Goal: Task Accomplishment & Management: Manage account settings

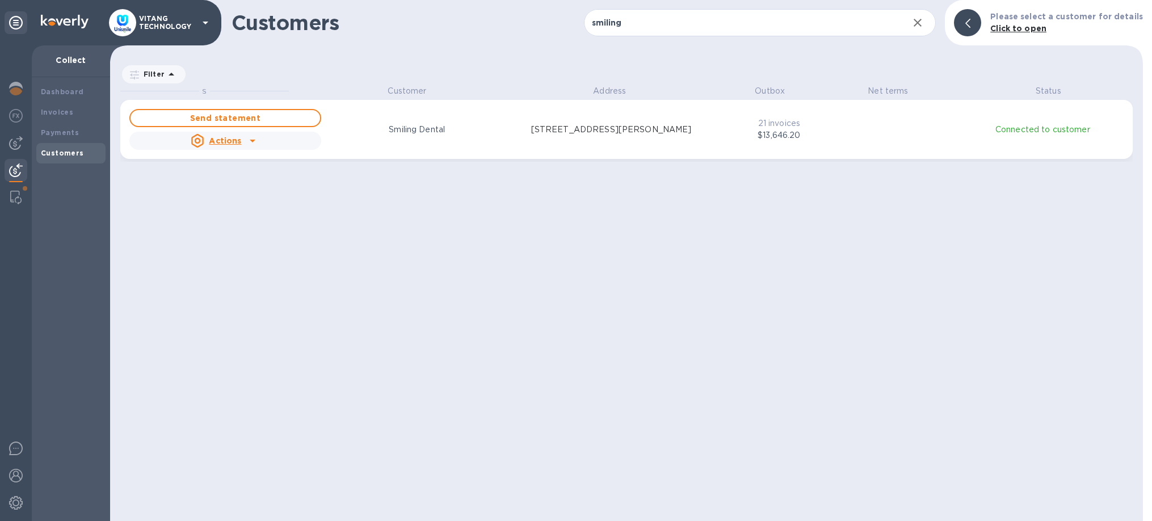
scroll to position [1, 1]
click at [78, 133] on div "Payments" at bounding box center [71, 132] width 60 height 11
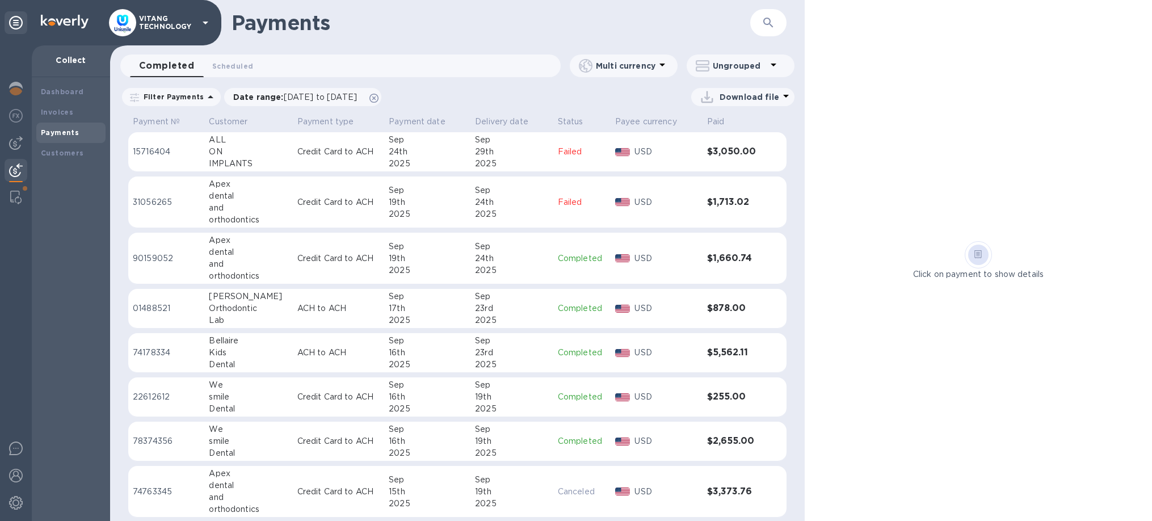
click at [588, 149] on p "Failed" at bounding box center [582, 152] width 48 height 12
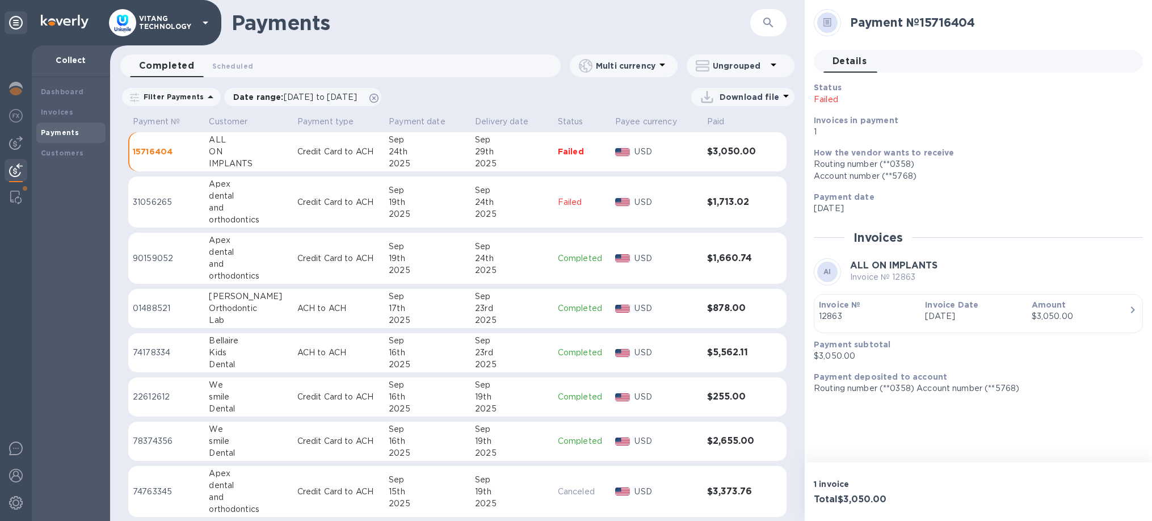
click at [1075, 170] on div "Routing number (**0358)" at bounding box center [974, 164] width 320 height 12
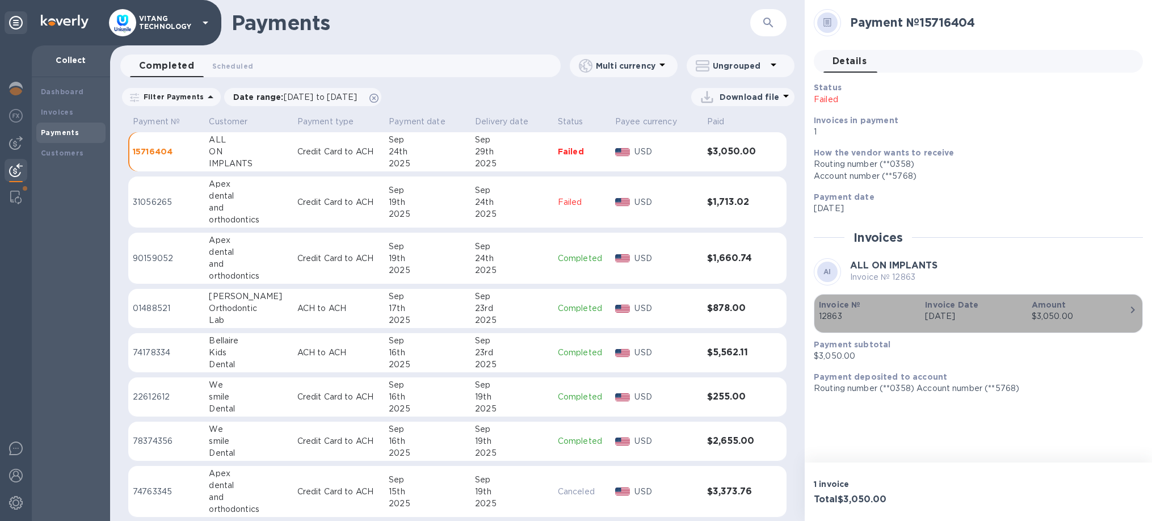
click at [872, 313] on p "12863" at bounding box center [867, 316] width 97 height 12
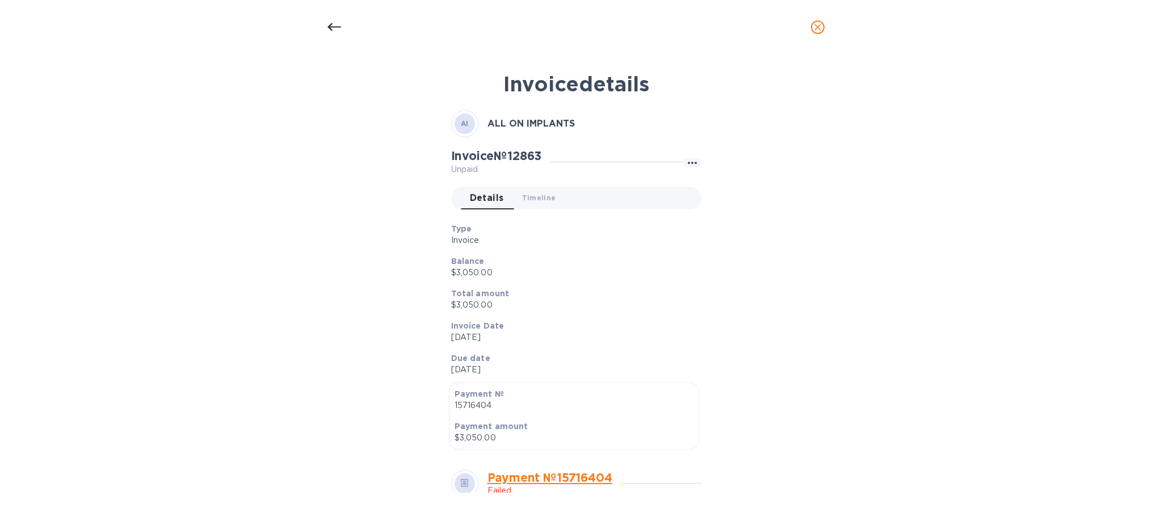
click at [324, 24] on div at bounding box center [334, 27] width 27 height 27
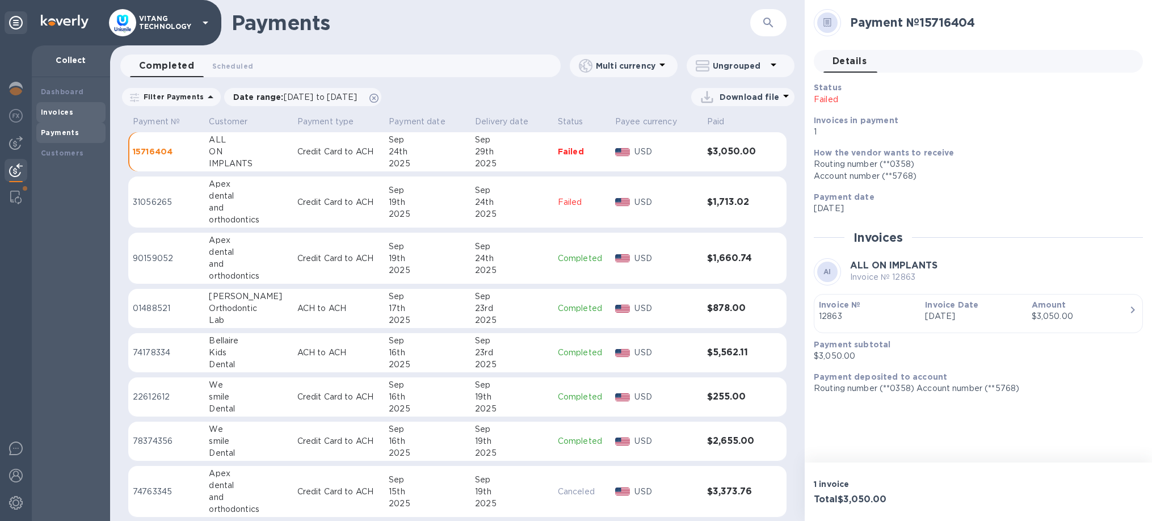
click at [59, 111] on b "Invoices" at bounding box center [57, 112] width 32 height 9
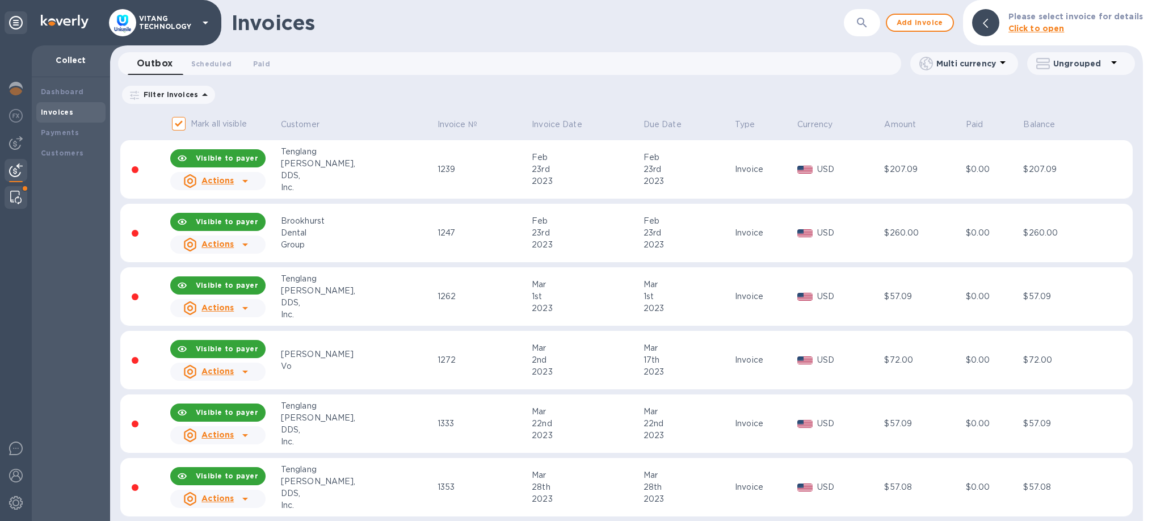
click at [19, 191] on img at bounding box center [15, 198] width 11 height 14
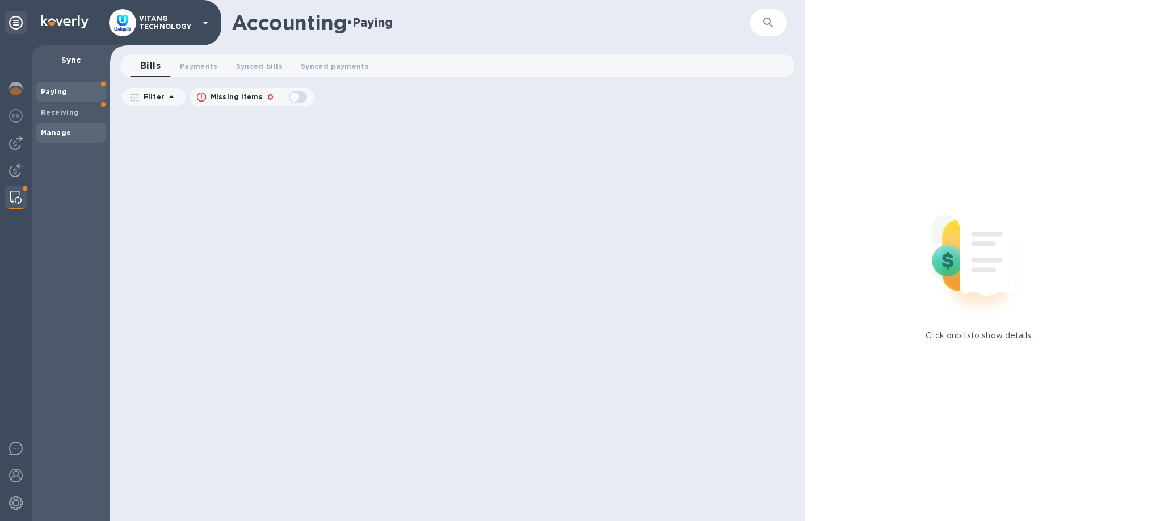
click at [80, 136] on span "Manage" at bounding box center [71, 132] width 60 height 11
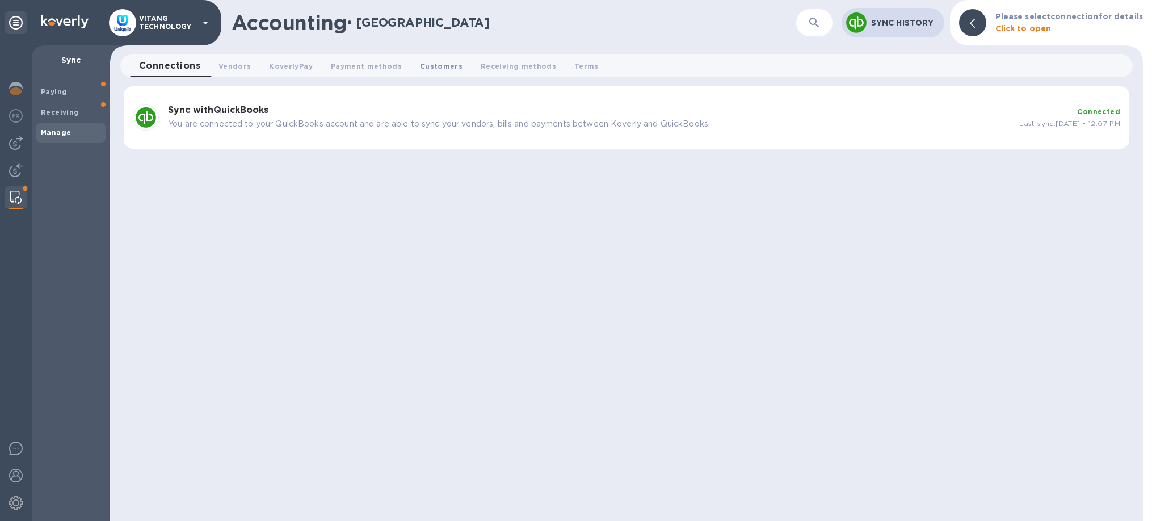
click at [460, 69] on button "Customers 0" at bounding box center [441, 65] width 61 height 23
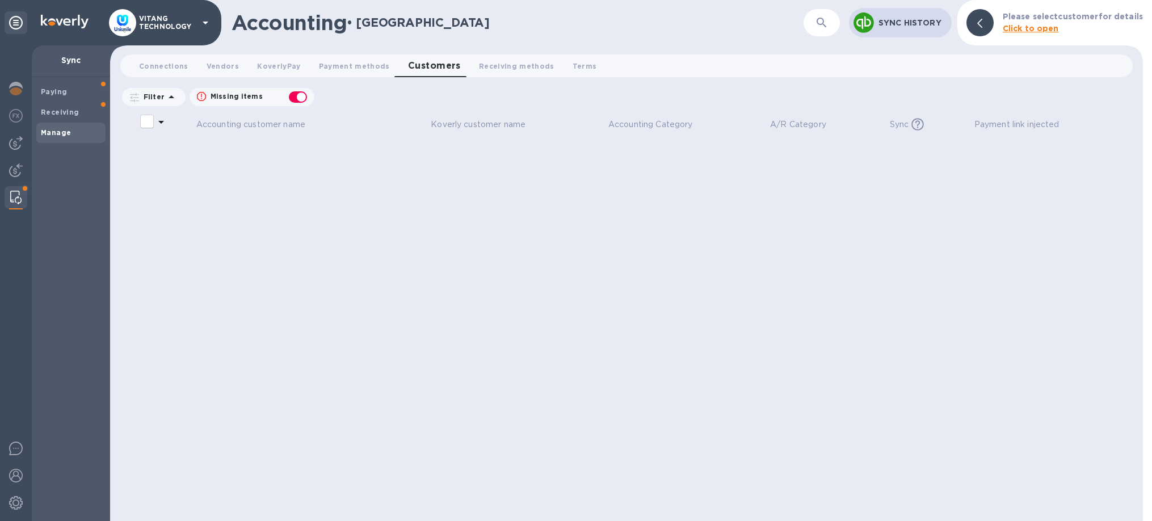
checkbox input "false"
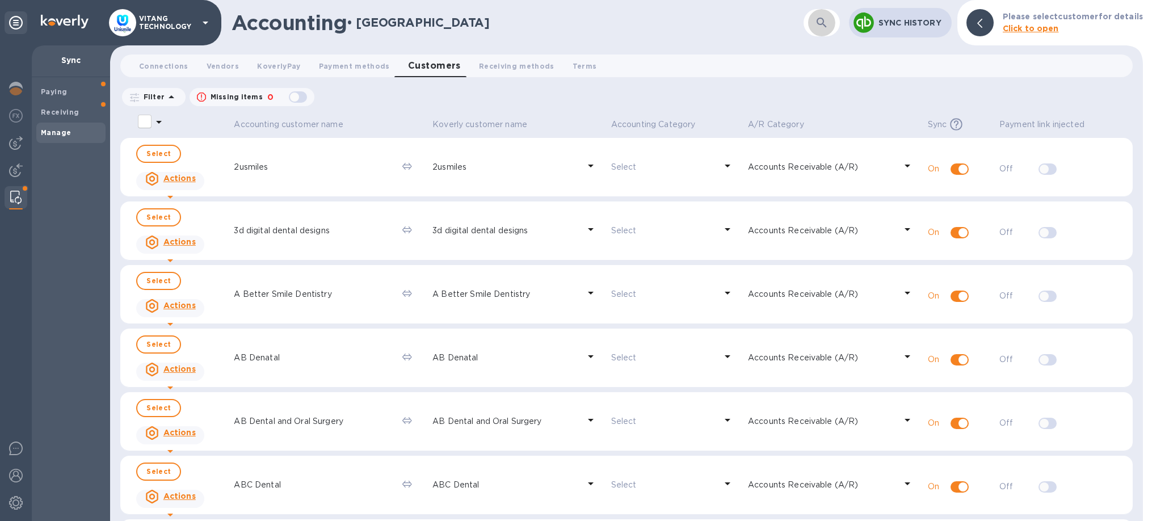
click at [821, 30] on button "button" at bounding box center [821, 22] width 27 height 27
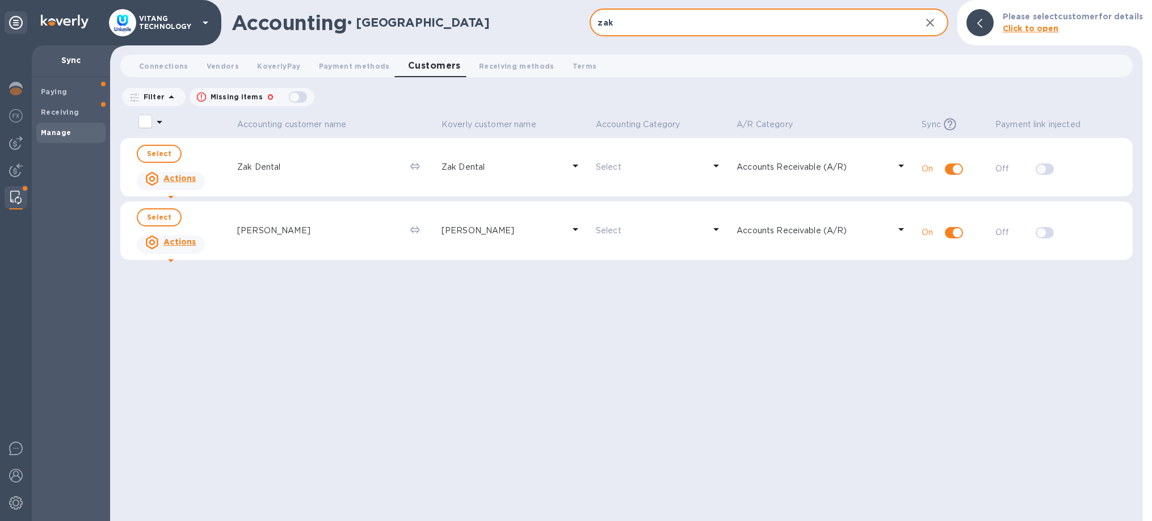
click at [729, 30] on input "zak" at bounding box center [750, 23] width 322 height 28
type input "z"
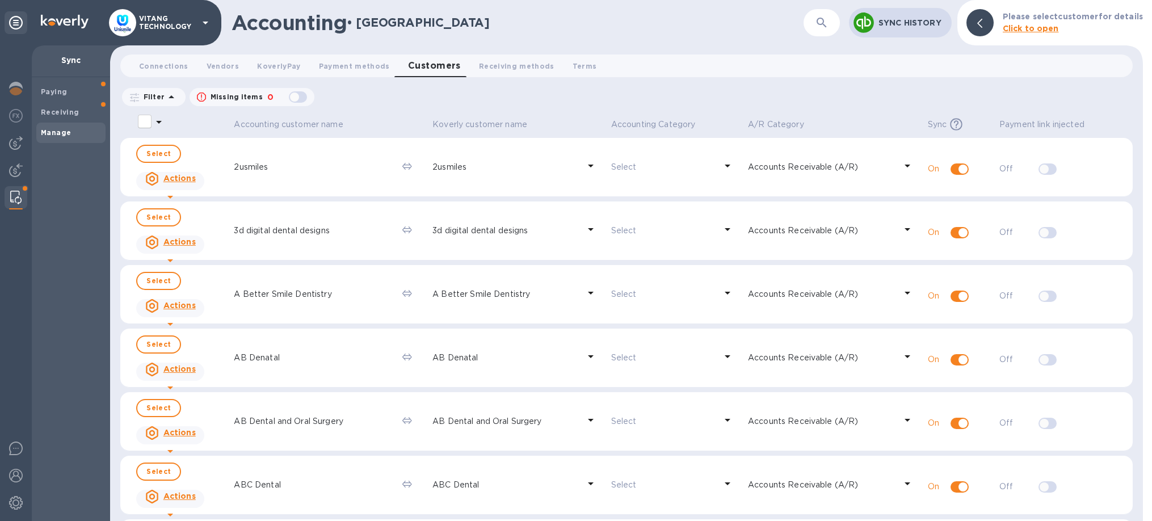
click at [815, 16] on button "button" at bounding box center [821, 22] width 27 height 27
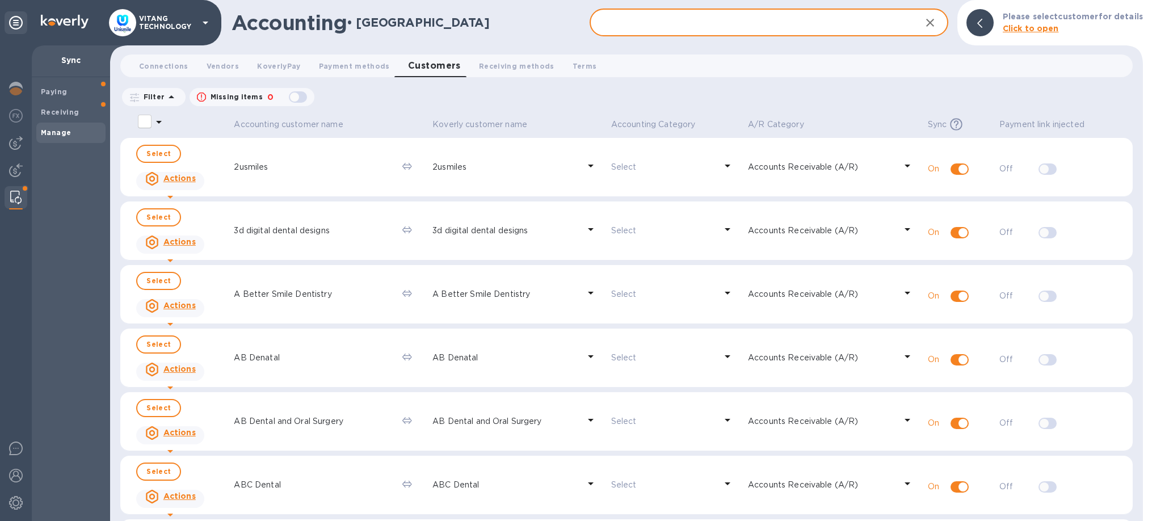
paste input "Xtracare Dental"
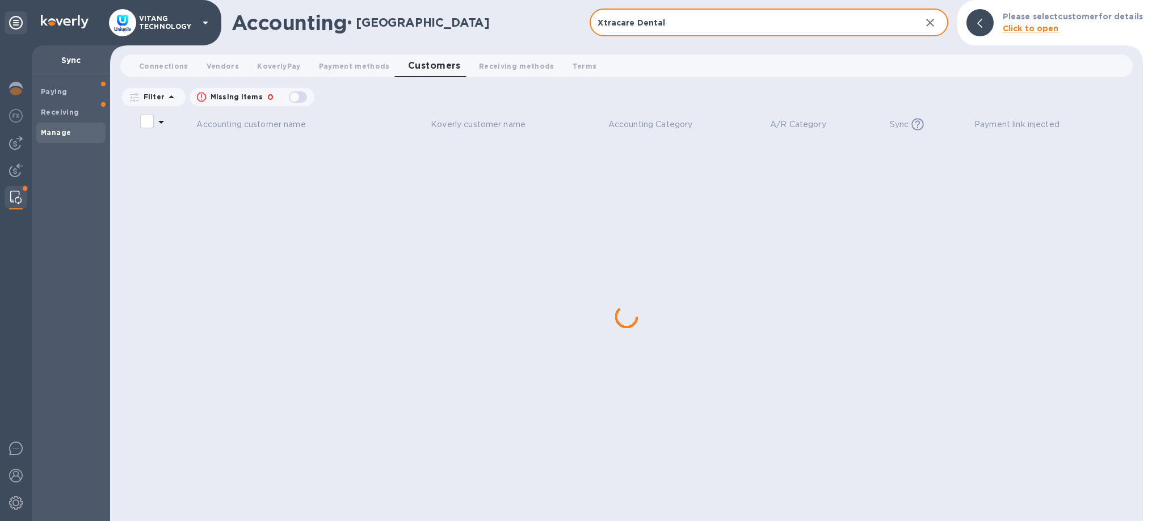
type input "Xtracare Dental"
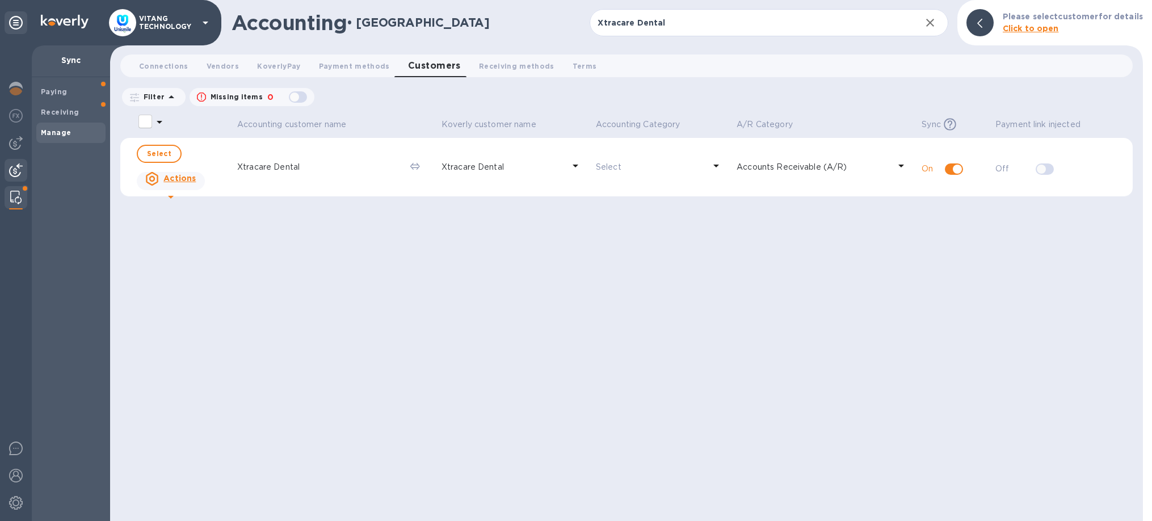
click at [16, 168] on img at bounding box center [16, 170] width 14 height 14
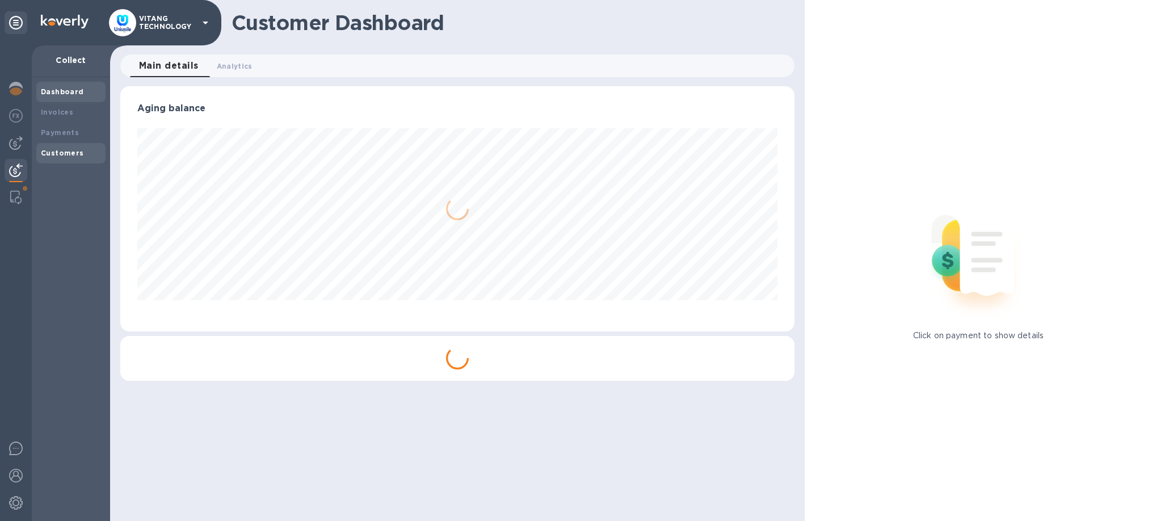
scroll to position [245, 674]
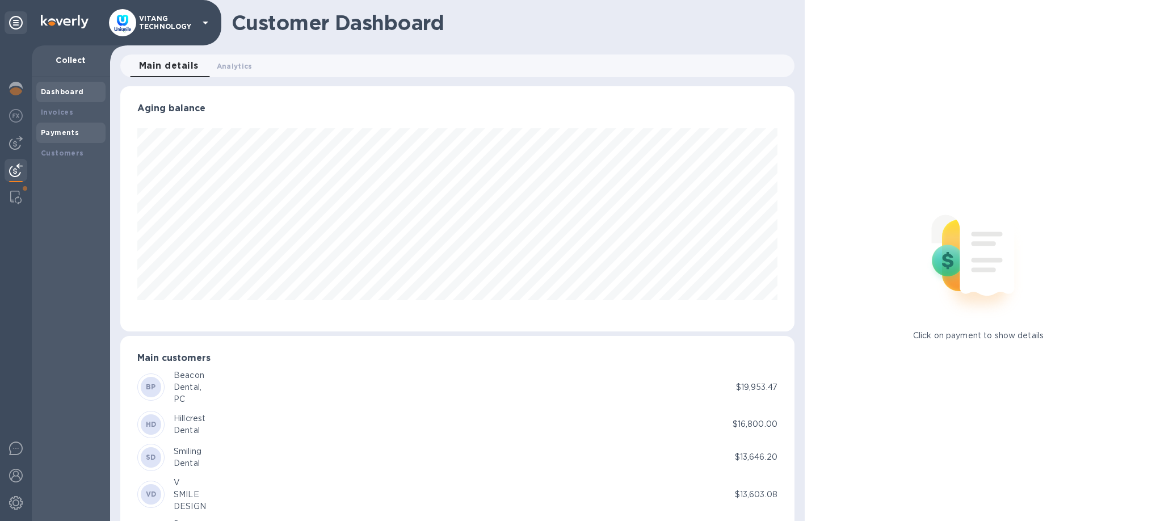
click at [78, 129] on div "Payments" at bounding box center [71, 132] width 60 height 11
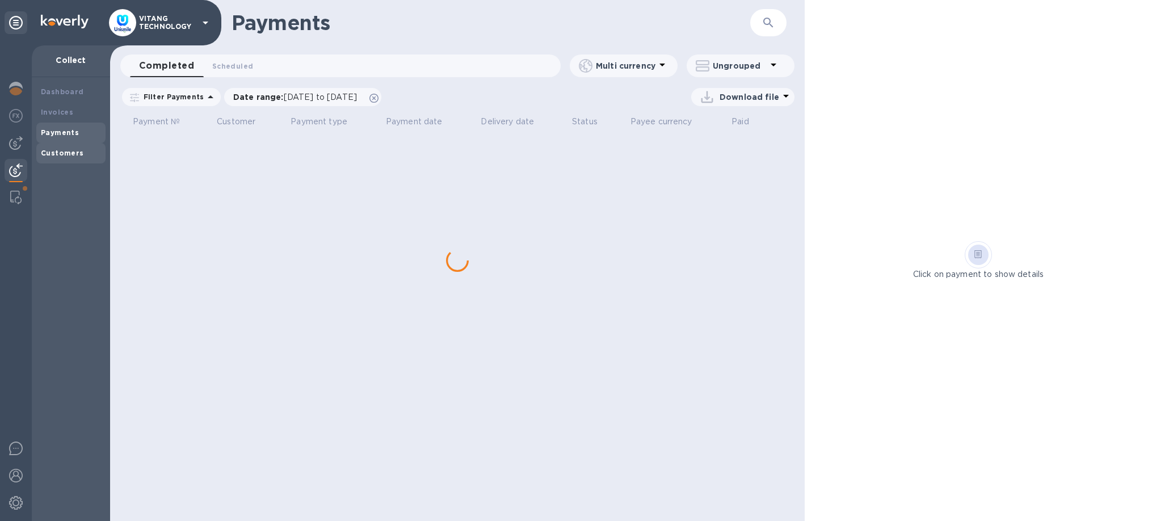
click at [68, 148] on div "Customers" at bounding box center [71, 153] width 60 height 11
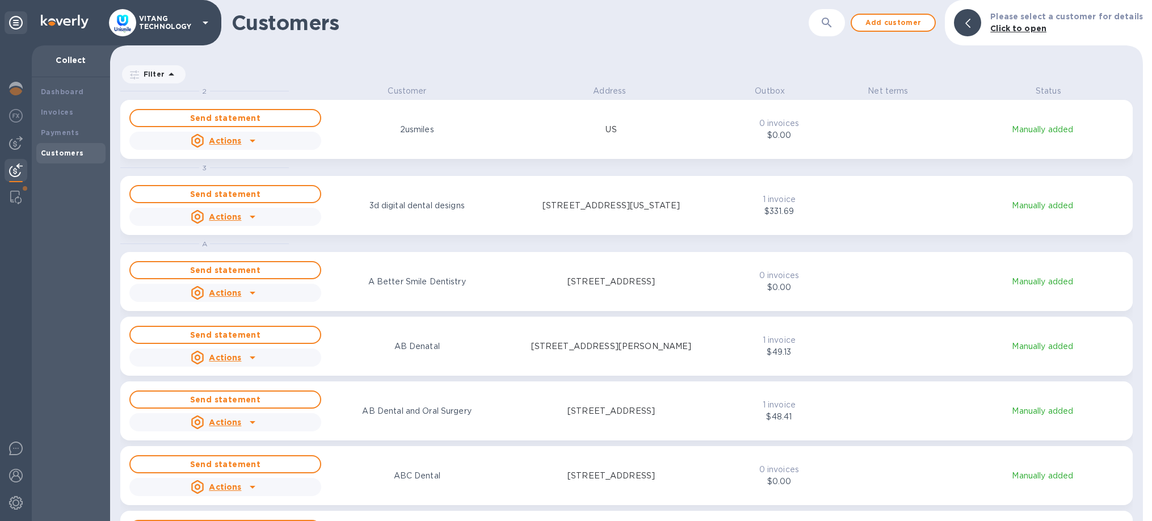
scroll to position [436, 1033]
click at [819, 11] on div "​" at bounding box center [826, 23] width 36 height 28
click at [828, 23] on icon "button" at bounding box center [827, 23] width 14 height 14
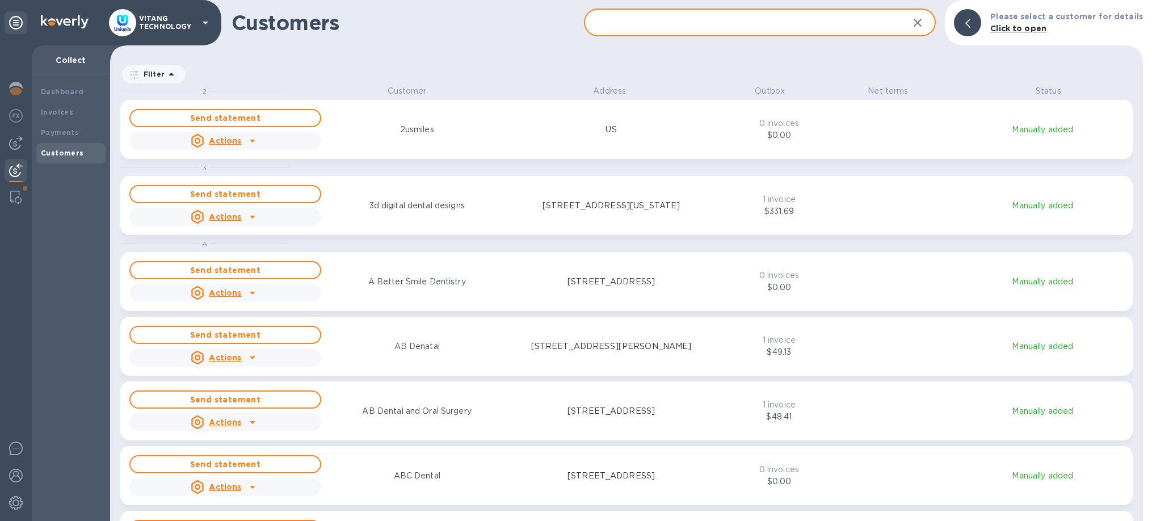
click at [753, 16] on input "text" at bounding box center [742, 23] width 316 height 28
paste input "Xtracare Dental"
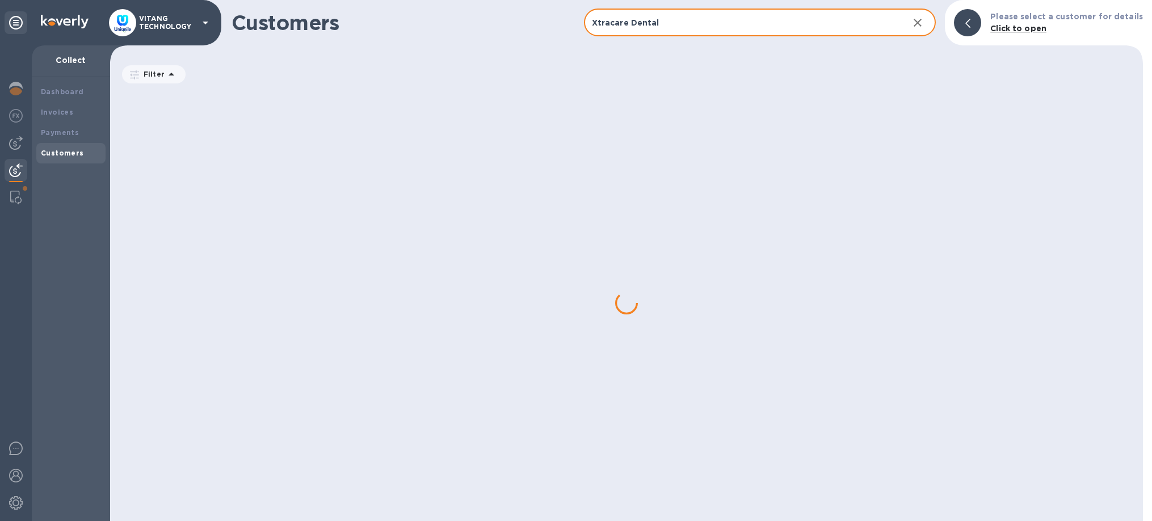
type input "Xtracare Dental"
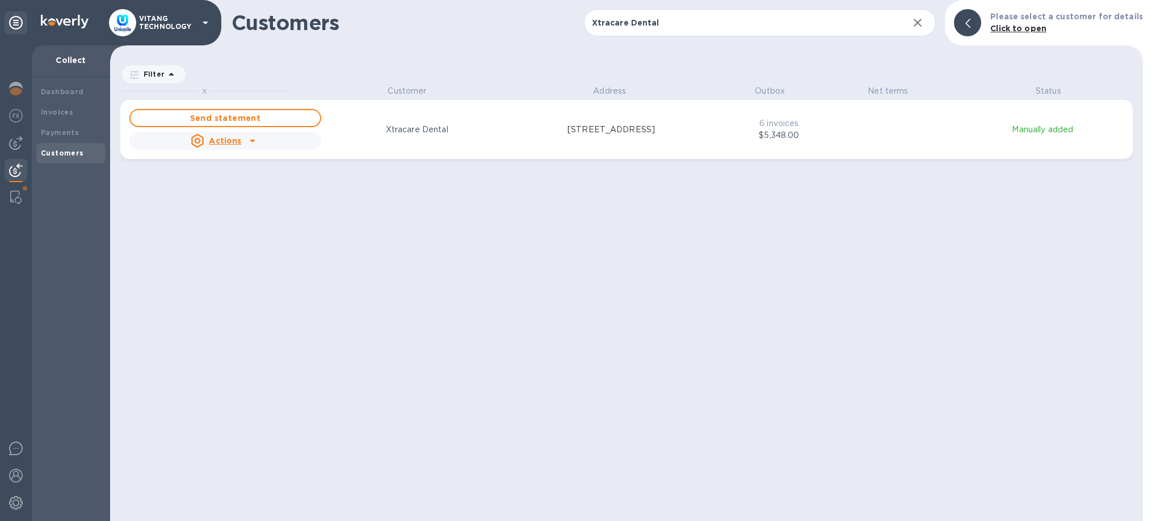
click at [978, 297] on div "X Customer Address Outbox Net terms Status Send statement Actions Xtracare Dent…" at bounding box center [631, 303] width 1022 height 436
click at [17, 200] on img at bounding box center [15, 198] width 11 height 14
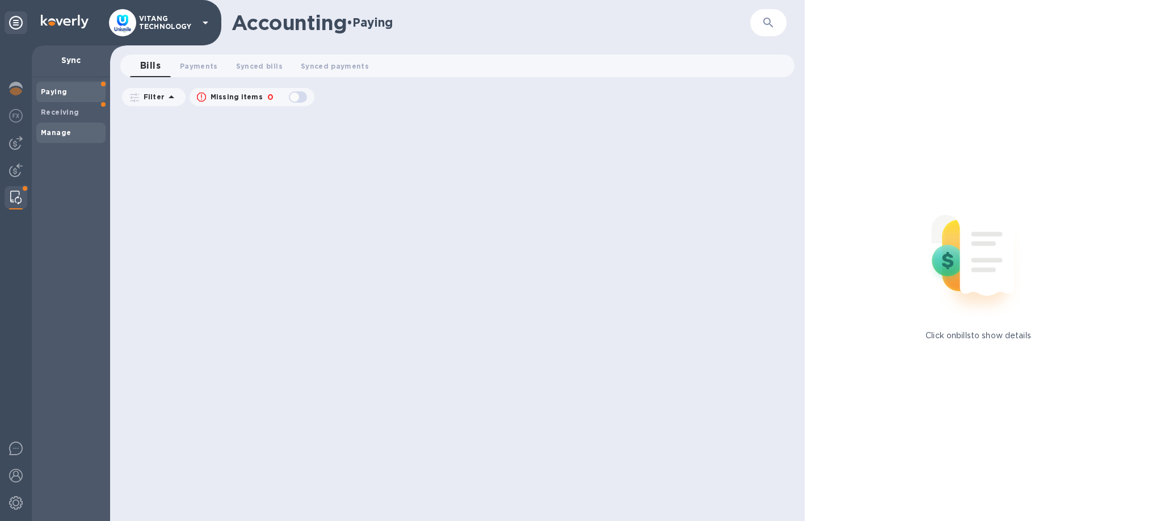
click at [70, 134] on span "Manage" at bounding box center [71, 132] width 60 height 11
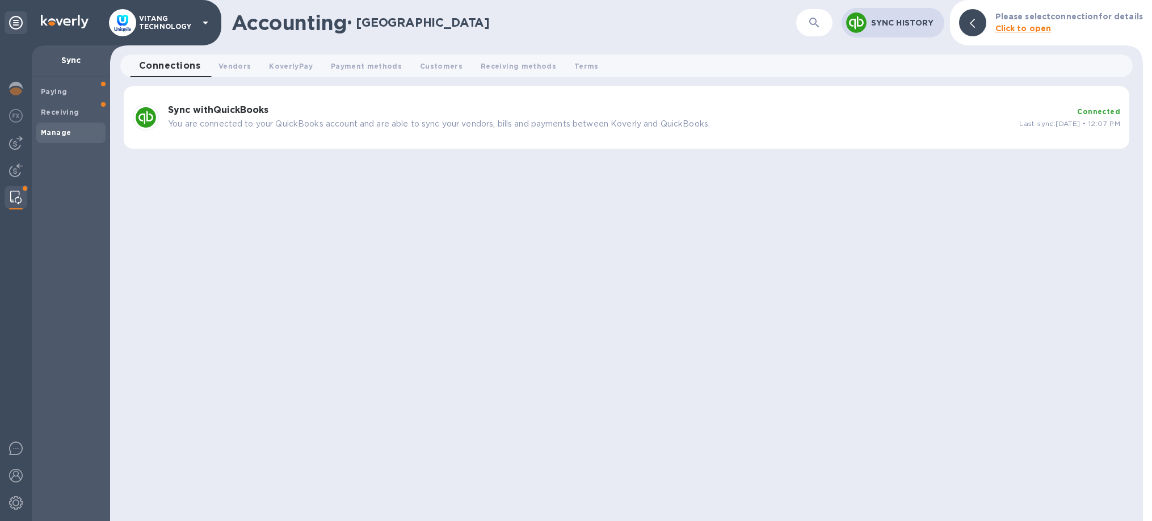
click at [243, 129] on p "You are connected to your QuickBooks account and are able to sync your vendors,…" at bounding box center [589, 124] width 842 height 12
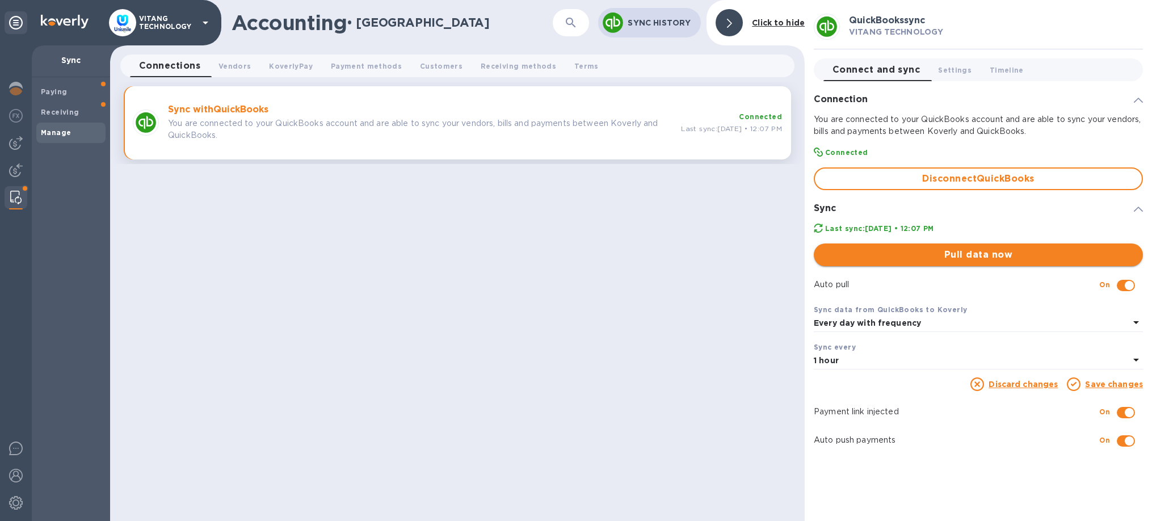
click at [949, 256] on span "Pull data now" at bounding box center [978, 255] width 311 height 14
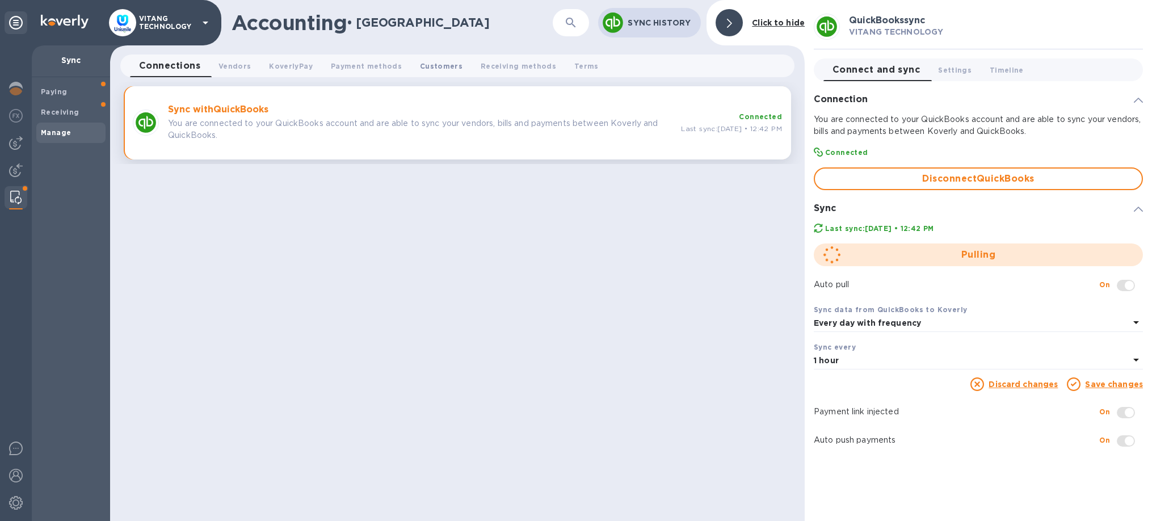
click at [449, 73] on button "Customers 0" at bounding box center [441, 65] width 61 height 23
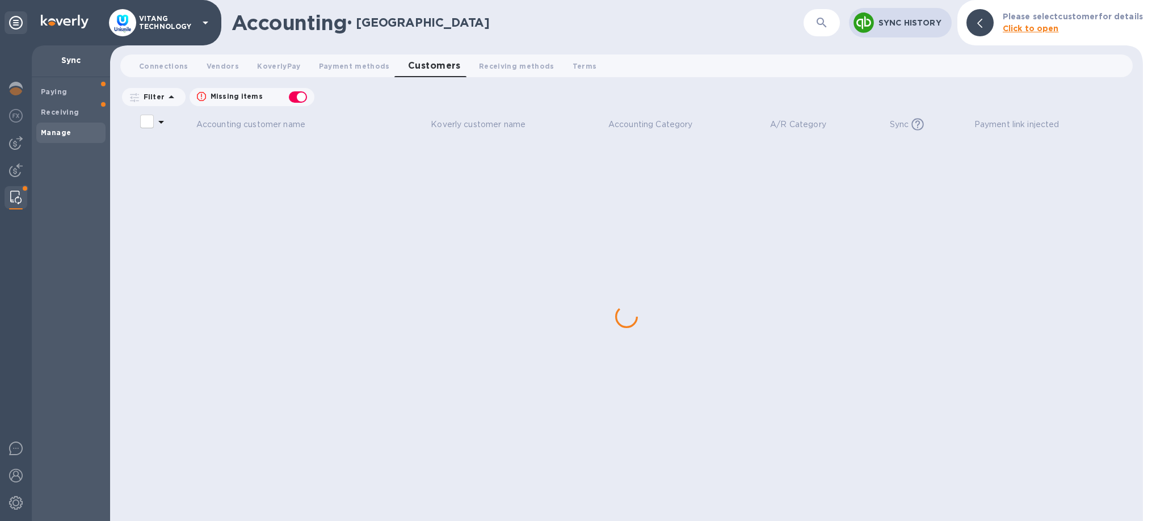
checkbox input "false"
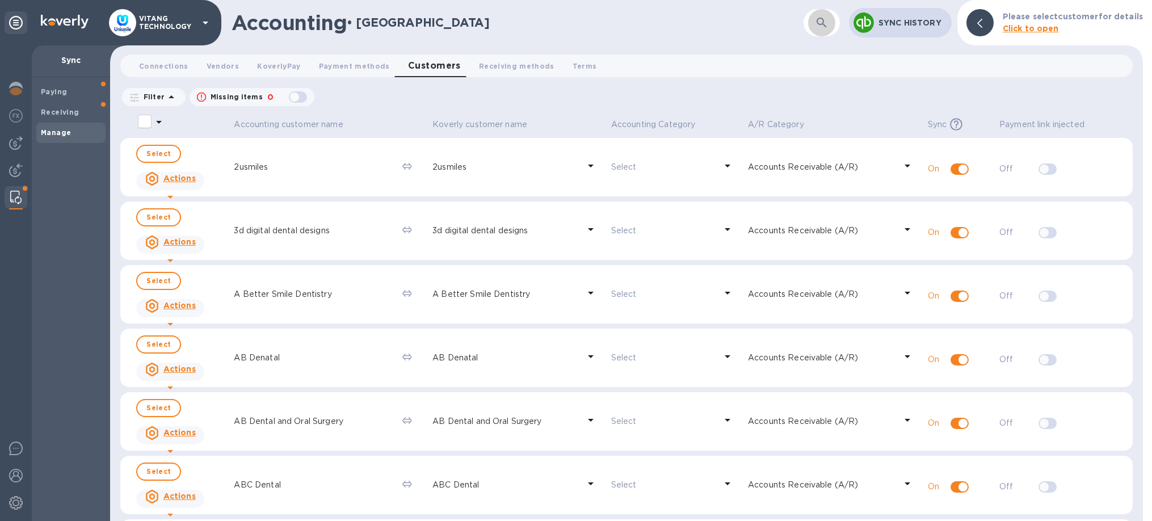
click at [831, 32] on button "button" at bounding box center [821, 22] width 27 height 27
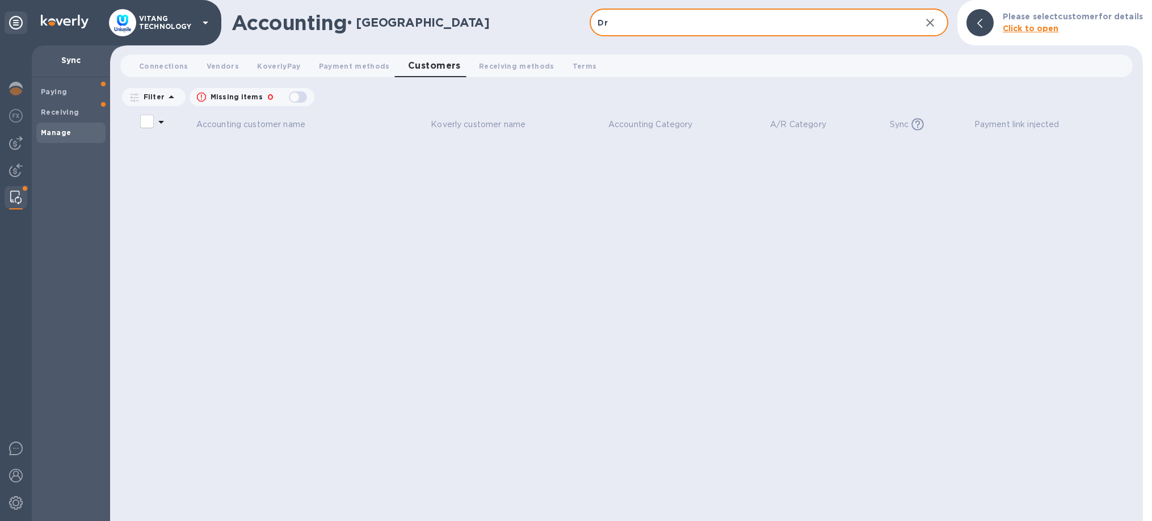
type input "D"
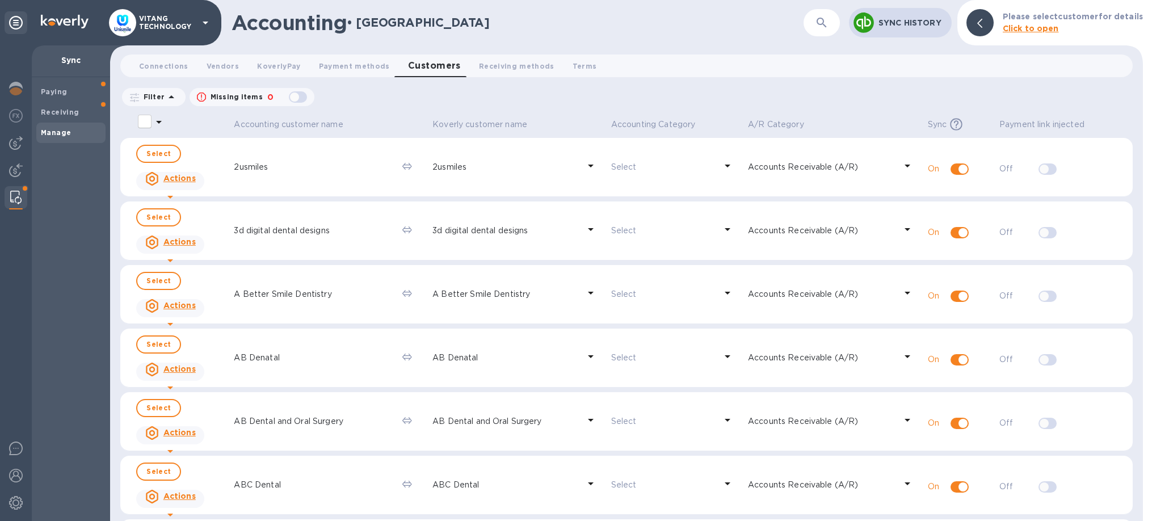
click at [819, 23] on icon "button" at bounding box center [822, 23] width 14 height 14
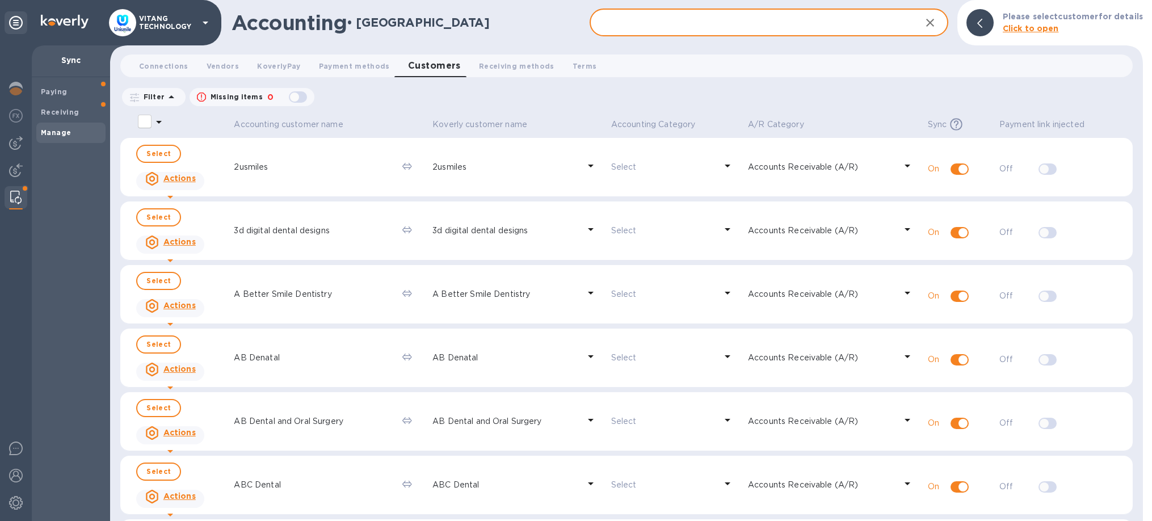
paste input "[PERSON_NAME]"
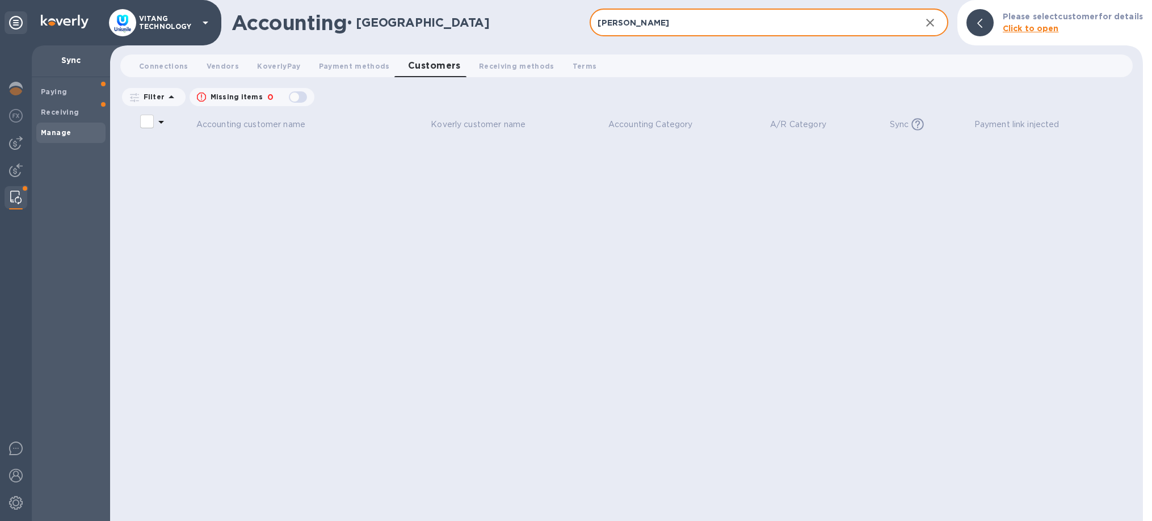
type input "[PERSON_NAME]"
click at [66, 134] on b "Manage" at bounding box center [56, 132] width 30 height 9
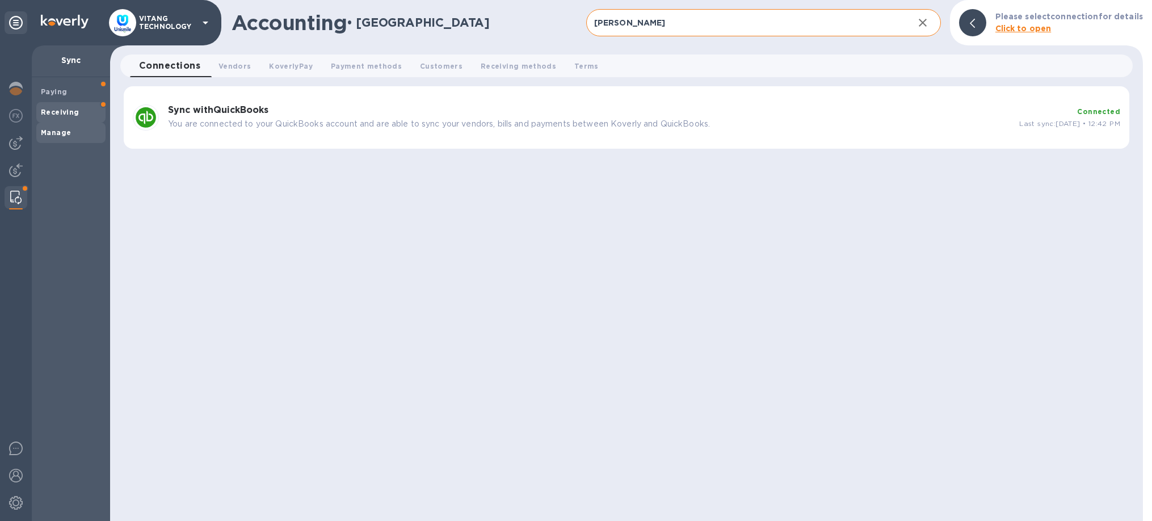
click at [66, 118] on div "Receiving" at bounding box center [70, 112] width 69 height 20
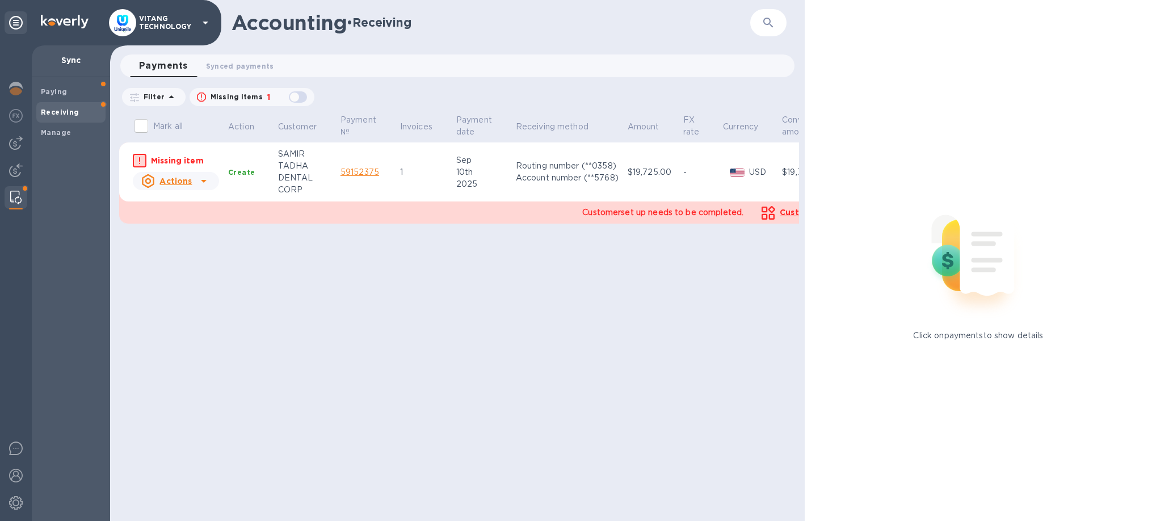
click at [199, 186] on icon at bounding box center [204, 181] width 14 height 14
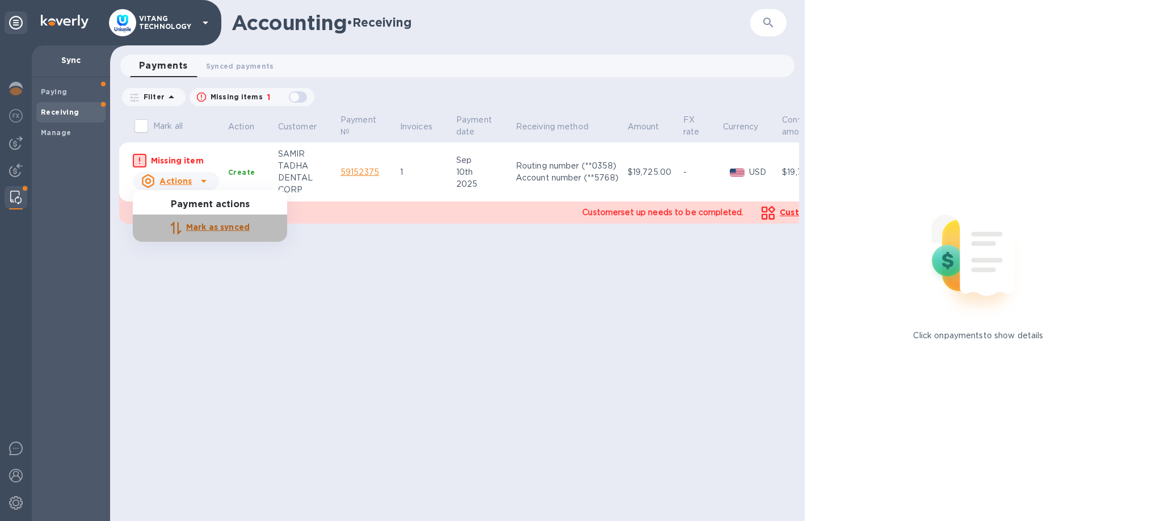
click at [199, 227] on b "Mark as synced" at bounding box center [218, 226] width 64 height 9
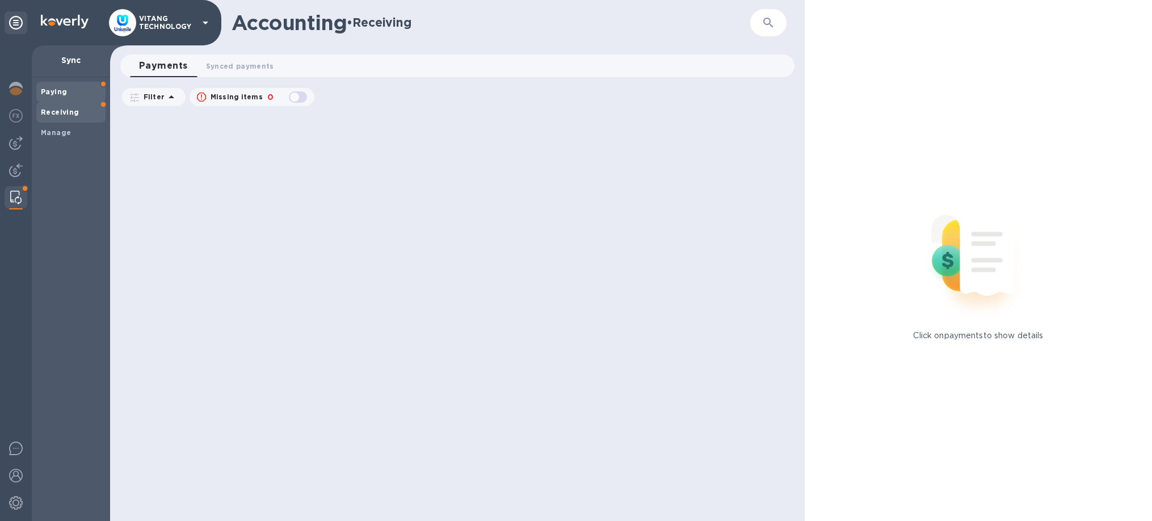
click at [73, 90] on span "Paying" at bounding box center [71, 91] width 60 height 11
click at [87, 117] on span "Receiving" at bounding box center [71, 112] width 60 height 11
click at [23, 204] on div at bounding box center [16, 197] width 20 height 23
click at [16, 196] on img at bounding box center [15, 198] width 11 height 14
click at [56, 125] on div "Manage" at bounding box center [70, 133] width 69 height 20
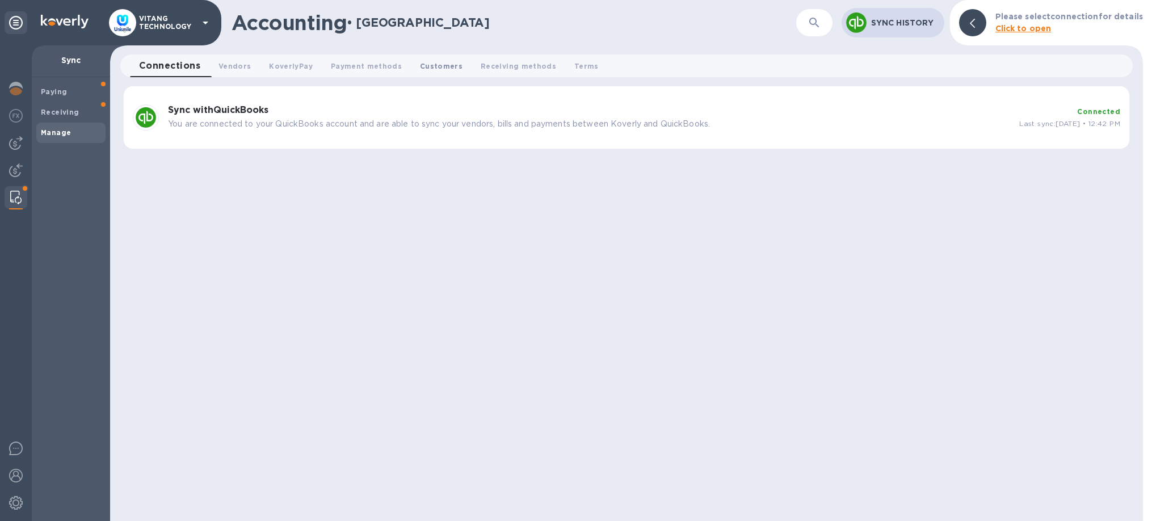
click at [432, 73] on button "Customers 0" at bounding box center [441, 65] width 61 height 23
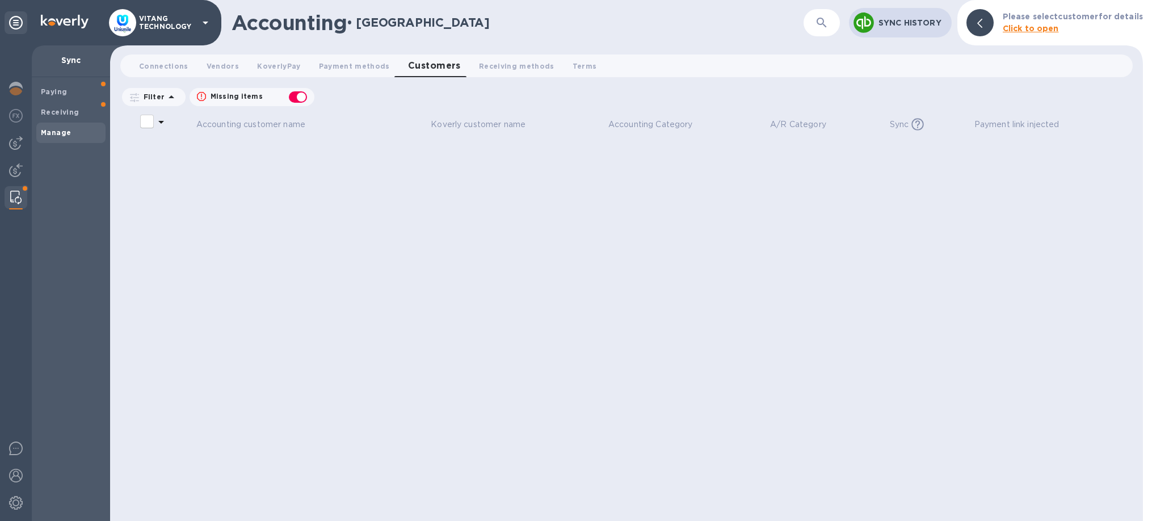
checkbox input "false"
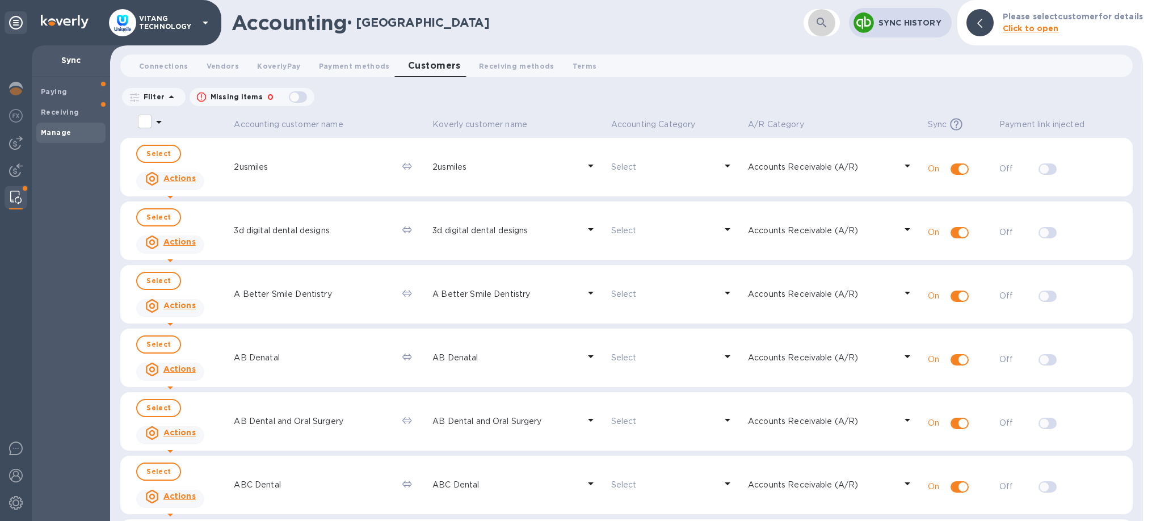
click at [817, 27] on icon "button" at bounding box center [822, 23] width 14 height 14
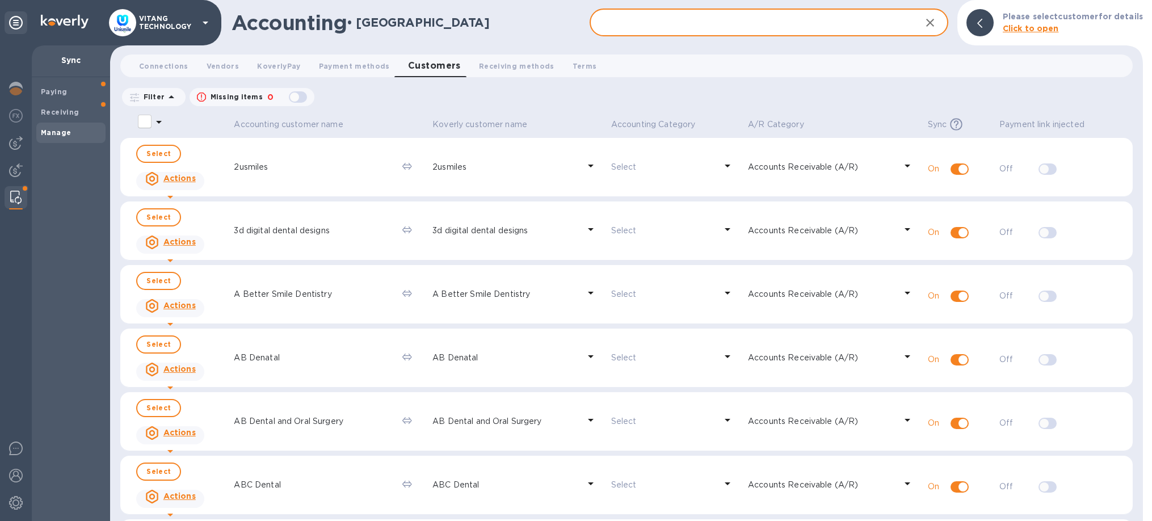
click at [698, 12] on input "text" at bounding box center [750, 23] width 322 height 28
paste input "[PERSON_NAME]"
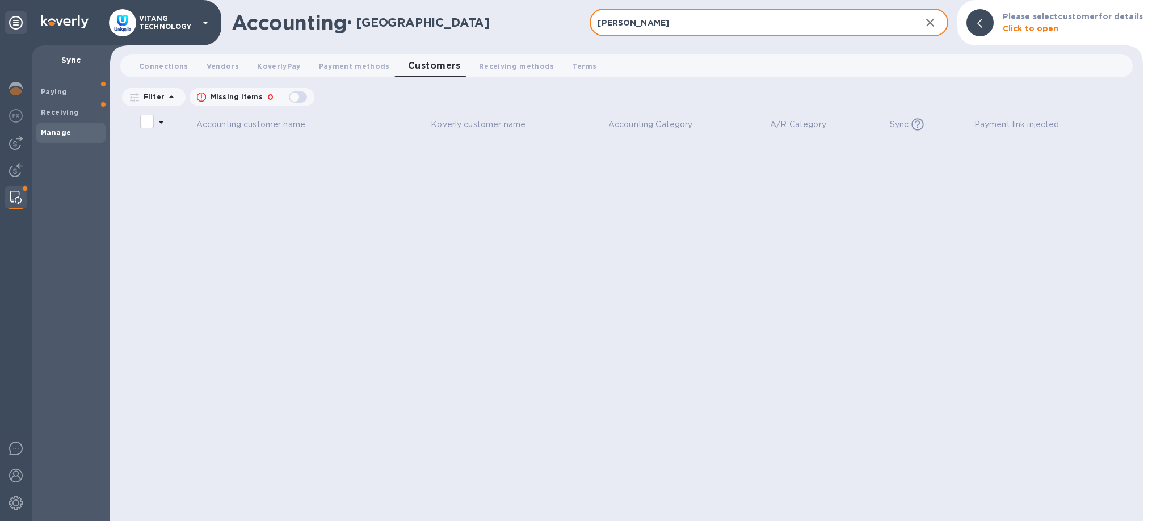
drag, startPoint x: 613, startPoint y: 26, endPoint x: 449, endPoint y: -12, distance: 168.3
click at [589, 9] on input "[PERSON_NAME]" at bounding box center [750, 23] width 322 height 28
drag, startPoint x: 620, startPoint y: 23, endPoint x: 510, endPoint y: 18, distance: 110.2
click at [589, 18] on input "[PERSON_NAME]" at bounding box center [750, 23] width 322 height 28
type input "Altwal"
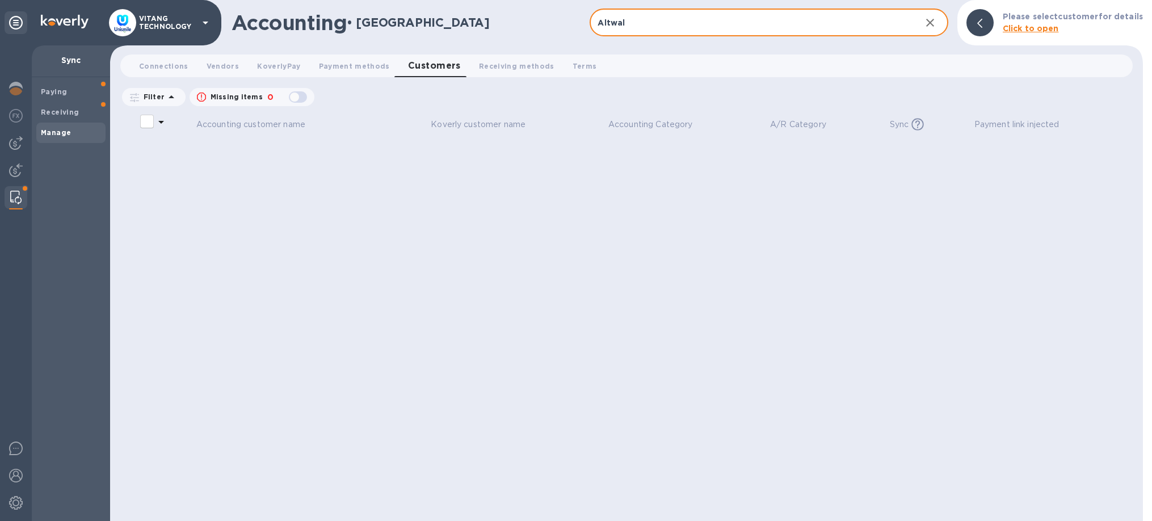
click at [936, 25] on icon "button" at bounding box center [930, 23] width 14 height 14
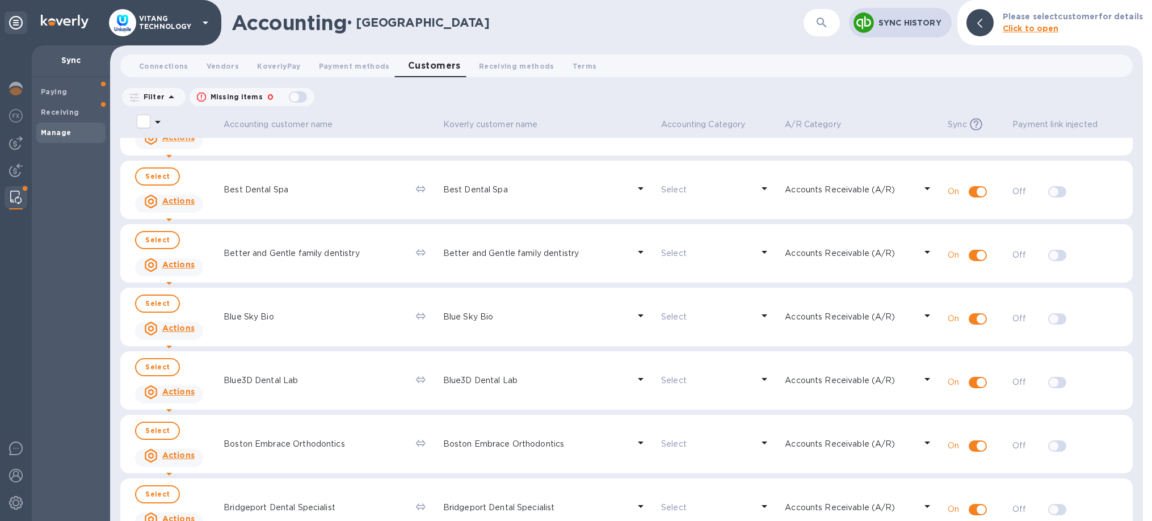
scroll to position [2794, 0]
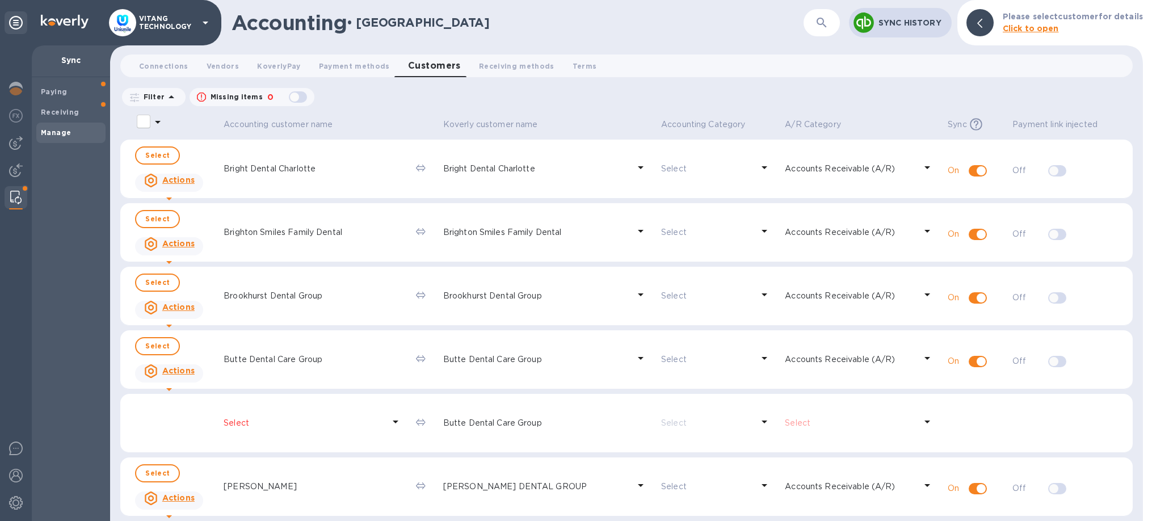
click at [12, 196] on img at bounding box center [15, 198] width 11 height 14
click at [176, 70] on span "Connections 0" at bounding box center [163, 66] width 49 height 12
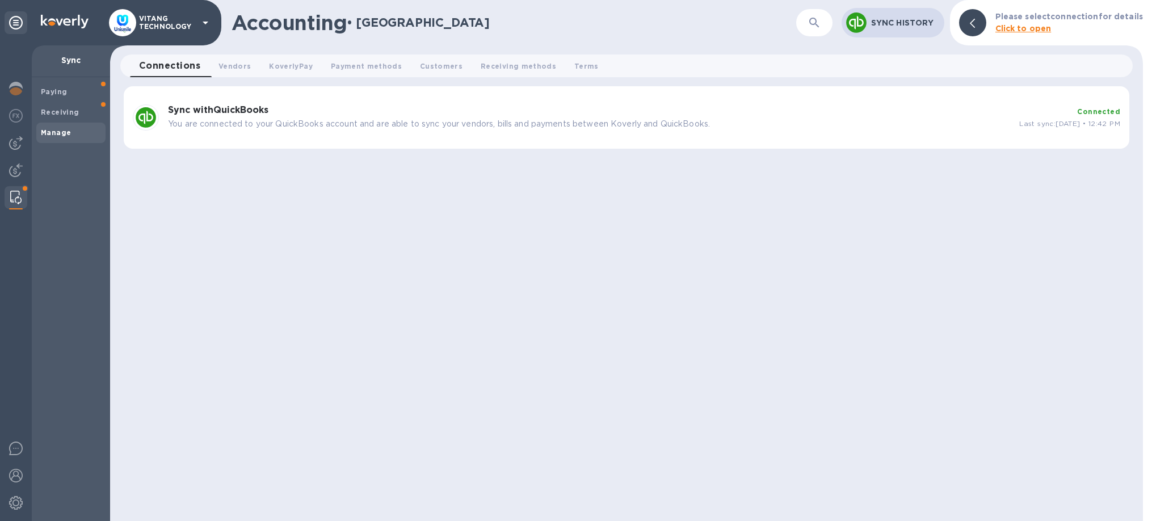
click at [222, 134] on div "Sync with QuickBooks You are connected to your QuickBooks account and are able …" at bounding box center [588, 117] width 851 height 34
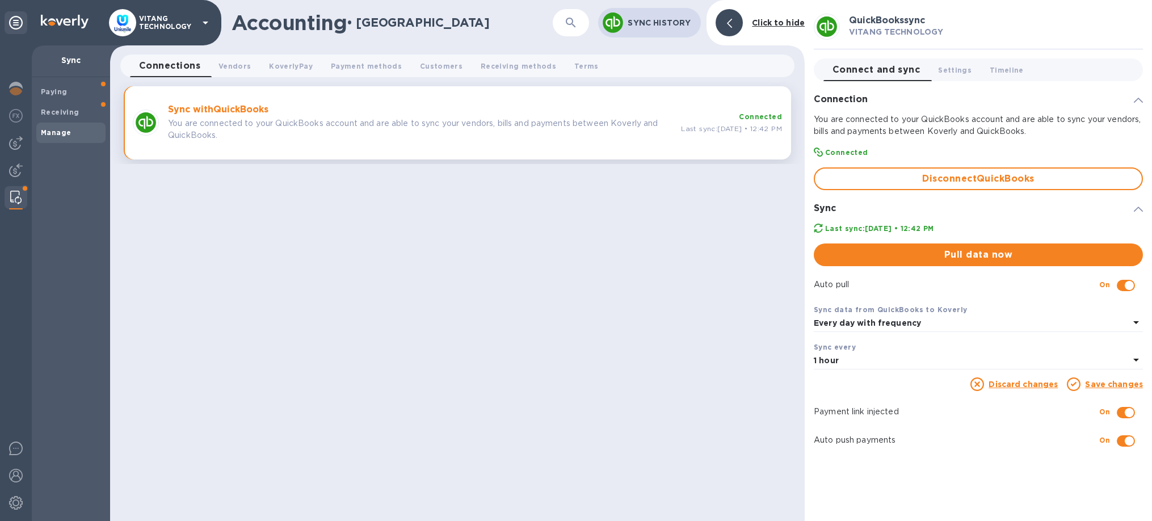
click at [508, 340] on div "Accounting • Manage ​ Sync History Click to hide Connections 0 Vendors 0 Koverl…" at bounding box center [457, 260] width 694 height 521
click at [16, 144] on img at bounding box center [16, 143] width 14 height 14
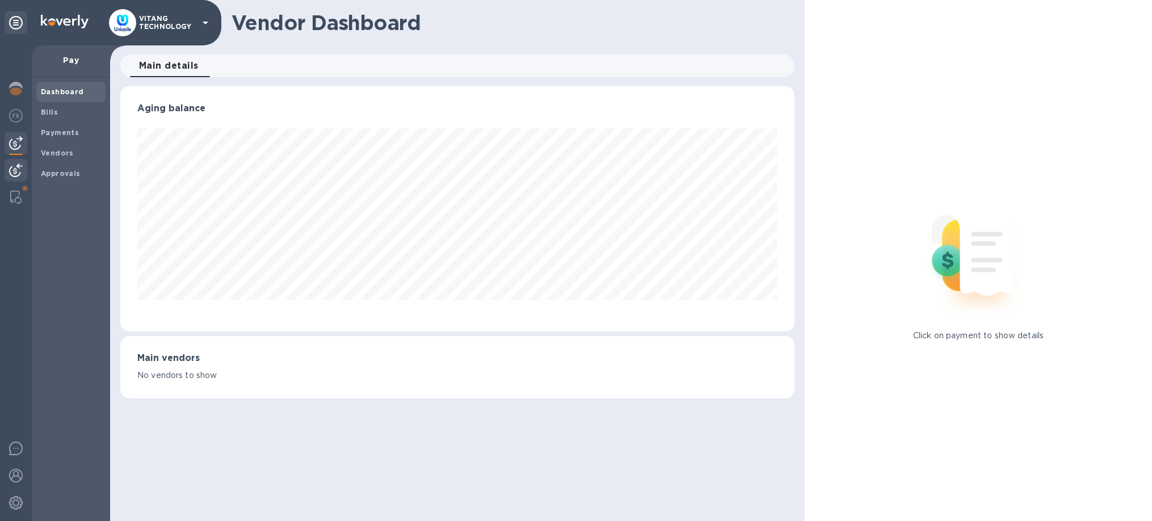
scroll to position [245, 674]
click at [15, 168] on img at bounding box center [16, 170] width 14 height 14
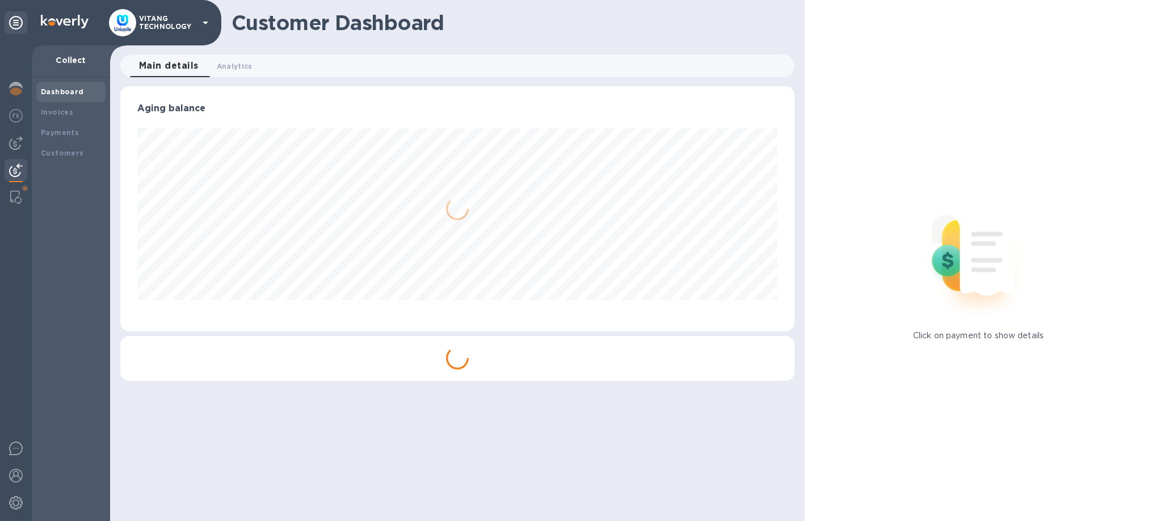
scroll to position [245, 674]
click at [60, 115] on b "Invoices" at bounding box center [57, 112] width 32 height 9
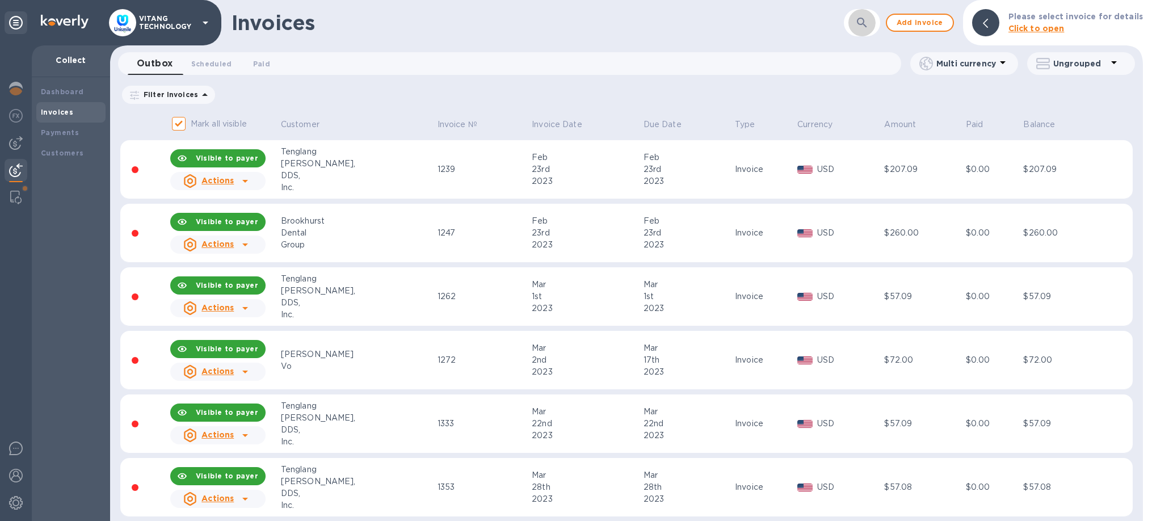
click at [874, 16] on button "button" at bounding box center [861, 22] width 27 height 27
click at [53, 147] on div "Customers" at bounding box center [70, 153] width 69 height 20
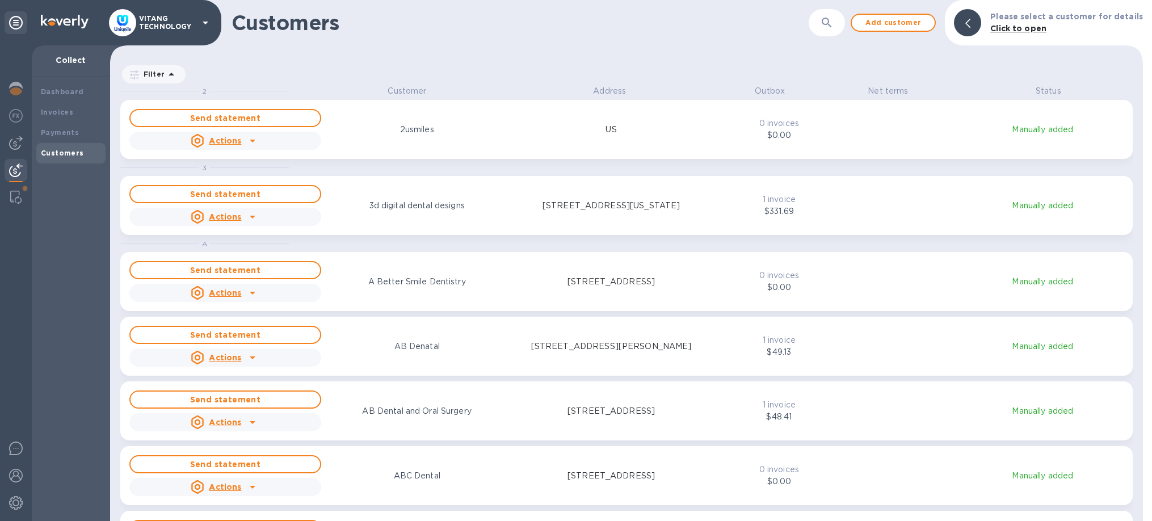
scroll to position [436, 1033]
click at [821, 29] on div "​" at bounding box center [826, 23] width 36 height 28
click at [829, 26] on icon "button" at bounding box center [827, 23] width 14 height 14
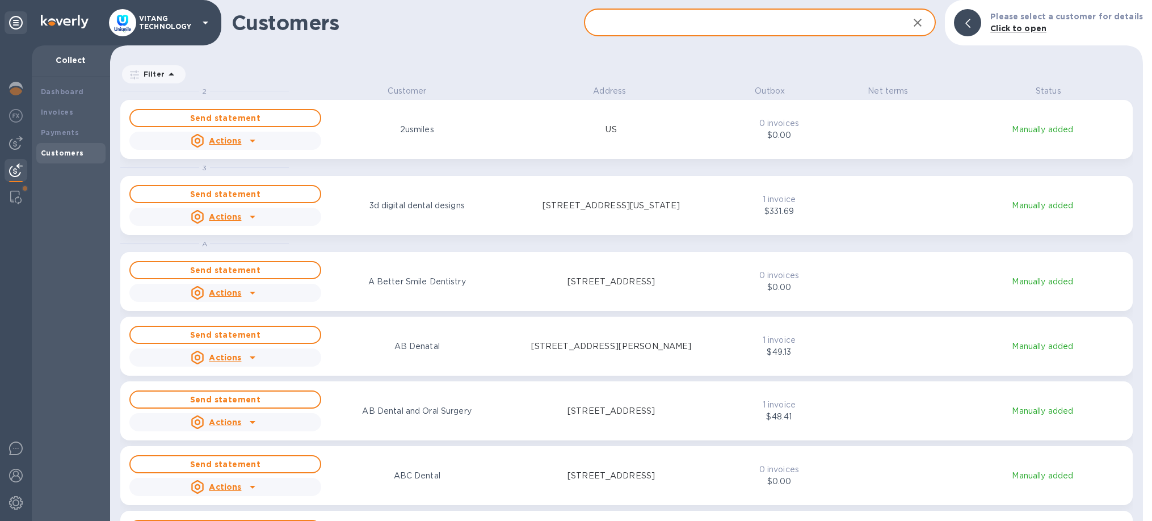
paste input "[PERSON_NAME]"
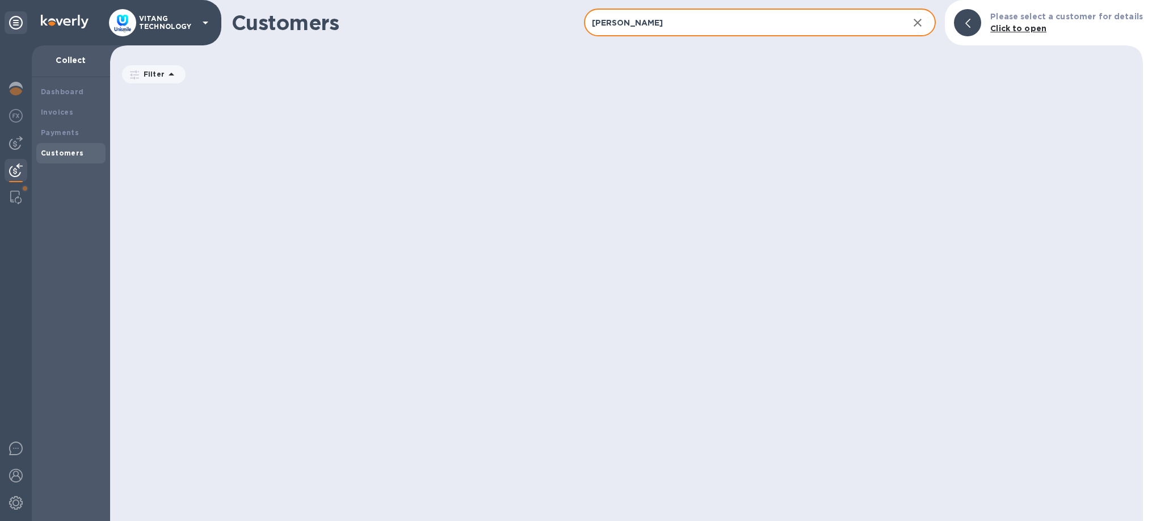
drag, startPoint x: 631, startPoint y: 28, endPoint x: 474, endPoint y: 8, distance: 158.4
click at [584, 9] on input "[PERSON_NAME]" at bounding box center [742, 23] width 316 height 28
type input "Altwal"
click at [642, 29] on input "Altwal" at bounding box center [742, 23] width 316 height 28
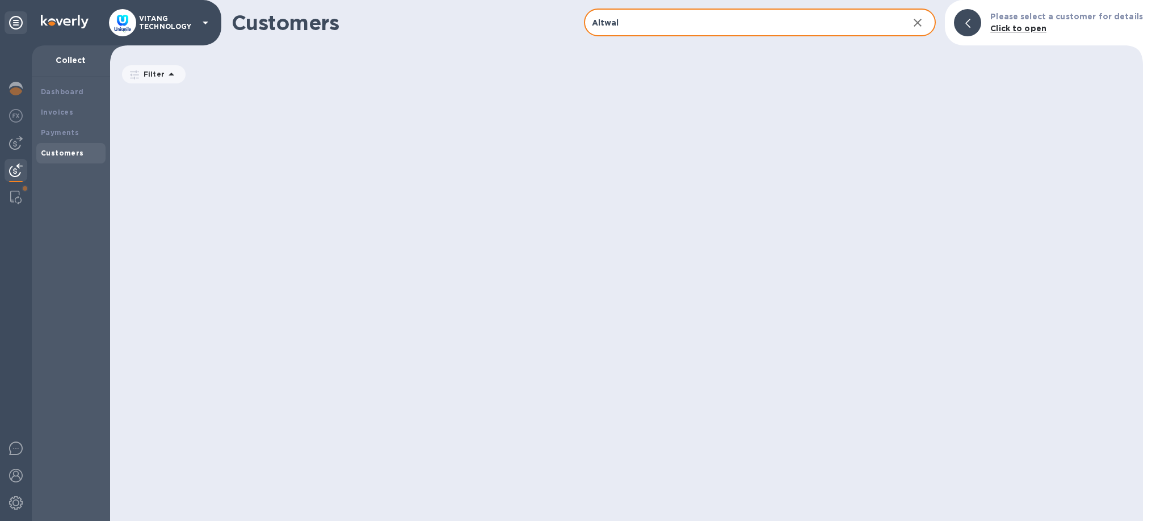
click at [642, 29] on input "Altwal" at bounding box center [742, 23] width 316 height 28
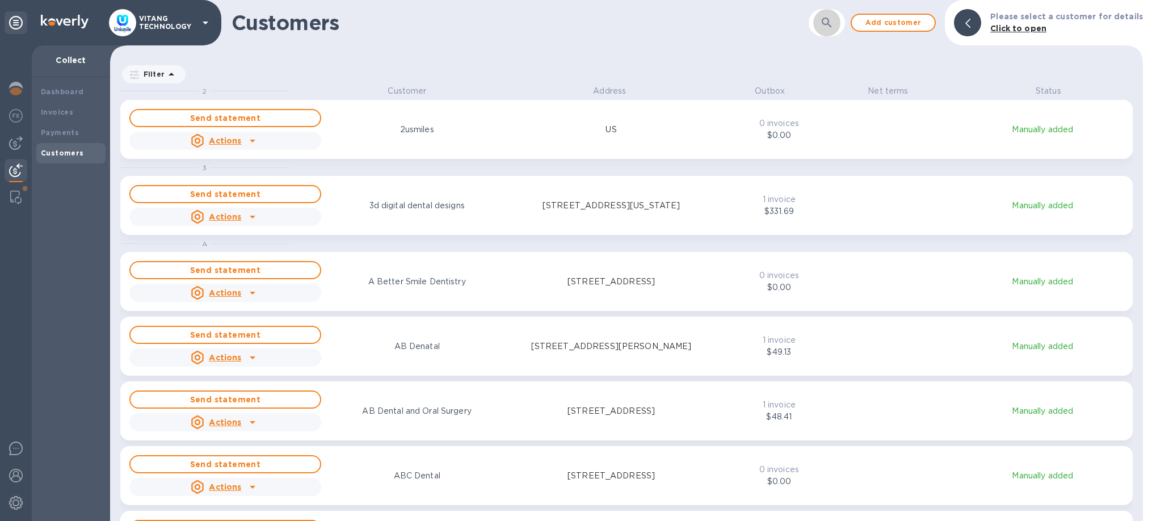
click at [828, 28] on icon "button" at bounding box center [827, 23] width 14 height 14
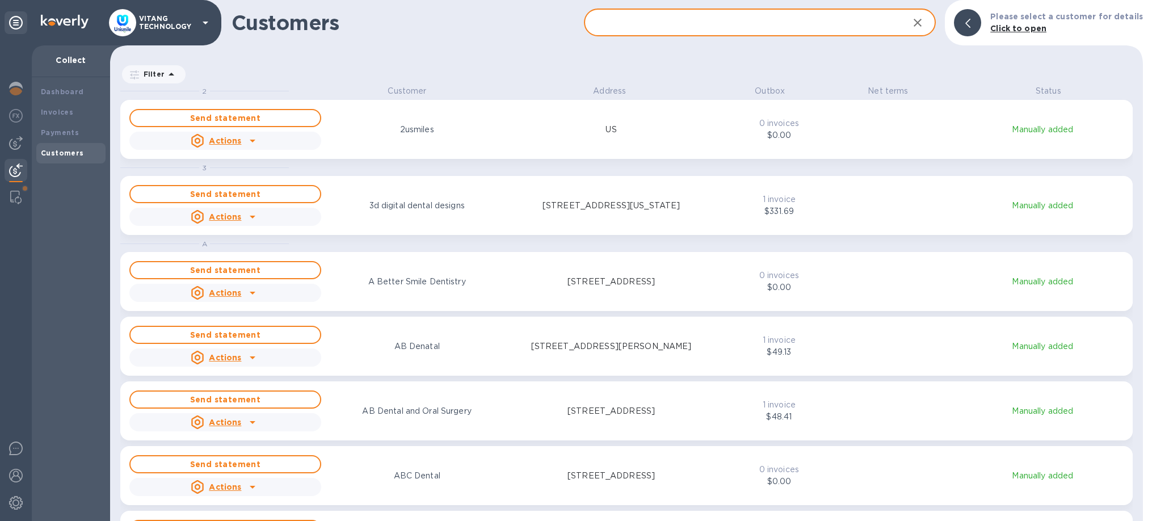
paste input "[PERSON_NAME]"
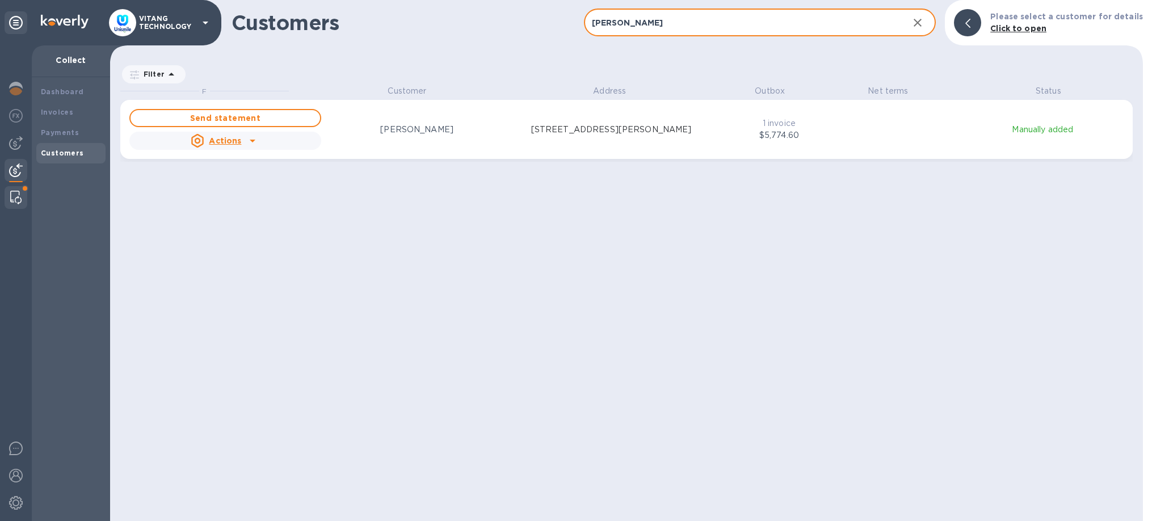
type input "[PERSON_NAME]"
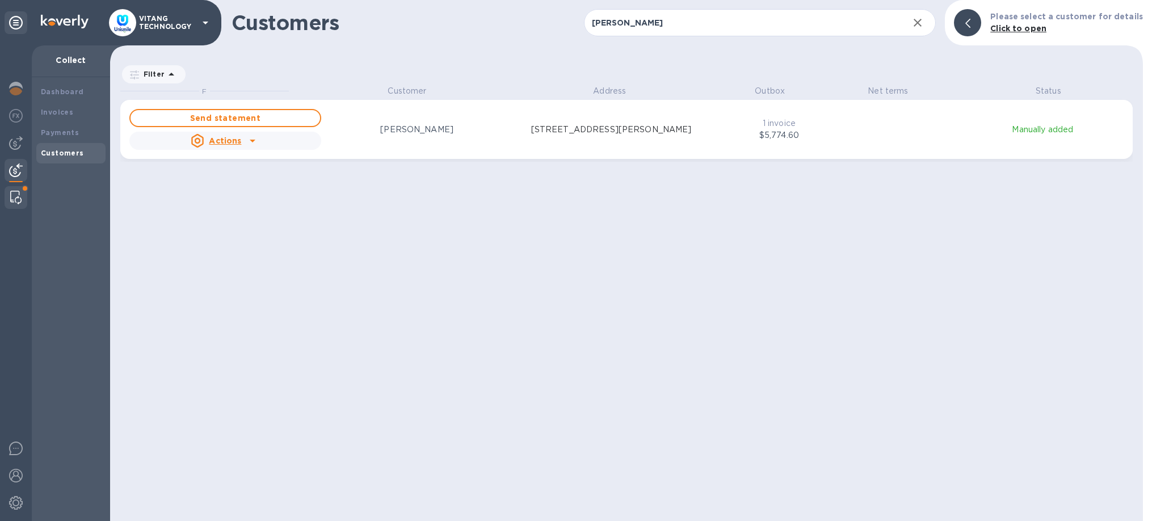
click at [11, 193] on img at bounding box center [15, 198] width 11 height 14
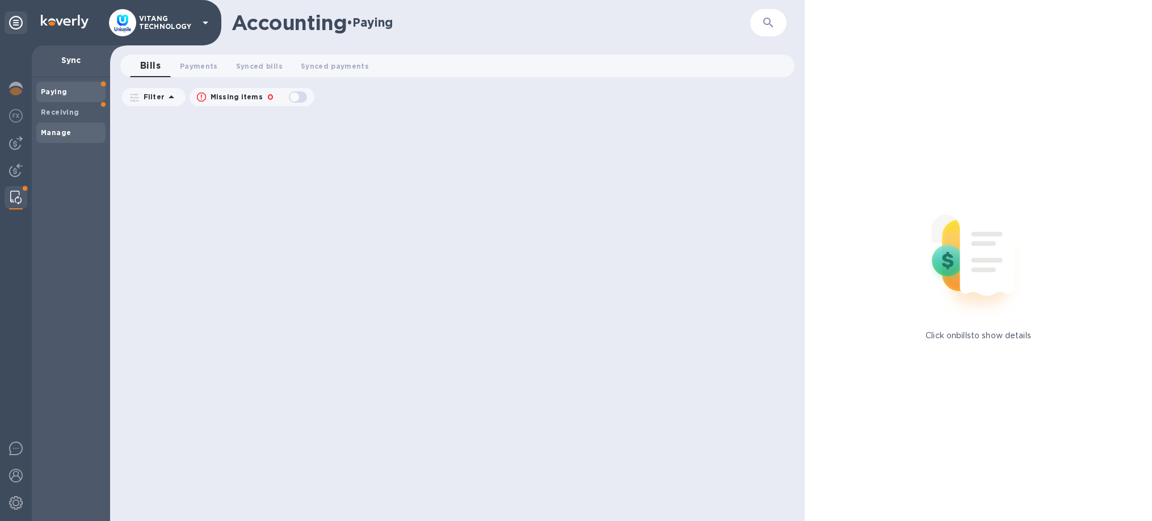
click at [60, 136] on b "Manage" at bounding box center [56, 132] width 30 height 9
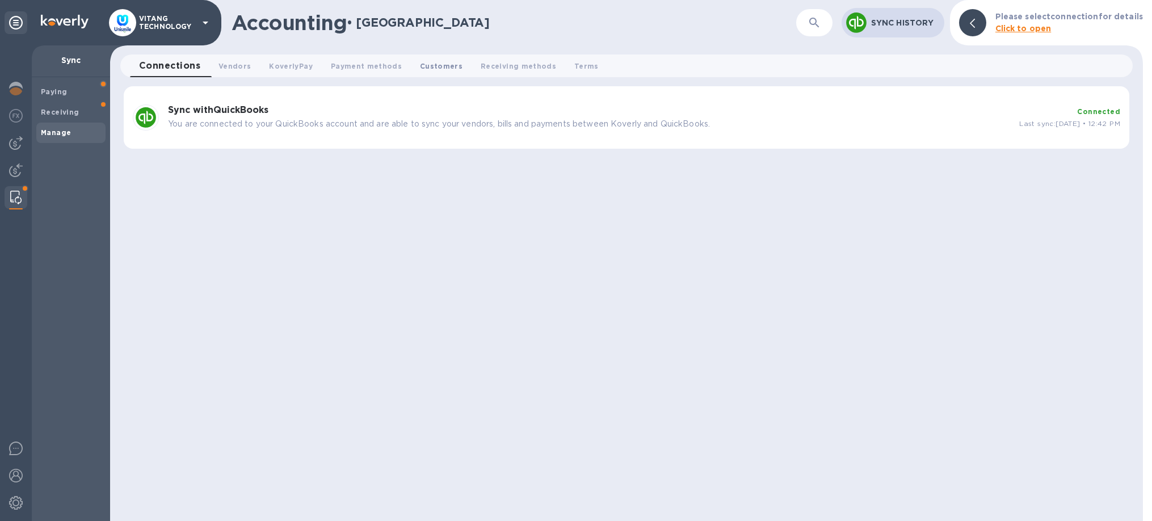
click at [434, 70] on span "Customers 0" at bounding box center [441, 66] width 43 height 12
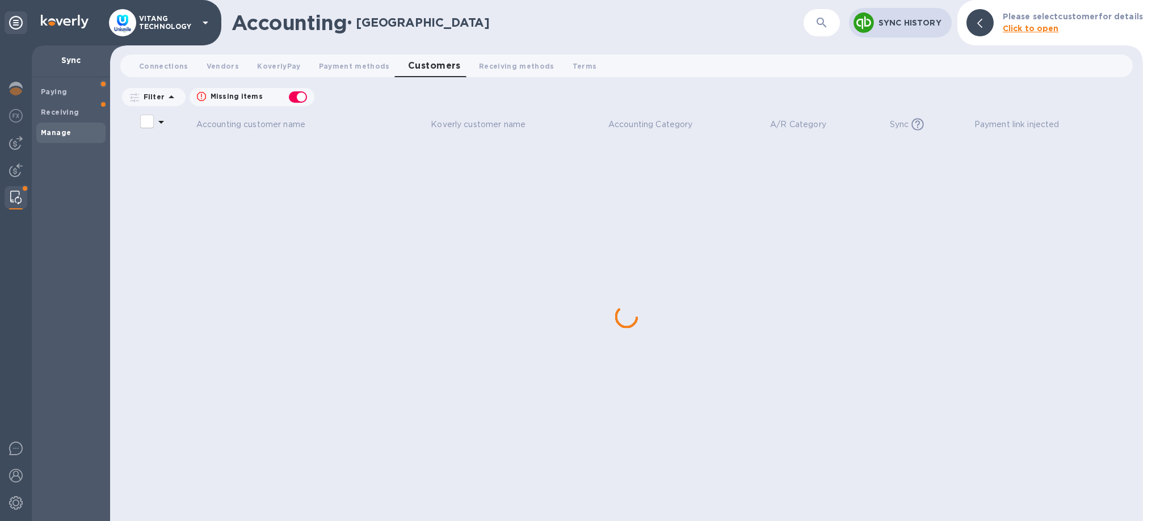
checkbox input "false"
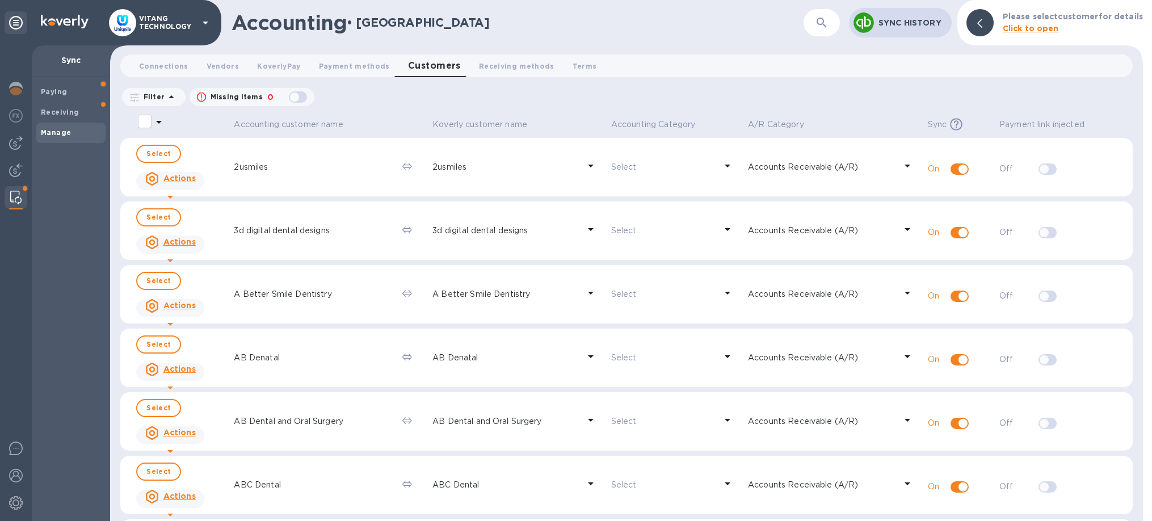
click at [827, 27] on icon "button" at bounding box center [822, 23] width 14 height 14
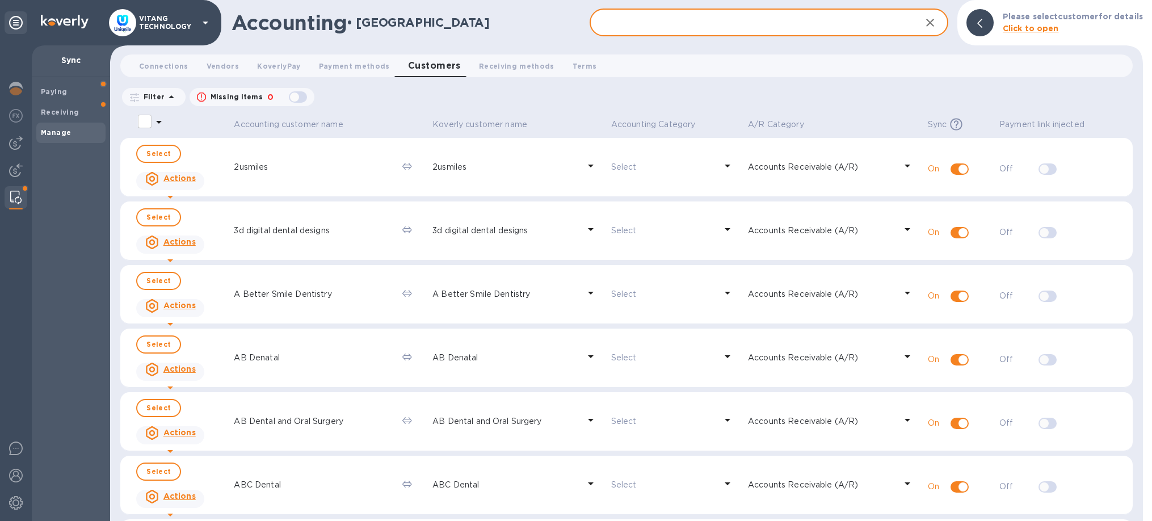
click at [726, 20] on input "text" at bounding box center [750, 23] width 322 height 28
paste input "[PERSON_NAME]"
type input "[PERSON_NAME]"
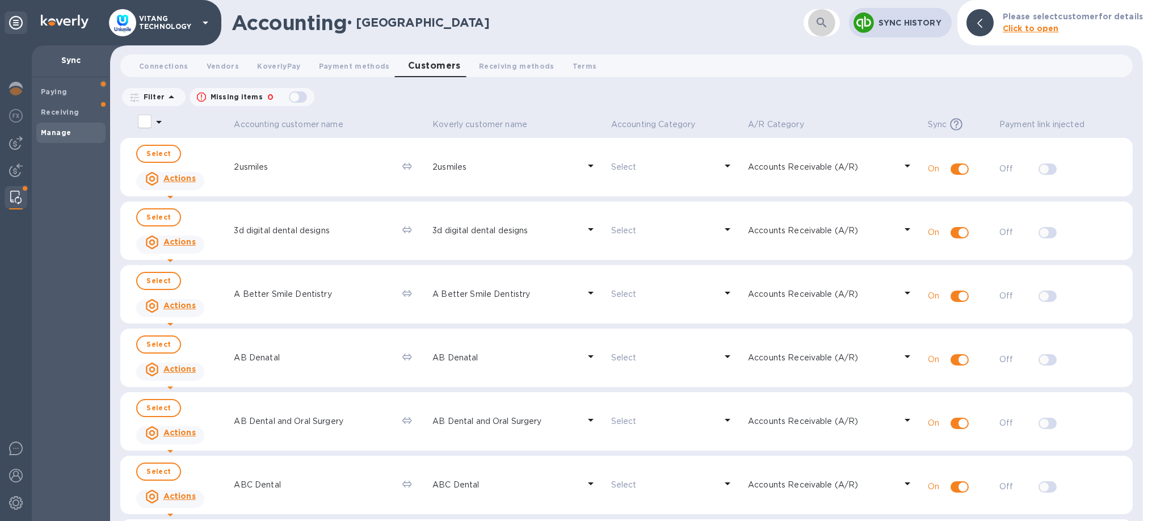
click at [815, 21] on button "button" at bounding box center [821, 22] width 27 height 27
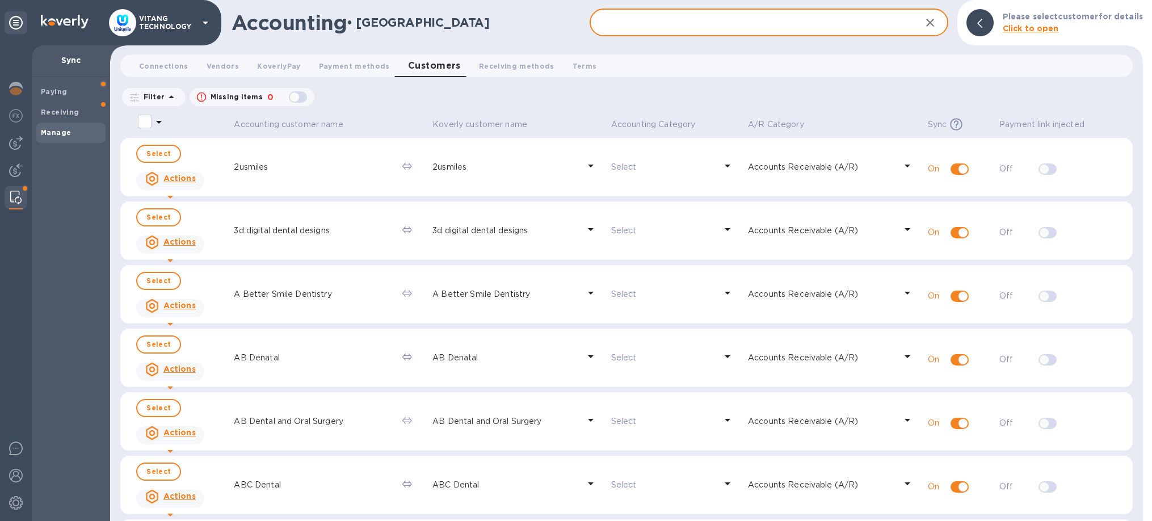
paste input "[PERSON_NAME]"
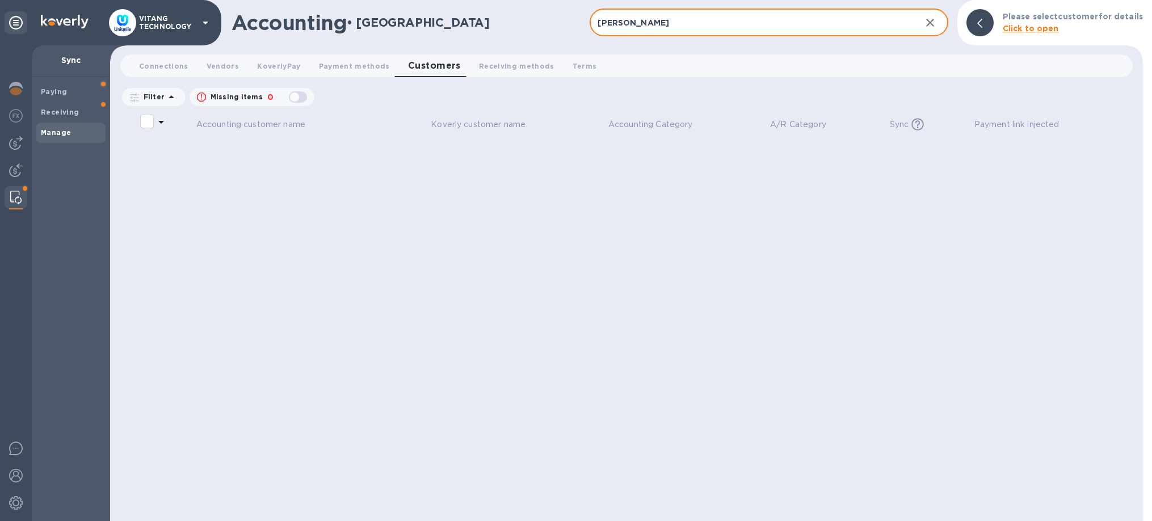
type input "[PERSON_NAME]"
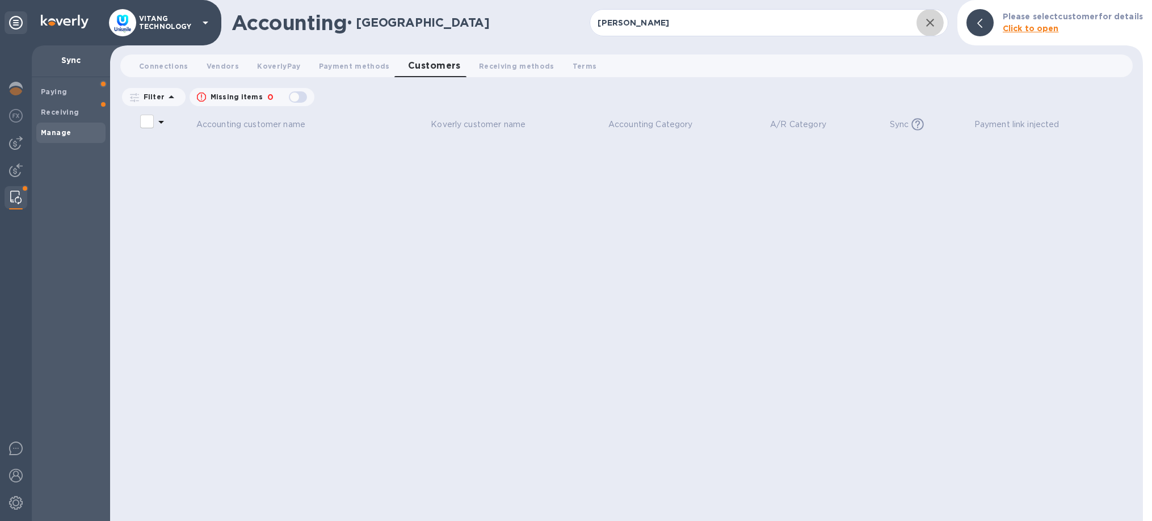
click at [930, 20] on icon "button" at bounding box center [930, 23] width 14 height 14
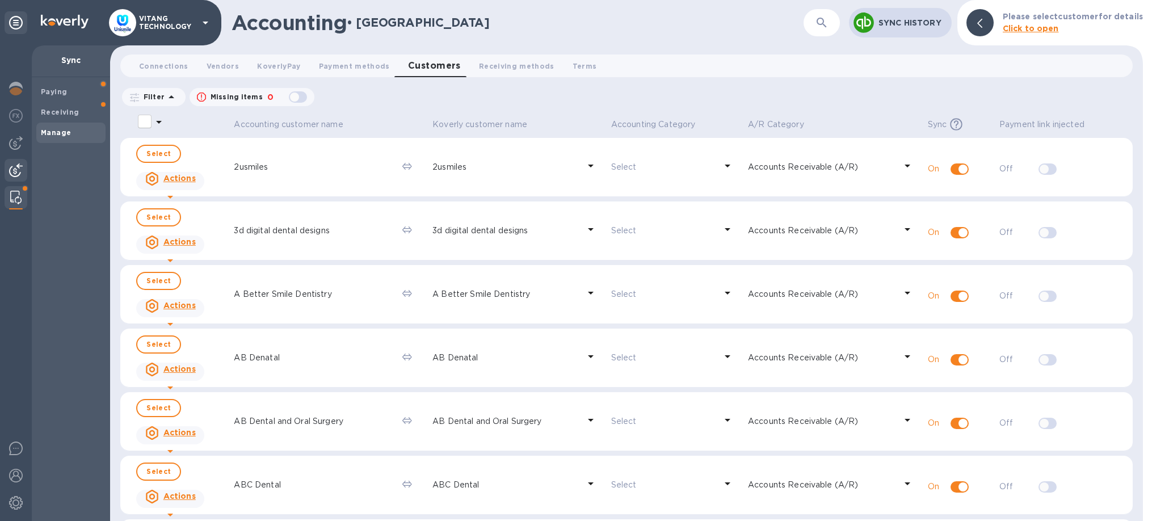
drag, startPoint x: 19, startPoint y: 166, endPoint x: 25, endPoint y: 166, distance: 5.7
click at [20, 166] on img at bounding box center [16, 170] width 14 height 14
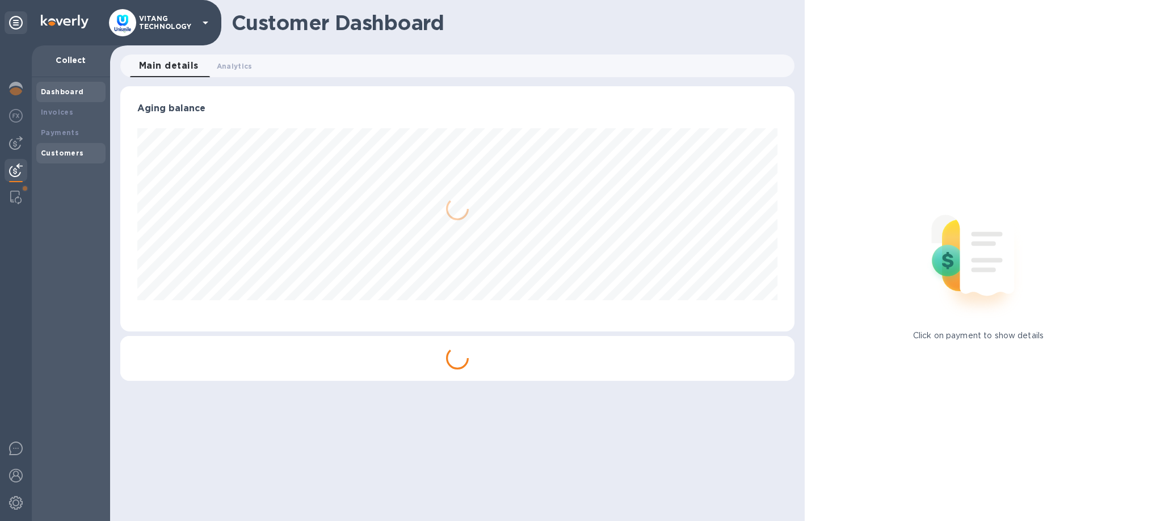
scroll to position [245, 674]
click at [73, 157] on div "Customers" at bounding box center [71, 153] width 60 height 11
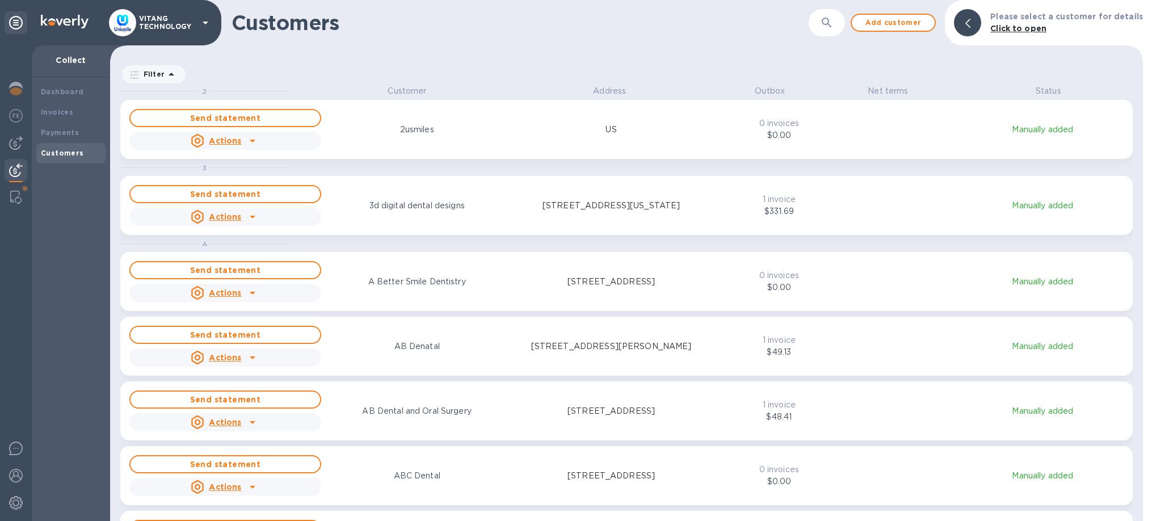
drag, startPoint x: 850, startPoint y: 36, endPoint x: 837, endPoint y: 31, distance: 14.0
click at [843, 33] on div "​" at bounding box center [826, 23] width 36 height 28
click at [836, 30] on button "button" at bounding box center [826, 22] width 27 height 27
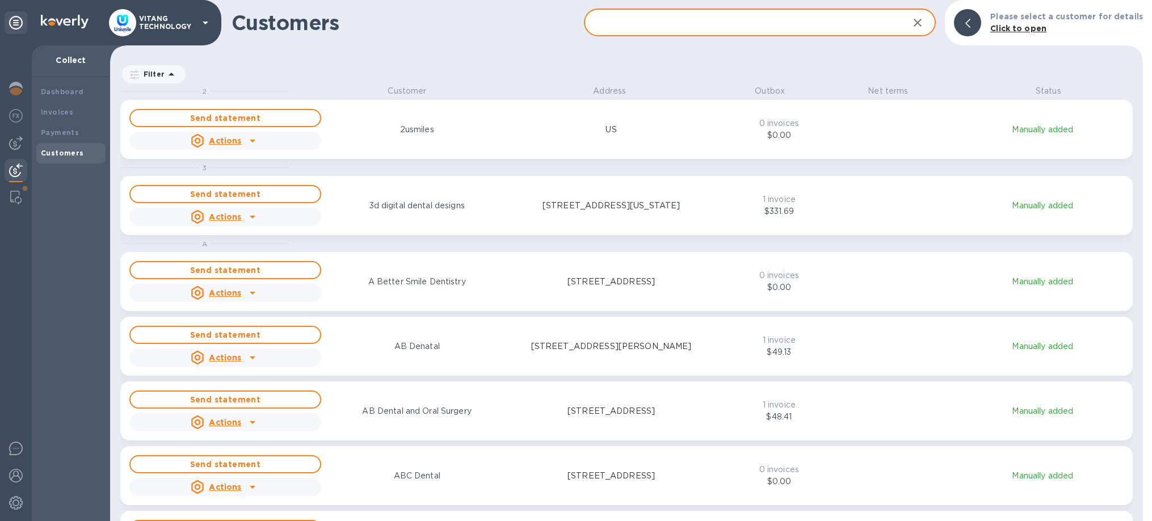
paste input "[PERSON_NAME]"
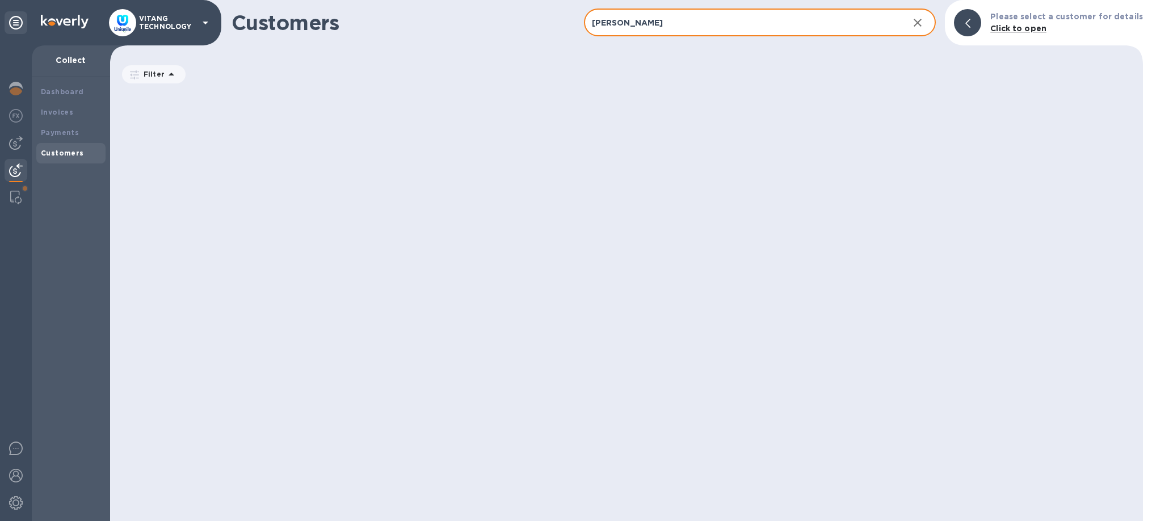
scroll to position [436, 1033]
type input "[PERSON_NAME]"
click at [919, 25] on icon "button" at bounding box center [918, 23] width 14 height 14
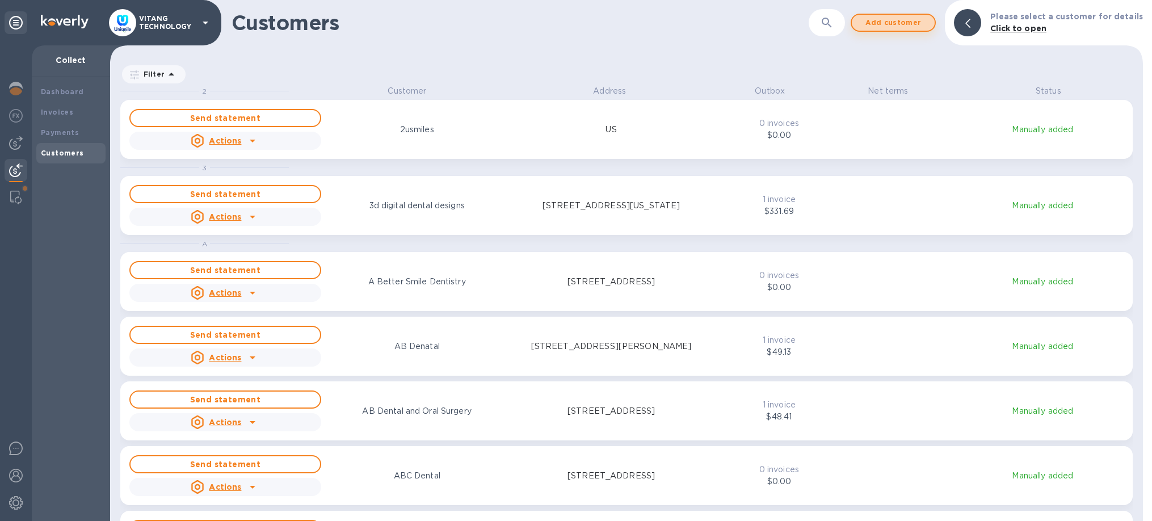
click at [894, 25] on span "Add customer" at bounding box center [893, 23] width 65 height 14
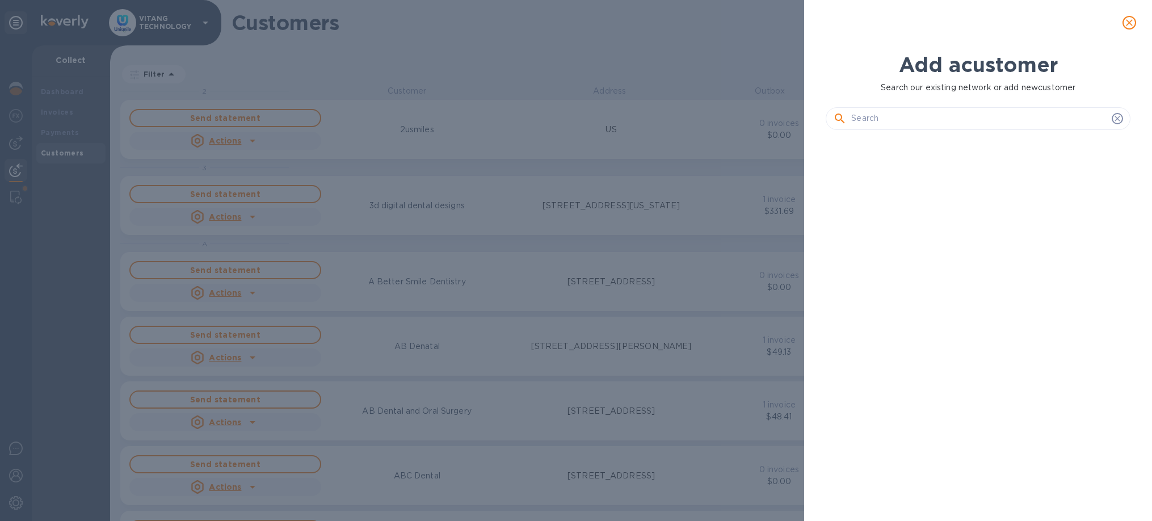
scroll to position [351, 314]
click at [931, 119] on input "text" at bounding box center [979, 118] width 256 height 17
paste input "[PERSON_NAME]"
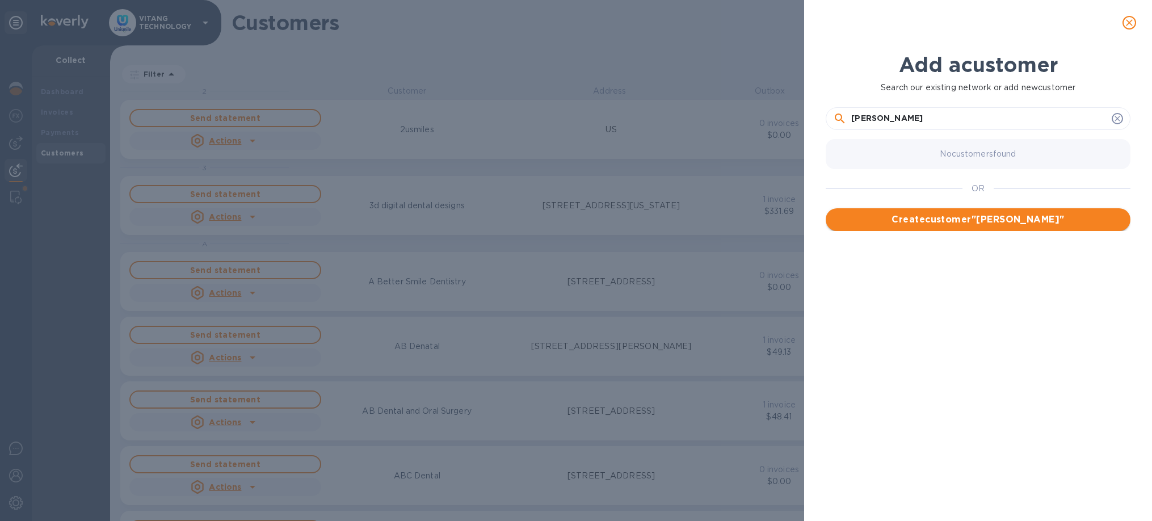
type input "[PERSON_NAME]"
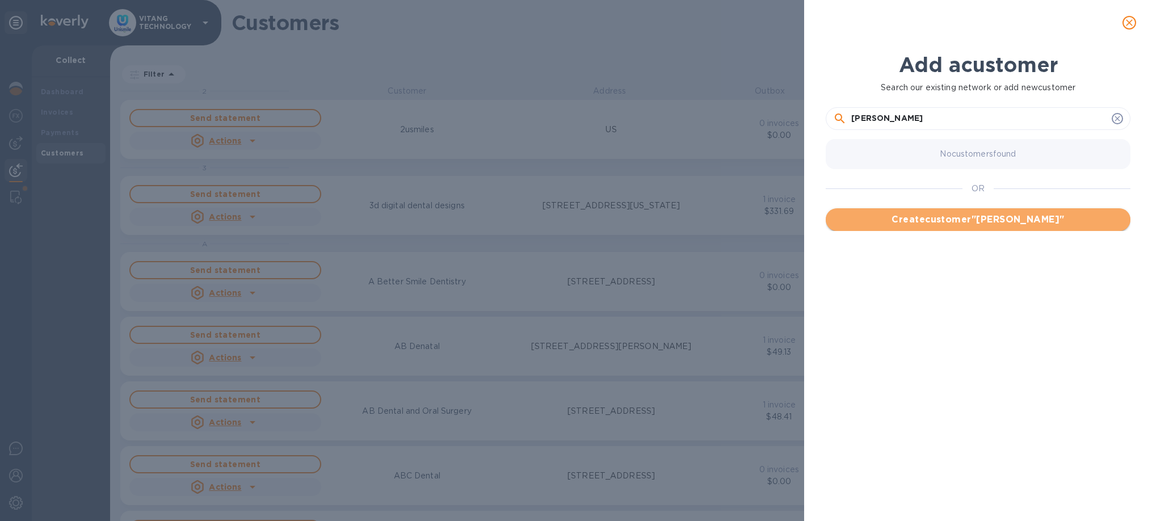
click at [940, 220] on span "Create customer " [PERSON_NAME] "" at bounding box center [978, 220] width 287 height 14
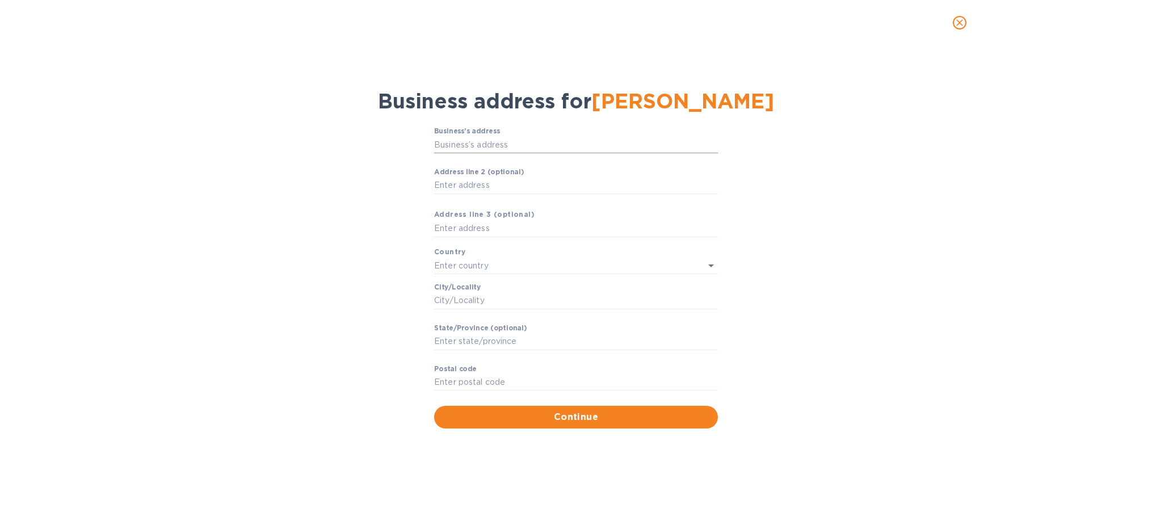
click at [512, 153] on input "Business’s аddress" at bounding box center [576, 144] width 284 height 17
click at [501, 153] on input "Business’s аddress" at bounding box center [576, 144] width 284 height 17
paste input "[STREET_ADDRESS]"
type input "[GEOGRAPHIC_DATA]"
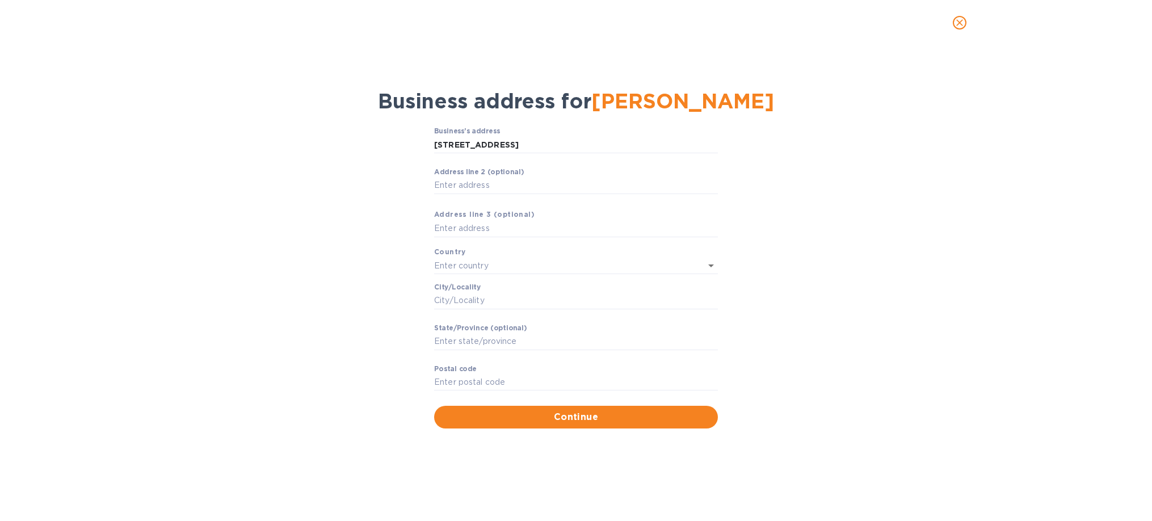
type input "Modesto"
type input "CA"
type input "95355"
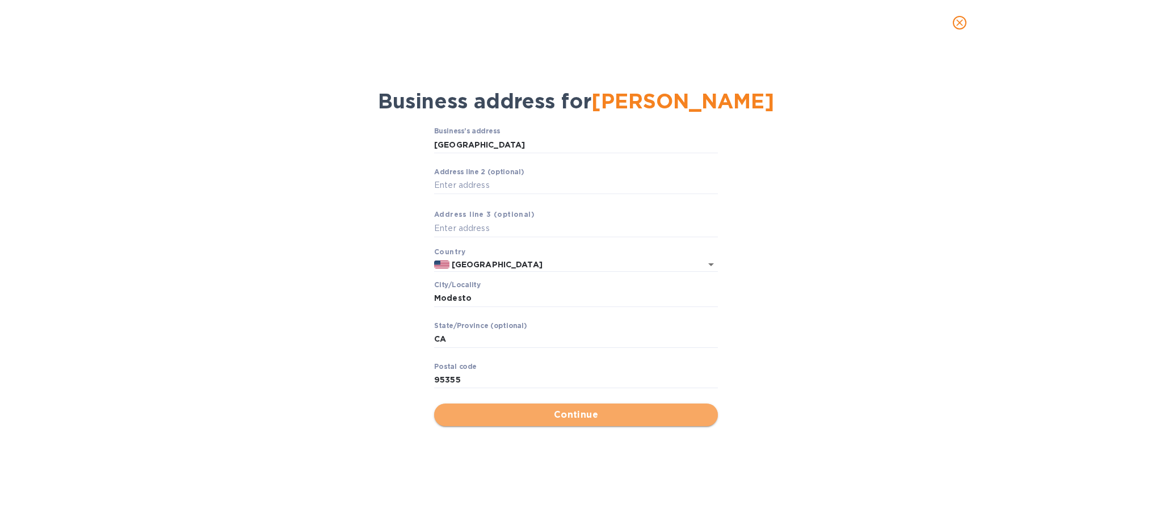
click at [574, 422] on span "Continue" at bounding box center [576, 415] width 266 height 14
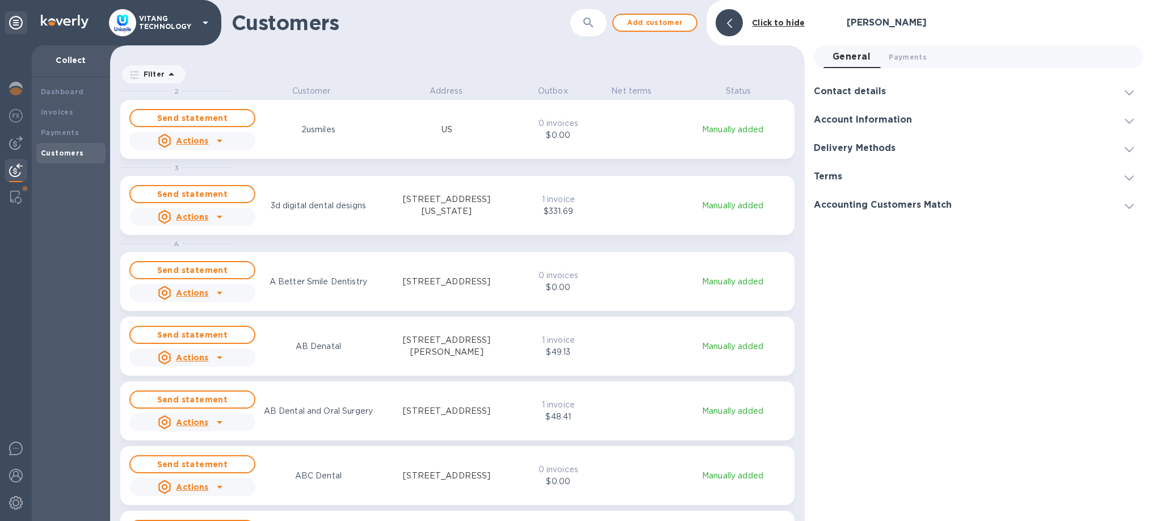
scroll to position [436, 694]
click at [916, 55] on span "Payments 0" at bounding box center [907, 57] width 38 height 12
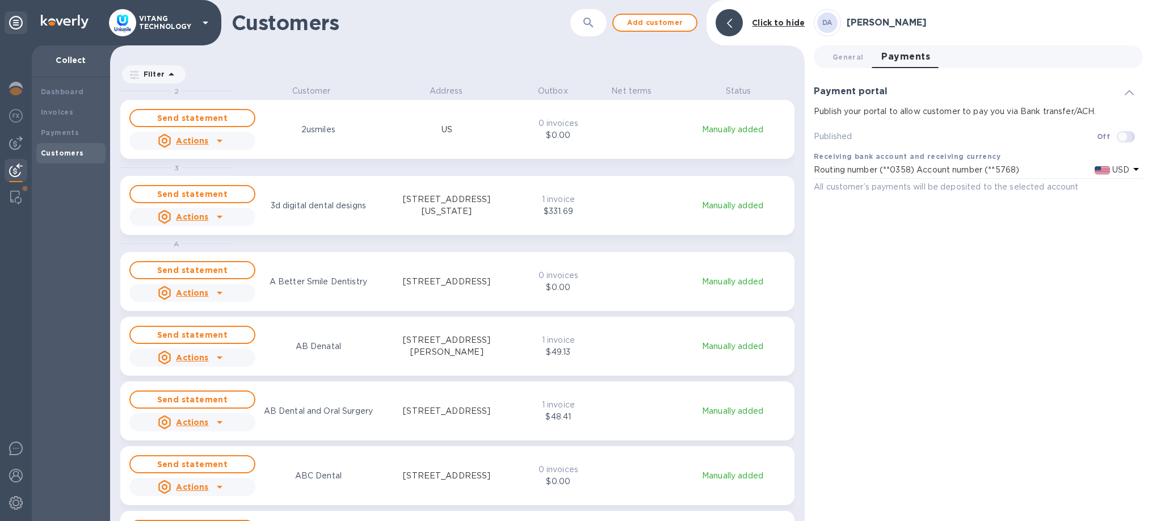
click at [1124, 137] on input "checkbox" at bounding box center [1122, 136] width 58 height 19
checkbox input "true"
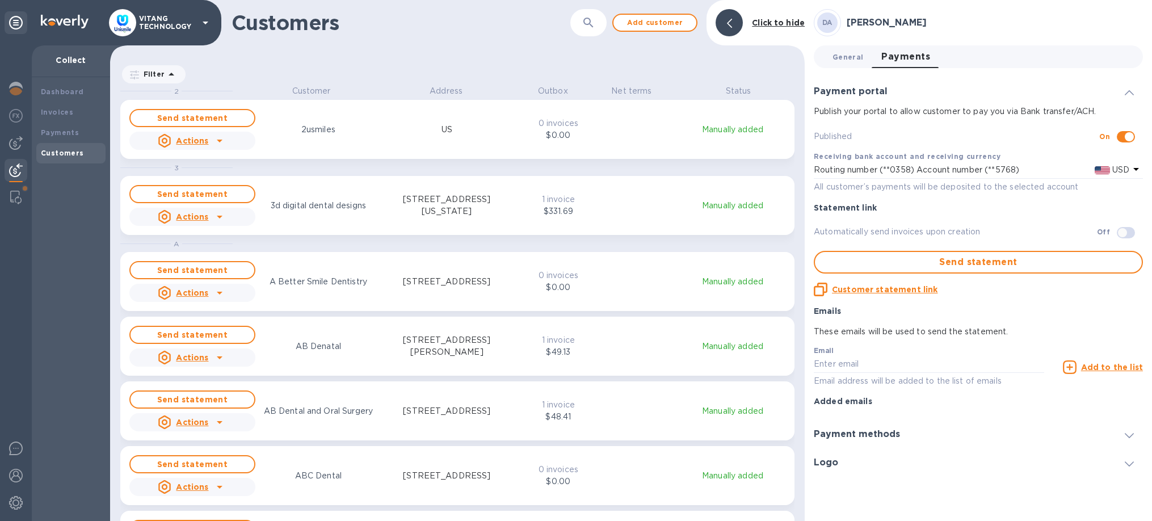
click at [835, 57] on span "General 0" at bounding box center [847, 57] width 31 height 12
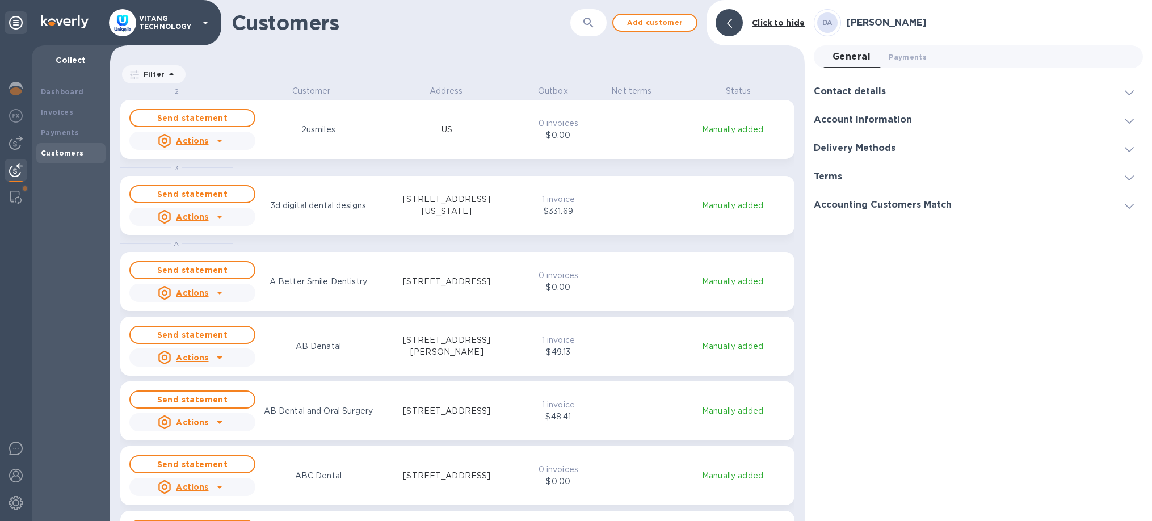
click at [894, 93] on div "Contact details" at bounding box center [978, 91] width 329 height 28
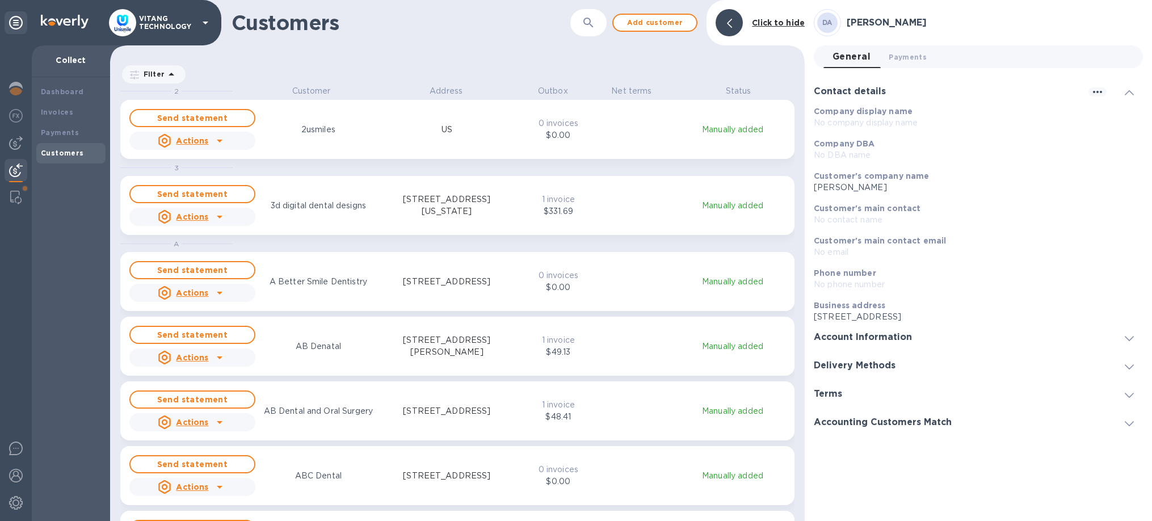
click at [926, 340] on div "Account Information" at bounding box center [978, 337] width 329 height 28
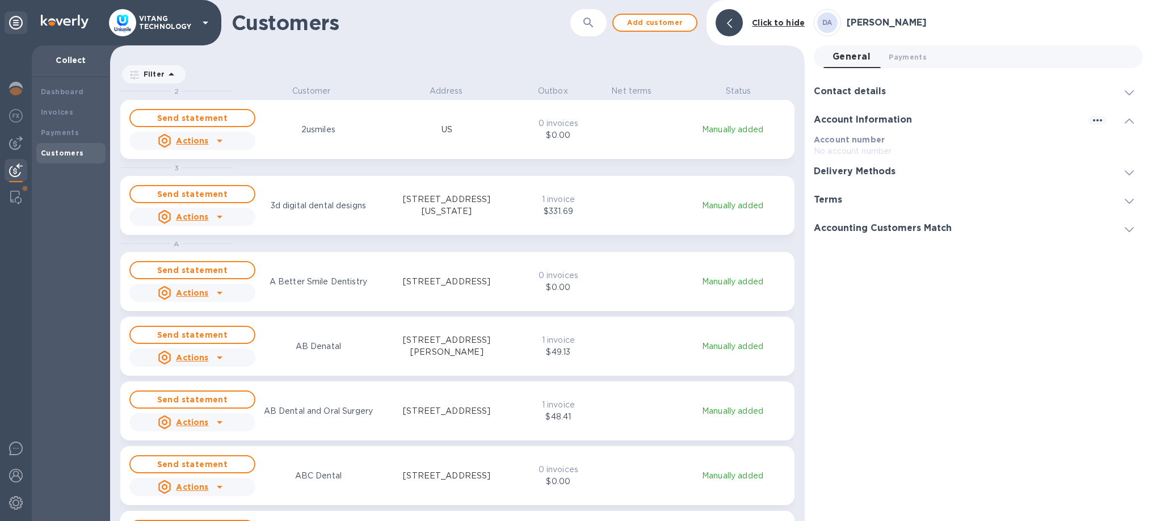
click at [912, 170] on div "Delivery Methods" at bounding box center [978, 171] width 329 height 28
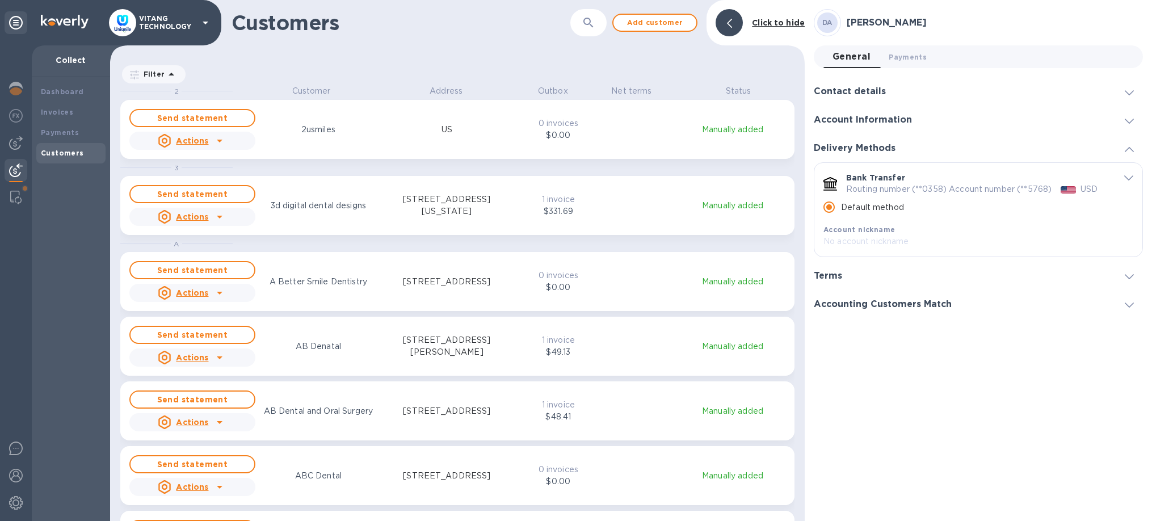
click at [1006, 289] on div "Terms" at bounding box center [978, 276] width 329 height 28
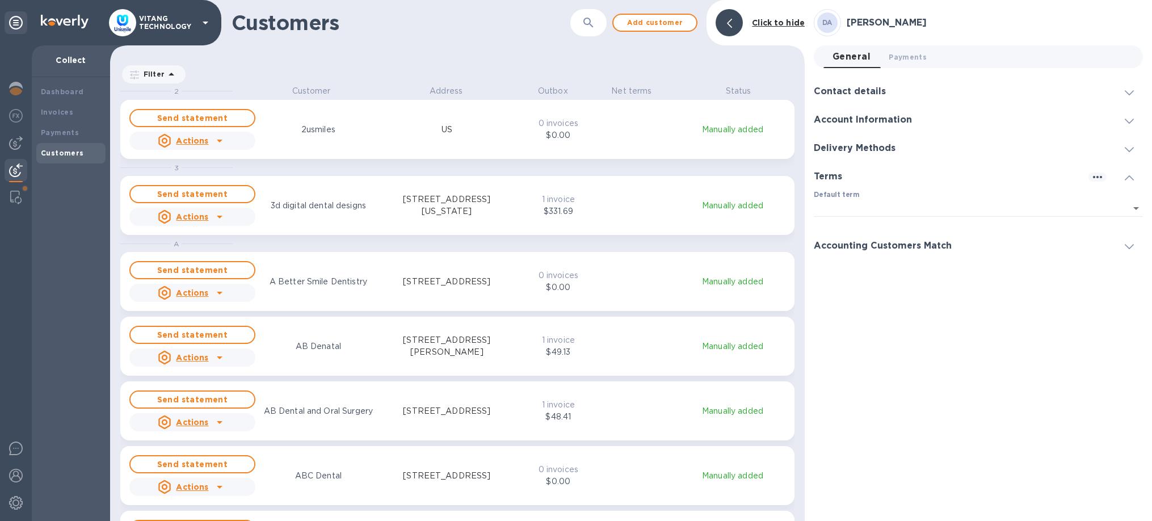
click at [1105, 248] on div "Accounting Customers Match" at bounding box center [978, 245] width 329 height 28
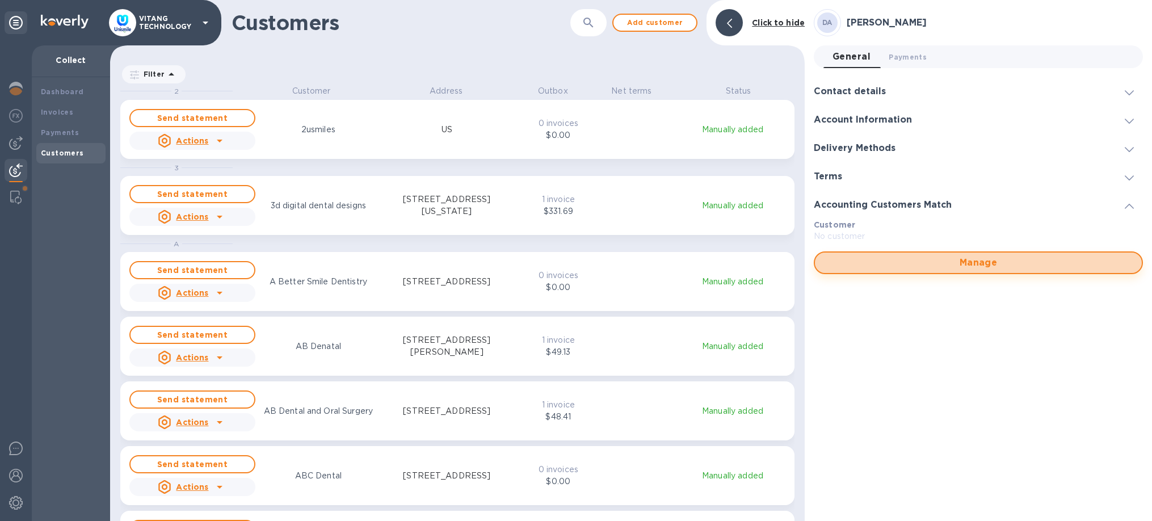
click at [861, 259] on span "Manage" at bounding box center [978, 263] width 309 height 14
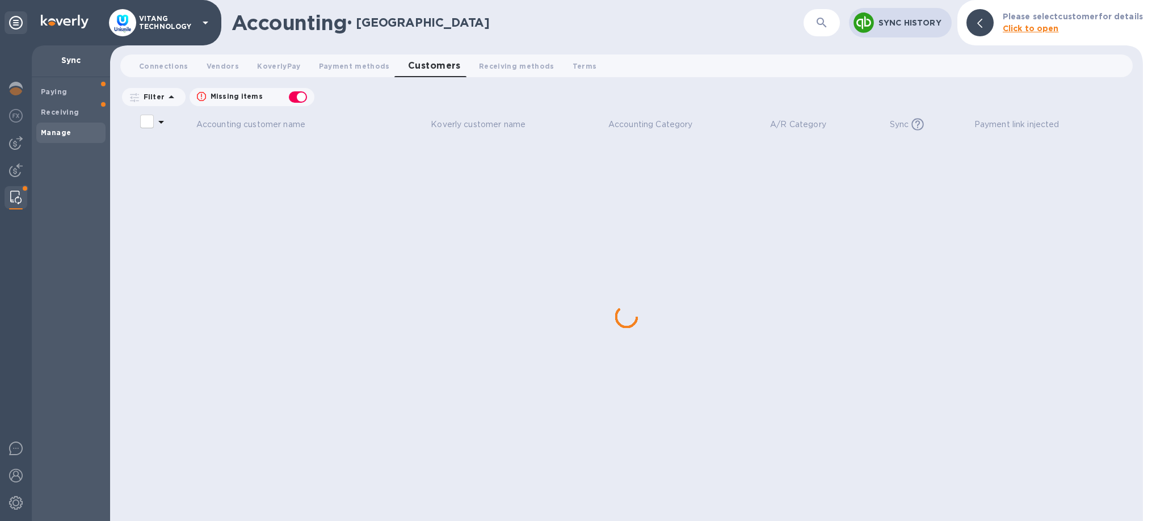
checkbox input "false"
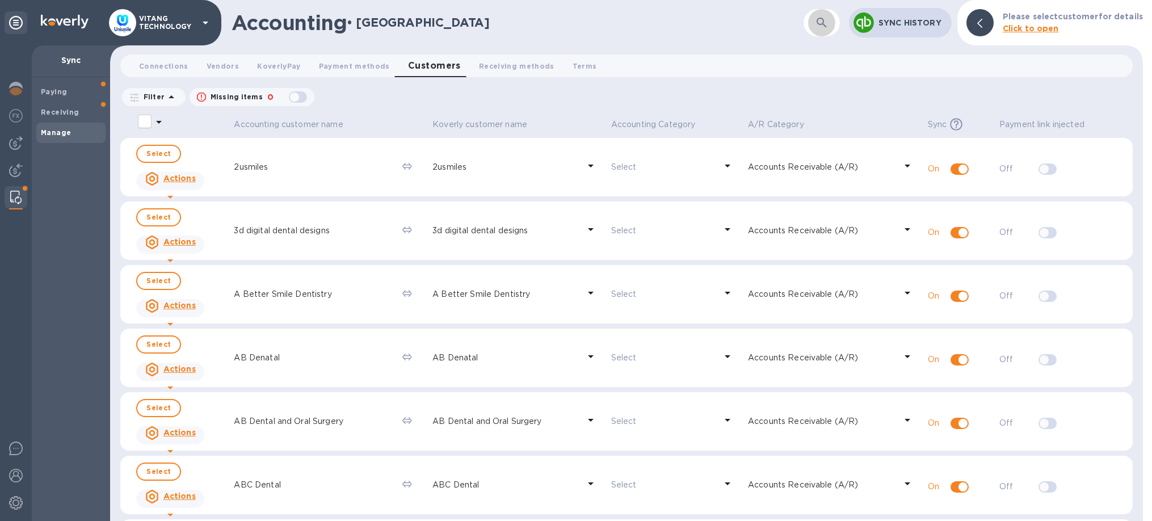
click at [824, 23] on icon "button" at bounding box center [822, 23] width 14 height 14
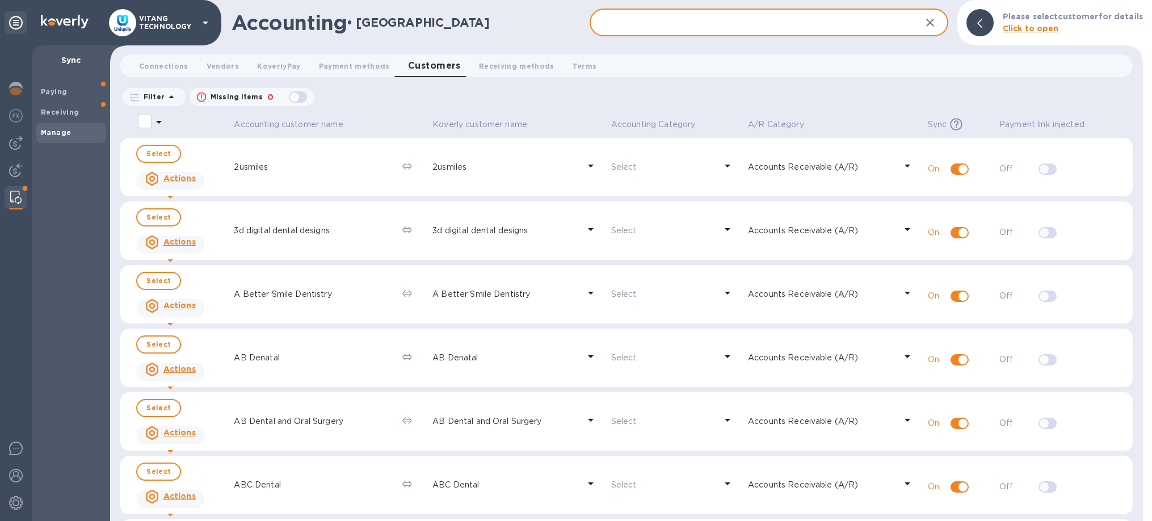
paste input "[STREET_ADDRESS]"
type input "[STREET_ADDRESS]"
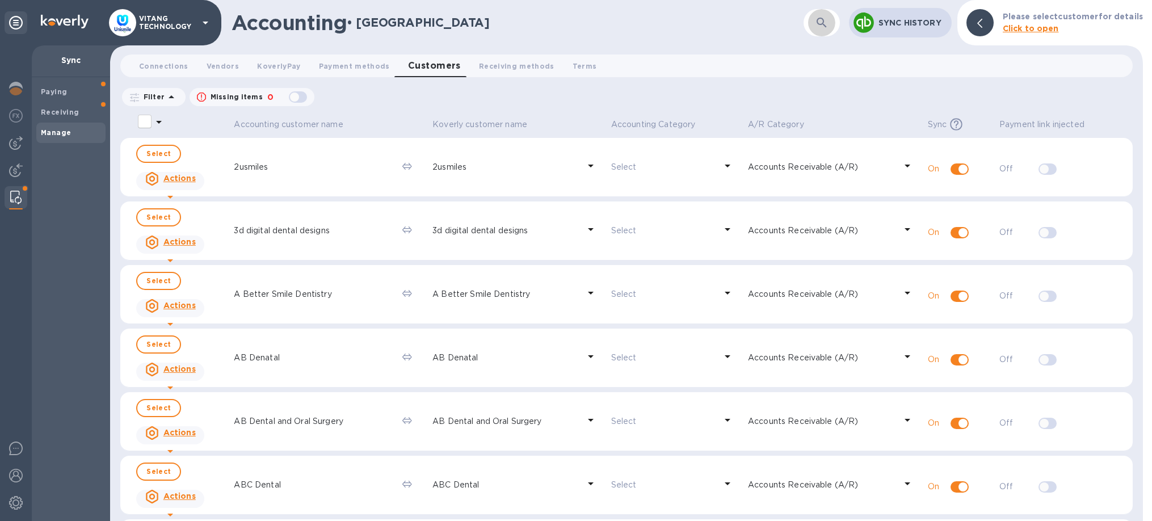
click at [826, 27] on icon "button" at bounding box center [821, 23] width 10 height 10
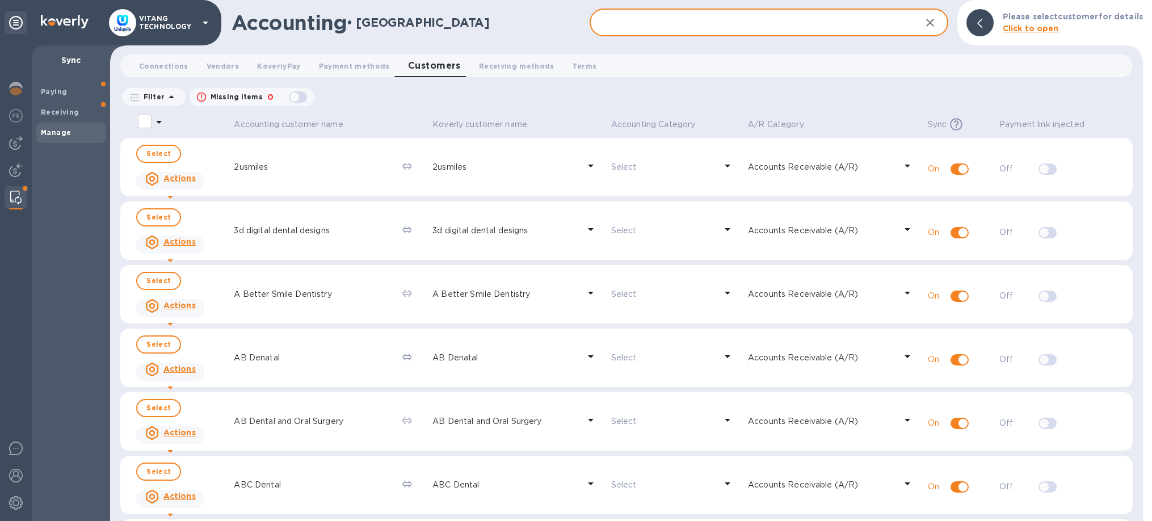
paste input "[PERSON_NAME]"
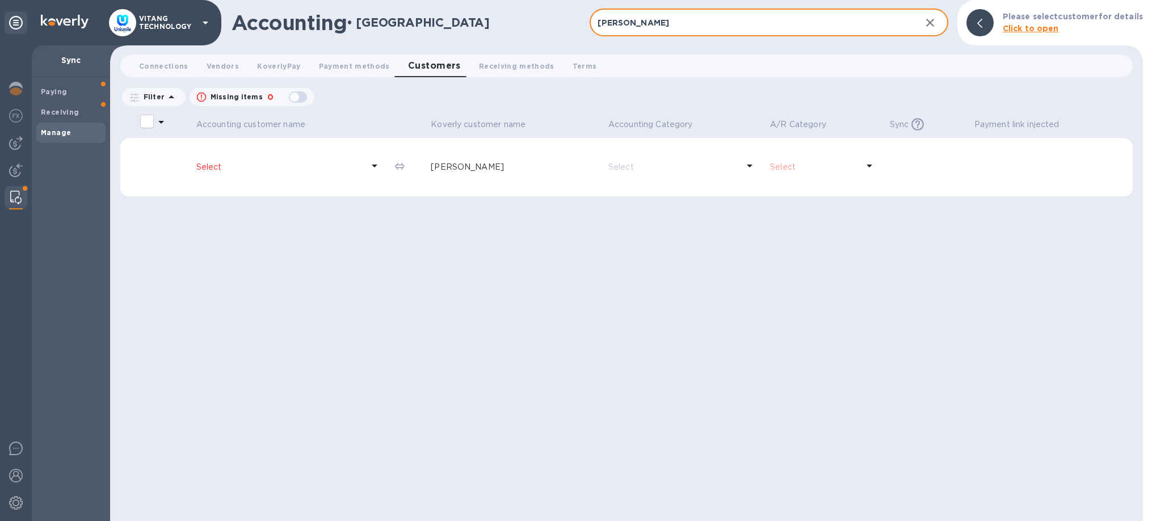
type input "[PERSON_NAME]"
click at [327, 155] on td "Select" at bounding box center [291, 167] width 199 height 59
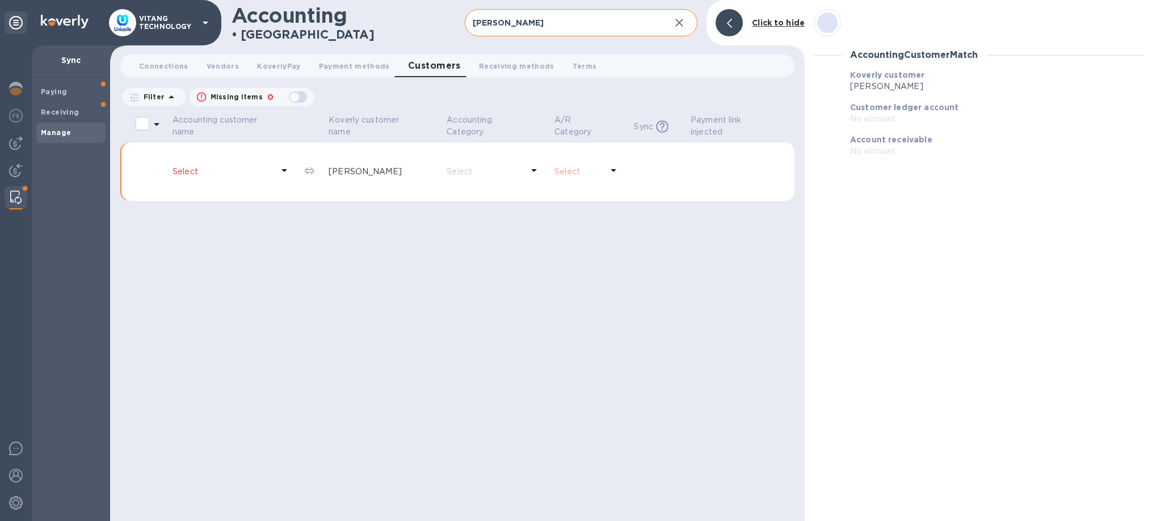
click at [256, 182] on div "Select" at bounding box center [231, 171] width 123 height 21
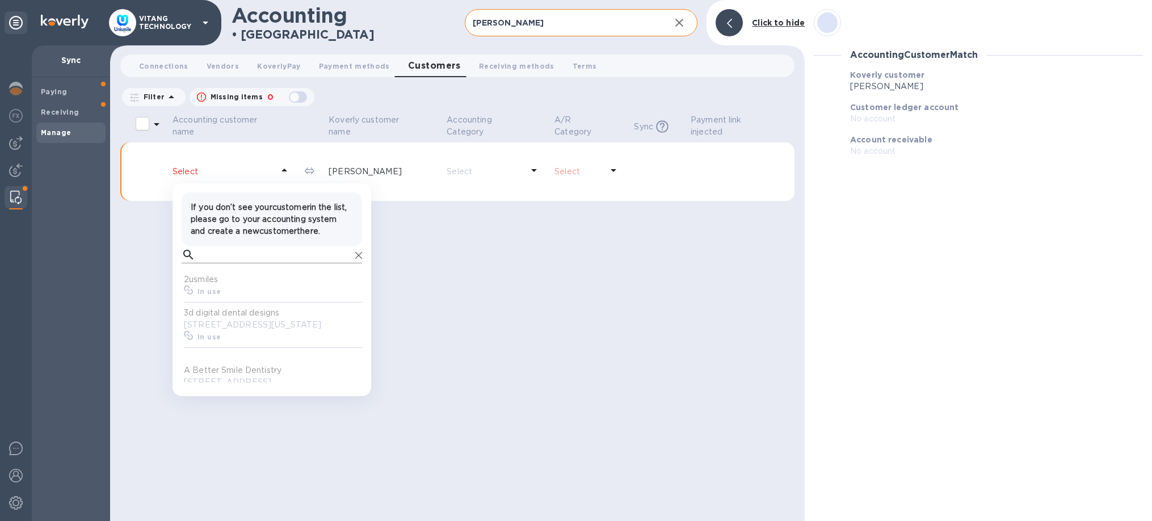
scroll to position [113, 180]
click at [268, 263] on input "text" at bounding box center [275, 254] width 151 height 17
paste input "[PERSON_NAME]"
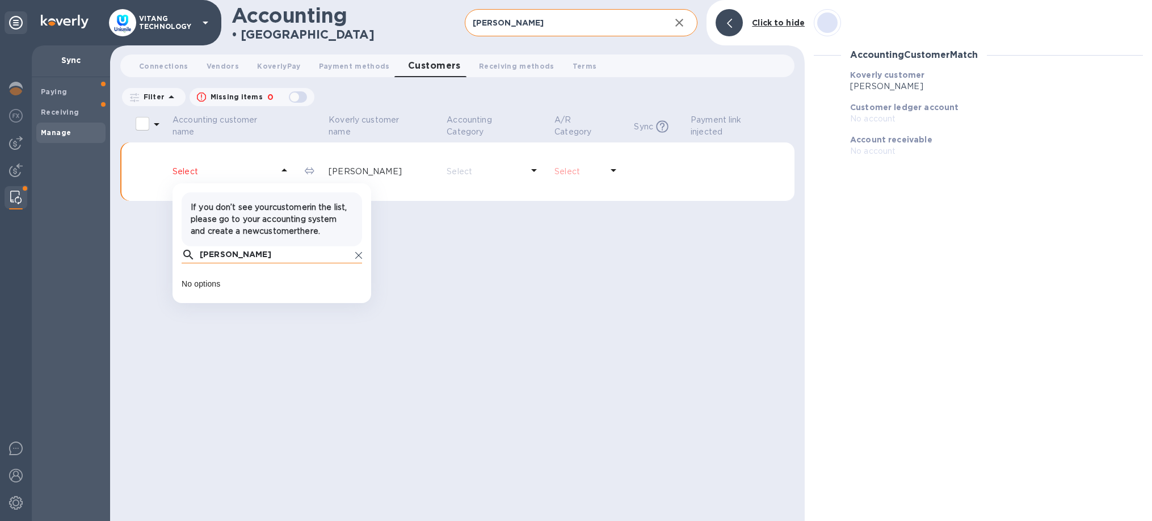
drag, startPoint x: 268, startPoint y: 268, endPoint x: 113, endPoint y: 243, distance: 157.4
click at [200, 246] on input "[PERSON_NAME]" at bounding box center [275, 254] width 151 height 17
type input "[PERSON_NAME]"
click at [356, 259] on icon at bounding box center [358, 255] width 7 height 7
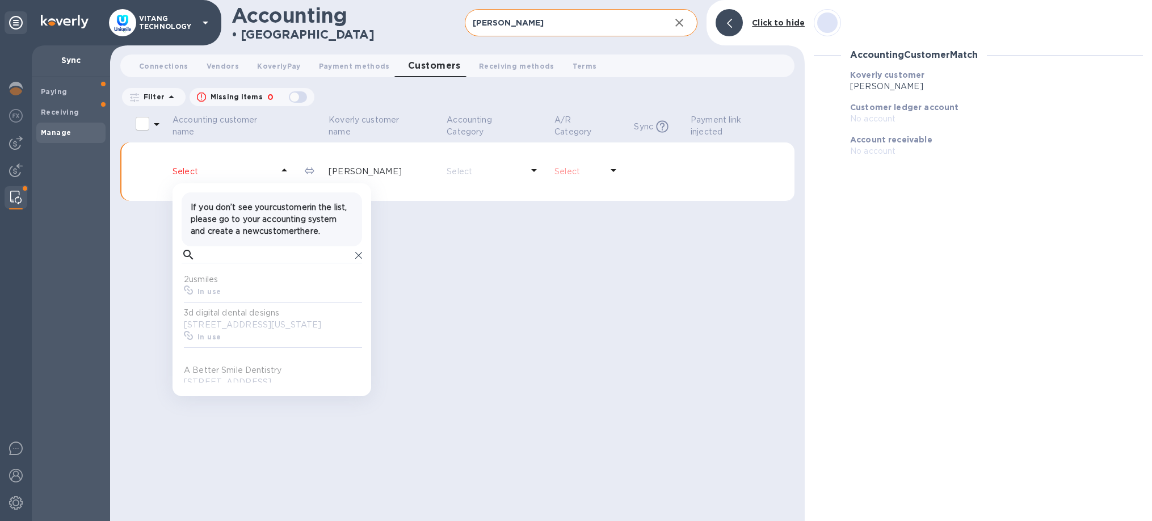
click at [611, 218] on div "Accounting customer name [PERSON_NAME] customer name Accounting Category A/R Ca…" at bounding box center [457, 316] width 674 height 408
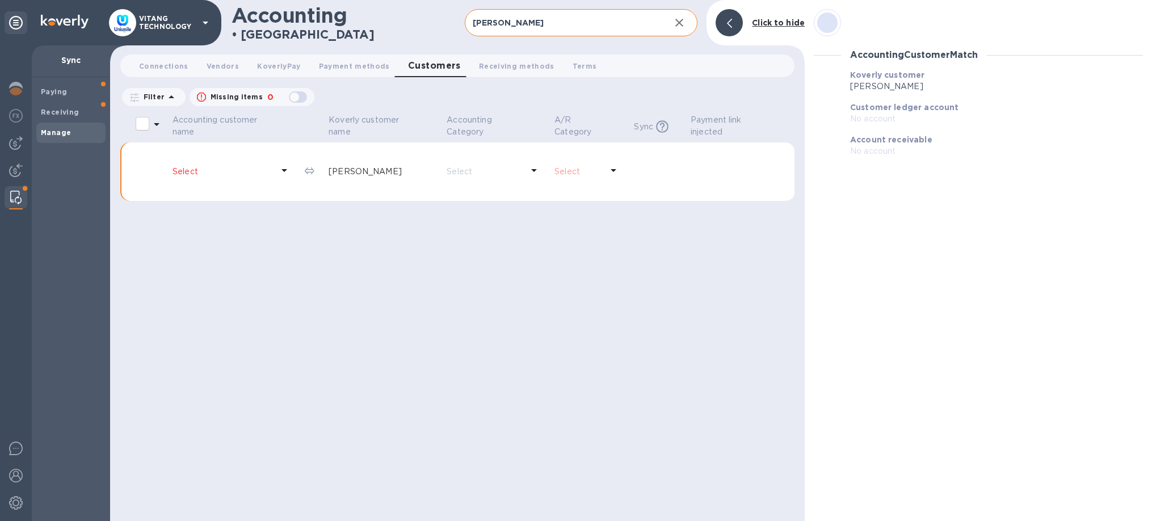
click at [608, 170] on icon at bounding box center [613, 170] width 14 height 14
click at [734, 15] on div at bounding box center [728, 22] width 27 height 27
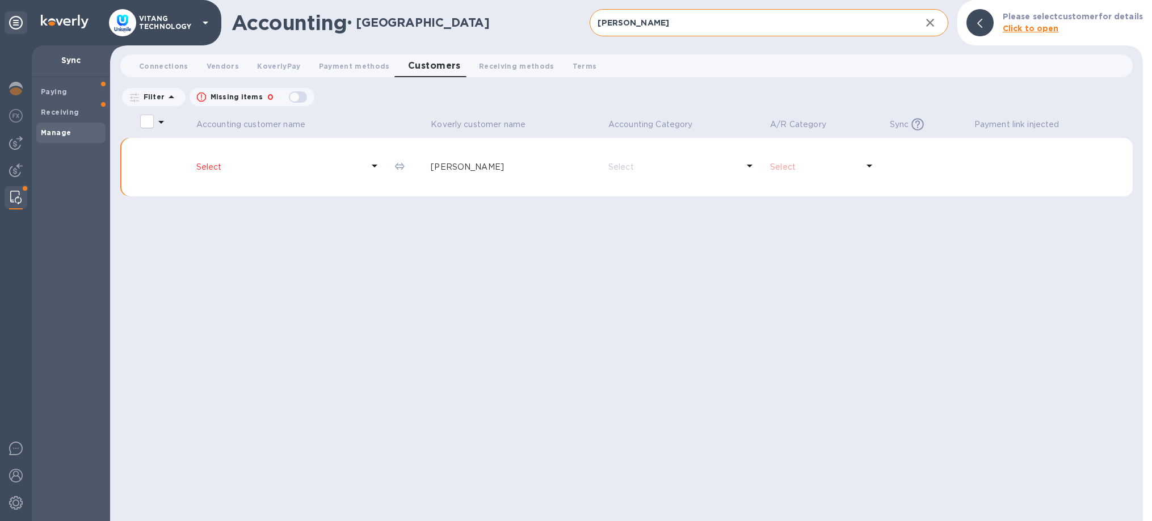
click at [871, 171] on icon at bounding box center [869, 166] width 14 height 14
click at [377, 168] on icon at bounding box center [375, 166] width 14 height 14
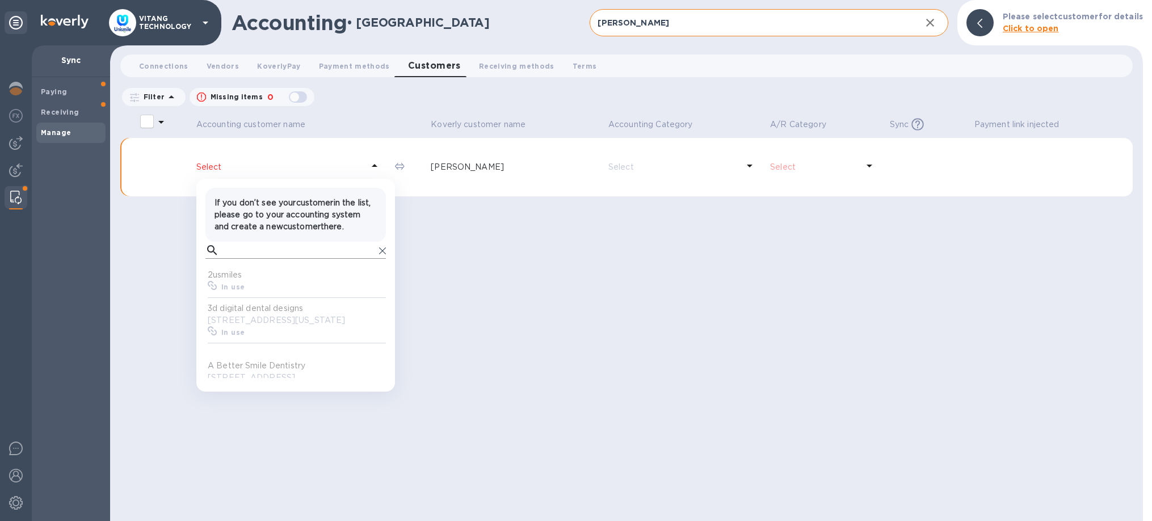
click at [317, 256] on input "text" at bounding box center [299, 250] width 151 height 17
paste input "[PERSON_NAME]"
type input "[PERSON_NAME]"
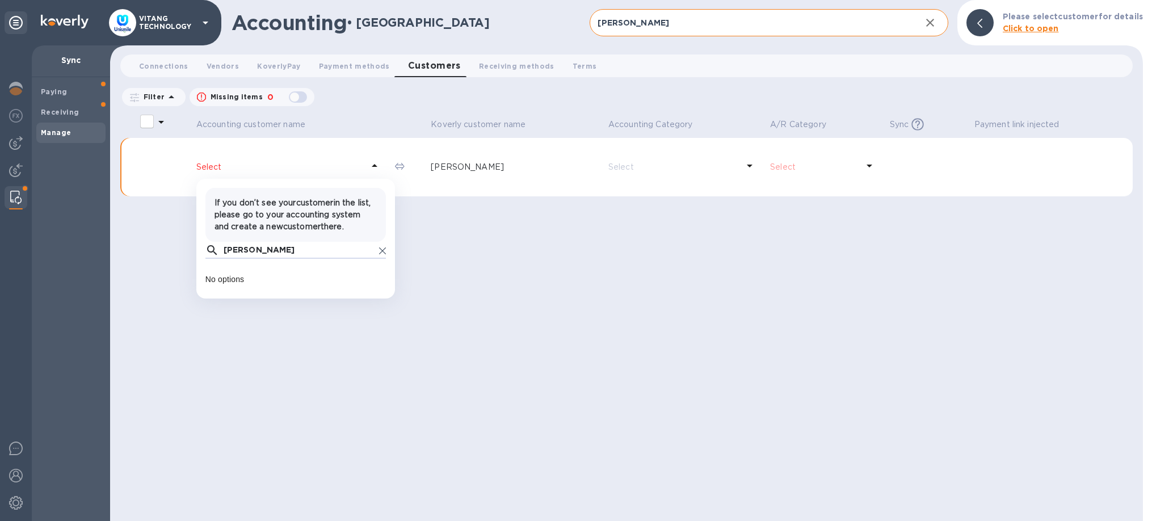
click at [661, 283] on div "Accounting customer name [PERSON_NAME] customer name Accounting Category A/R Ca…" at bounding box center [626, 316] width 1012 height 408
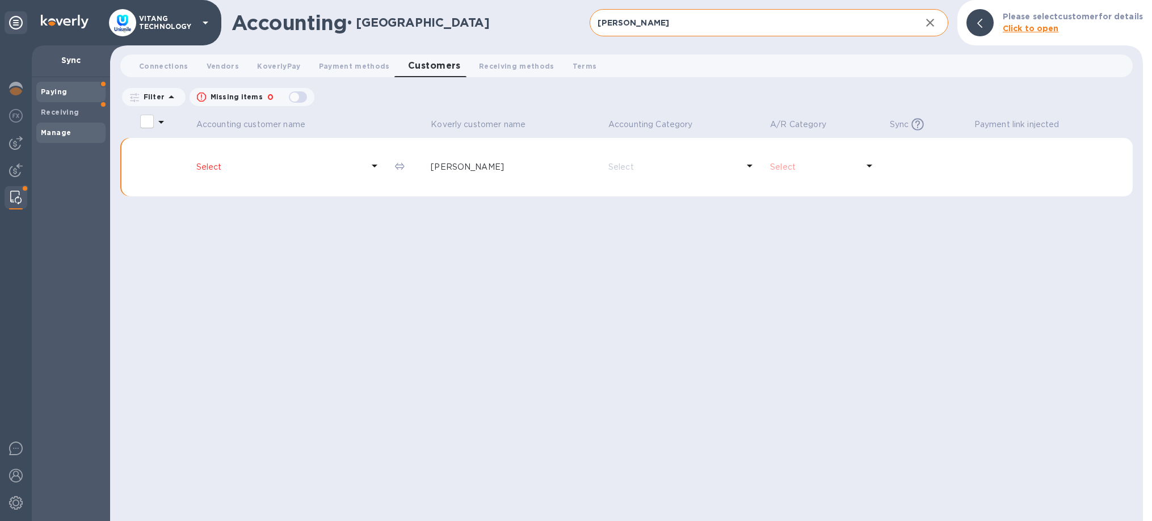
click at [70, 101] on div "Paying" at bounding box center [70, 92] width 69 height 20
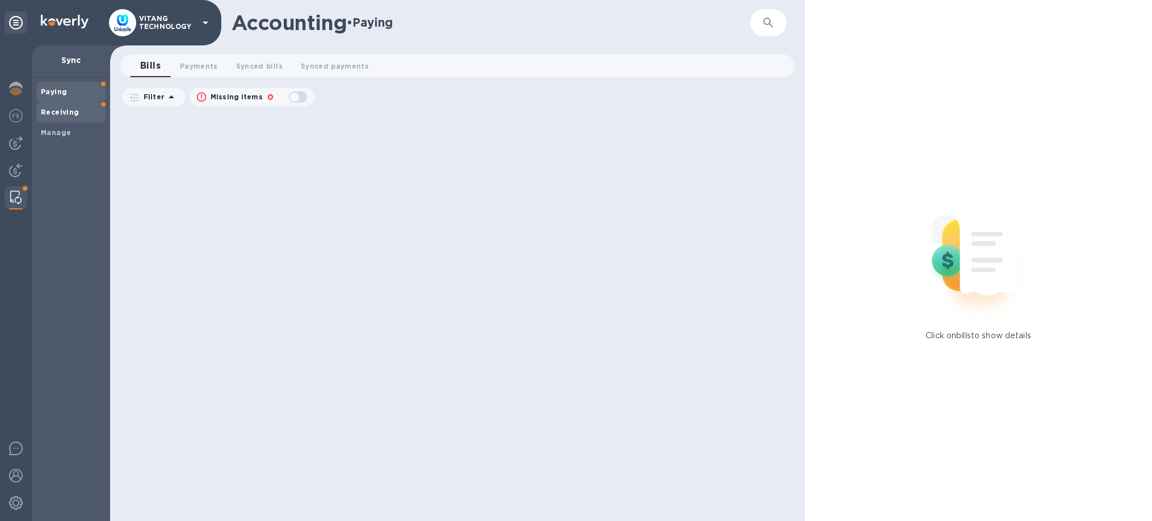
click at [77, 118] on div "Receiving" at bounding box center [70, 112] width 69 height 20
click at [21, 166] on img at bounding box center [16, 170] width 14 height 14
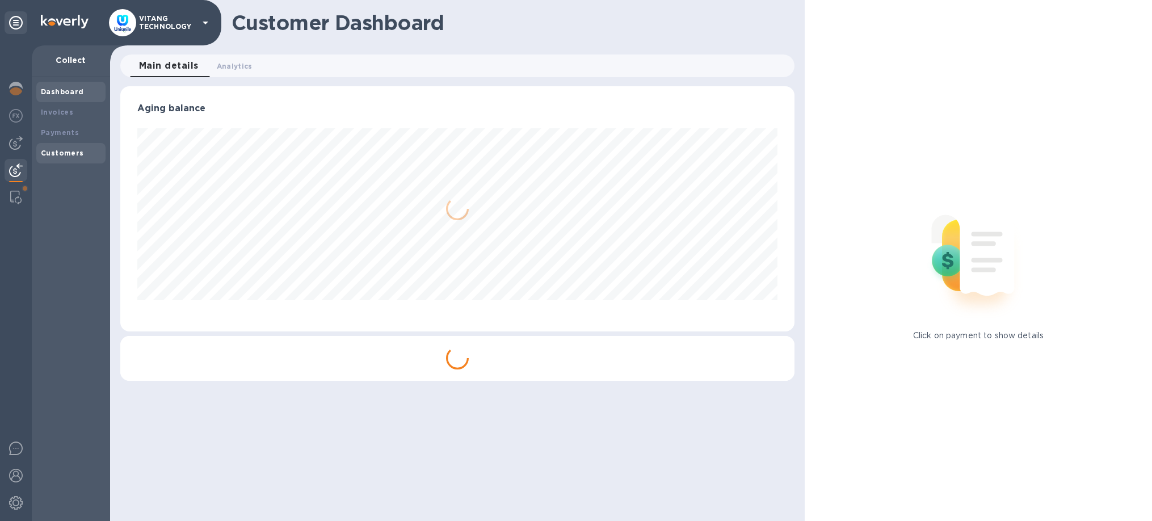
scroll to position [245, 674]
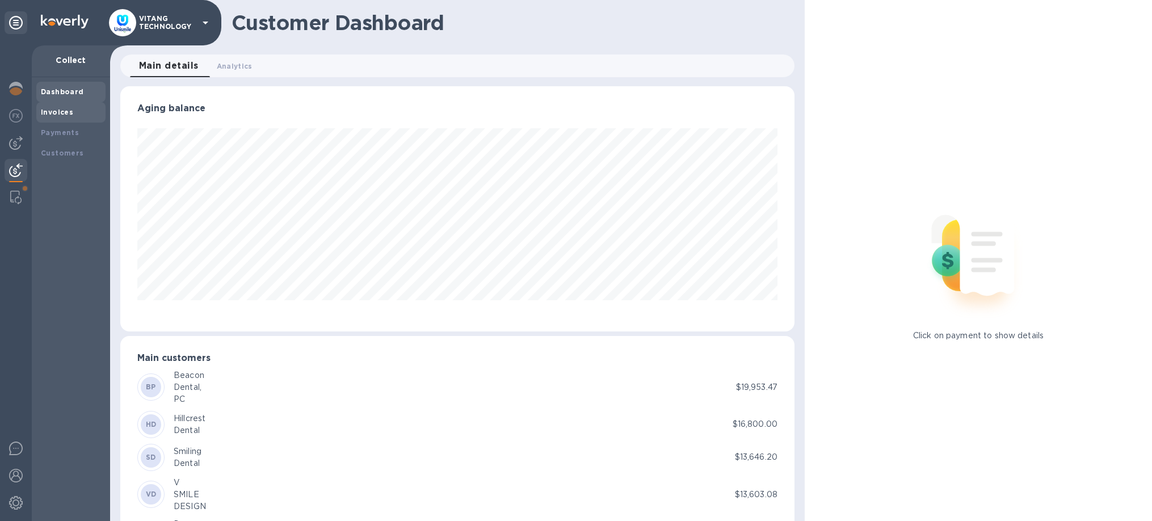
click at [51, 108] on div "Invoices" at bounding box center [71, 112] width 60 height 11
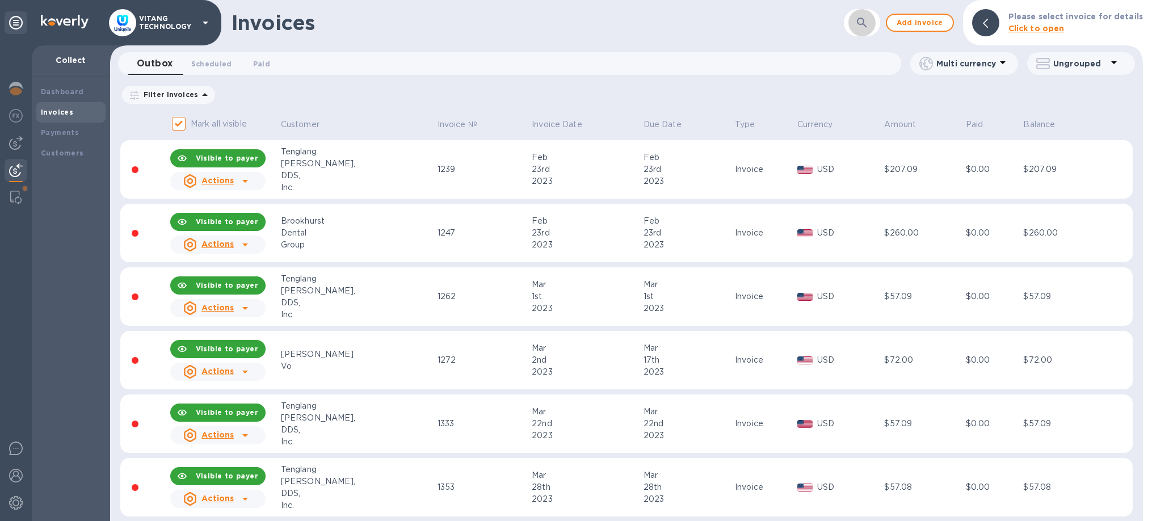
click at [866, 21] on icon "button" at bounding box center [862, 23] width 10 height 10
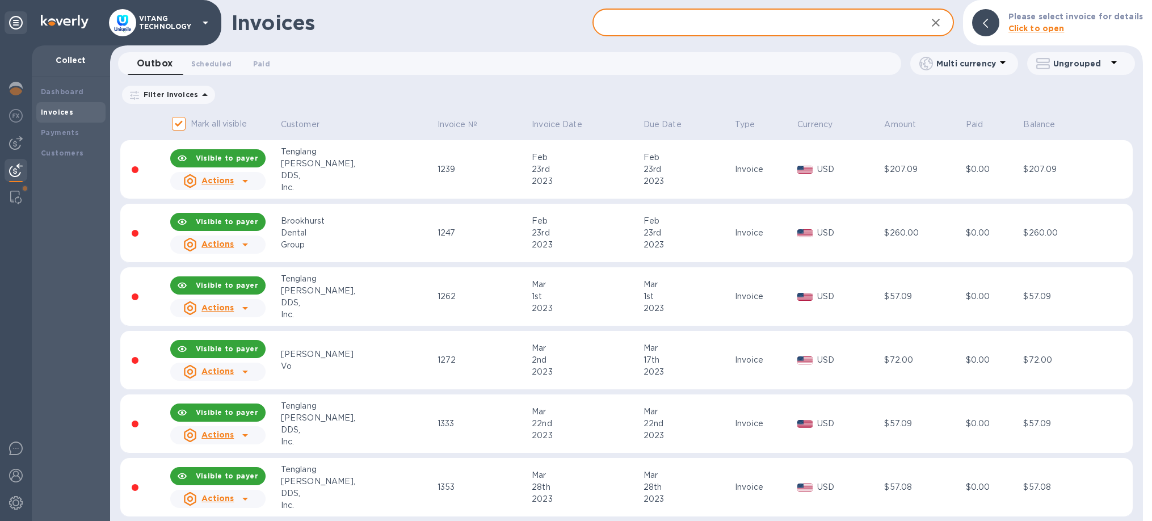
paste input "[PERSON_NAME]"
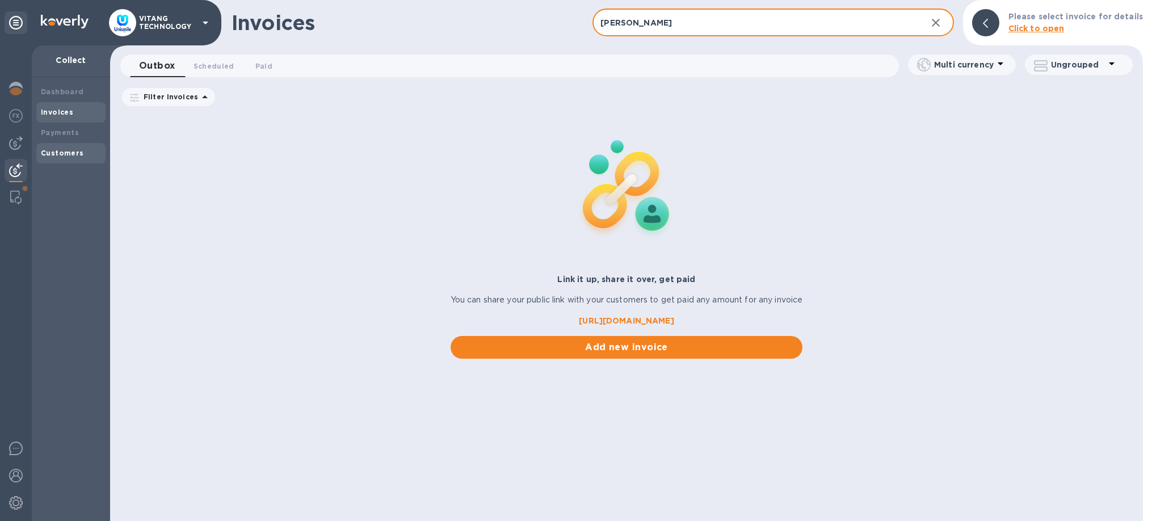
type input "[PERSON_NAME]"
click at [79, 158] on div "Customers" at bounding box center [71, 153] width 60 height 11
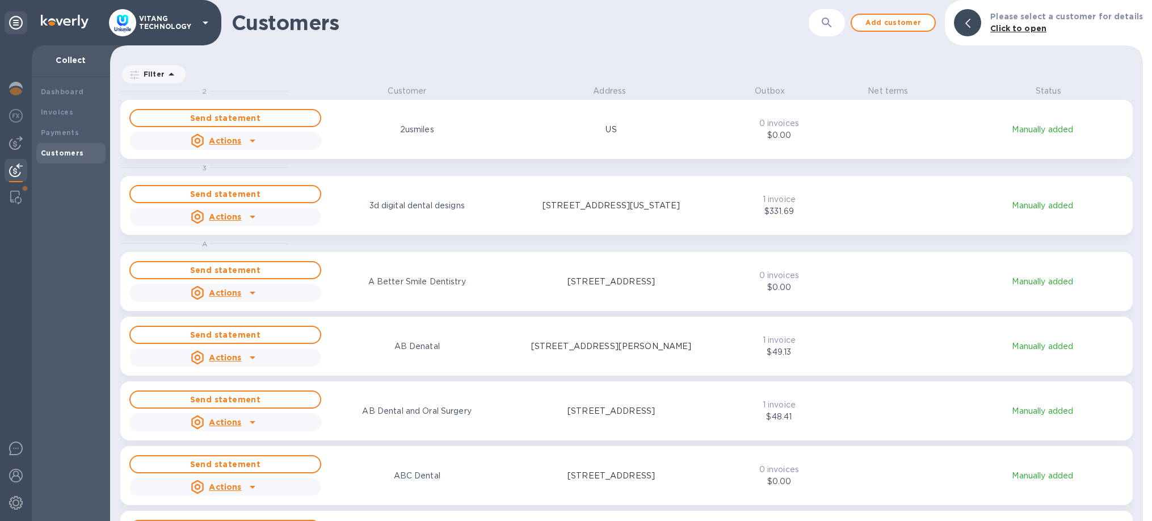
scroll to position [436, 1033]
click at [828, 16] on icon "button" at bounding box center [827, 23] width 14 height 14
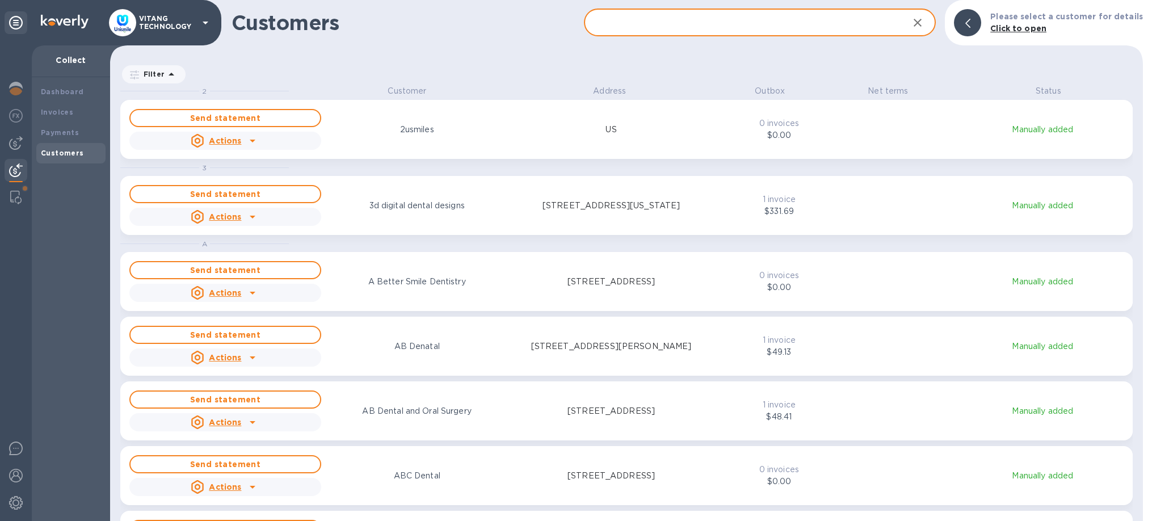
paste input "[PERSON_NAME]"
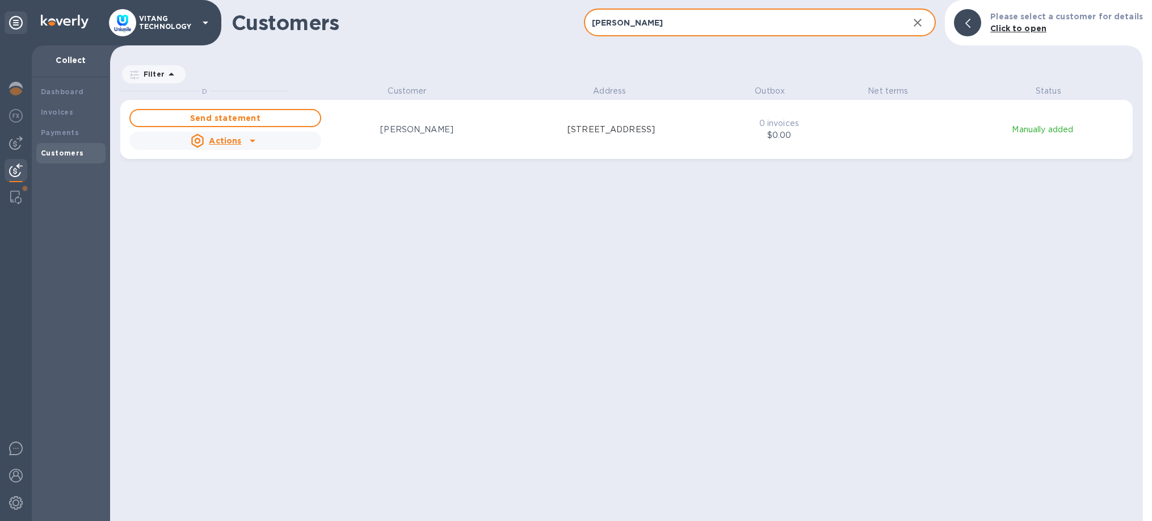
type input "[PERSON_NAME]"
click at [254, 138] on icon "grid" at bounding box center [253, 141] width 14 height 14
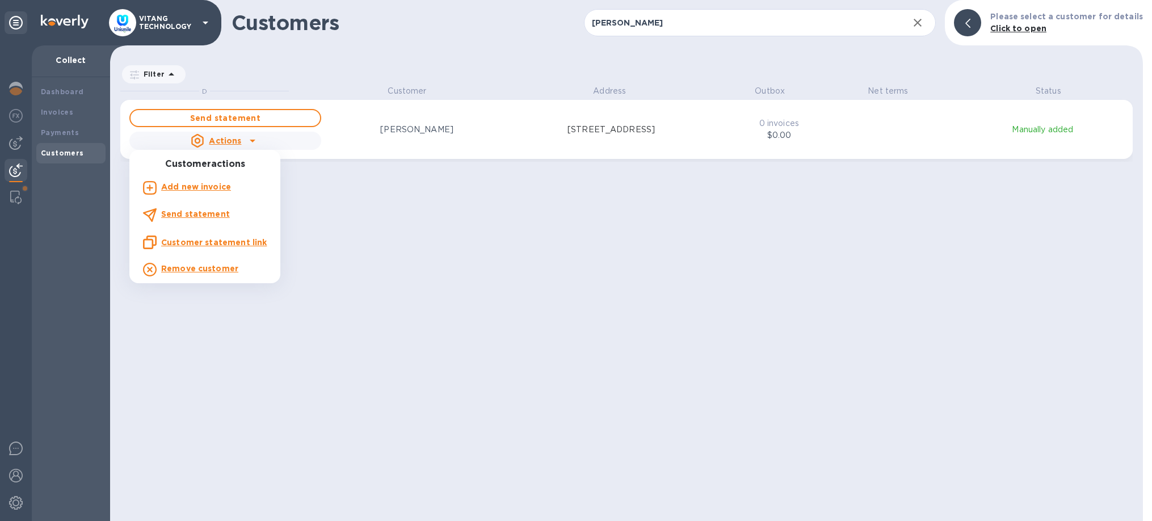
click at [492, 270] on div at bounding box center [576, 260] width 1152 height 521
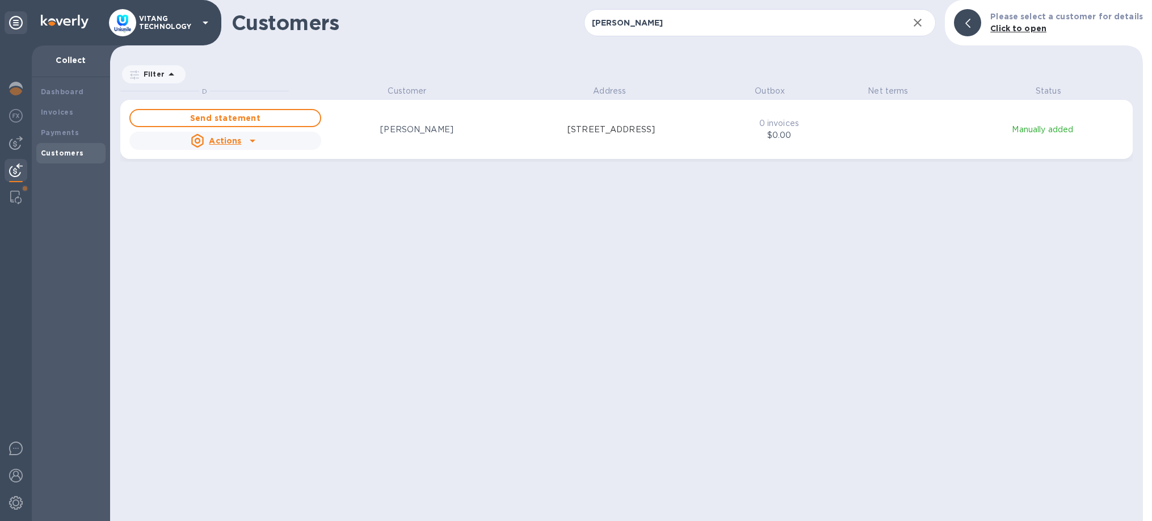
click at [492, 270] on div "D Customer Address Outbox Net terms Status Send statement Actions [PERSON_NAME]…" at bounding box center [631, 303] width 1022 height 436
click at [80, 112] on div "Invoices" at bounding box center [71, 112] width 60 height 11
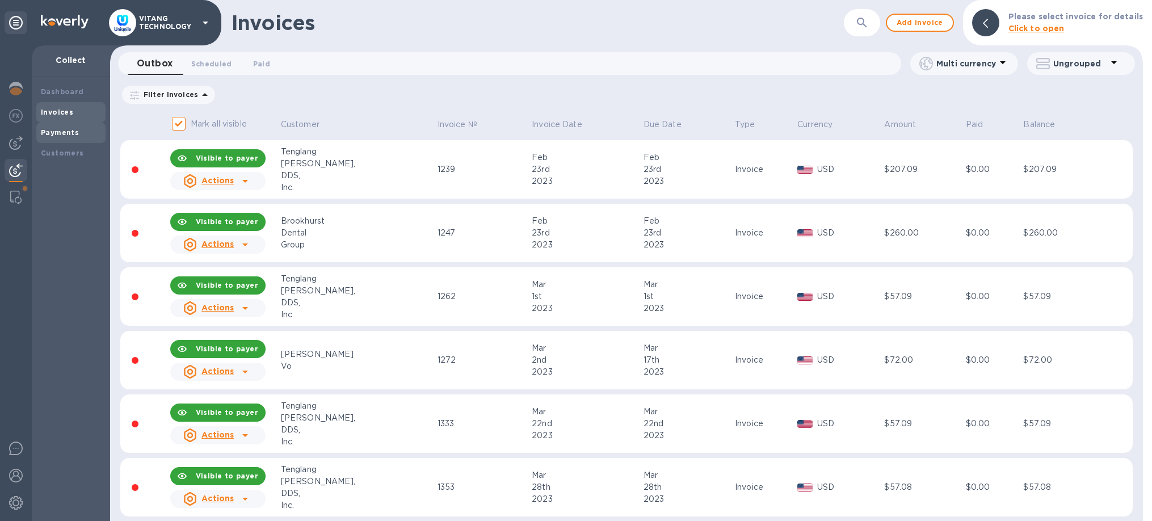
click at [47, 132] on b "Payments" at bounding box center [60, 132] width 38 height 9
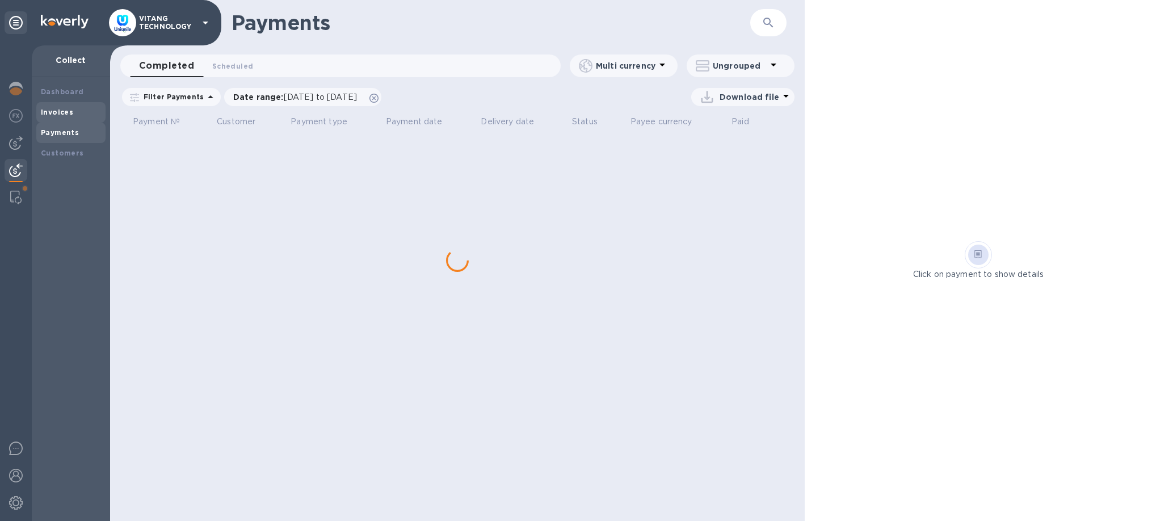
click at [49, 115] on b "Invoices" at bounding box center [57, 112] width 32 height 9
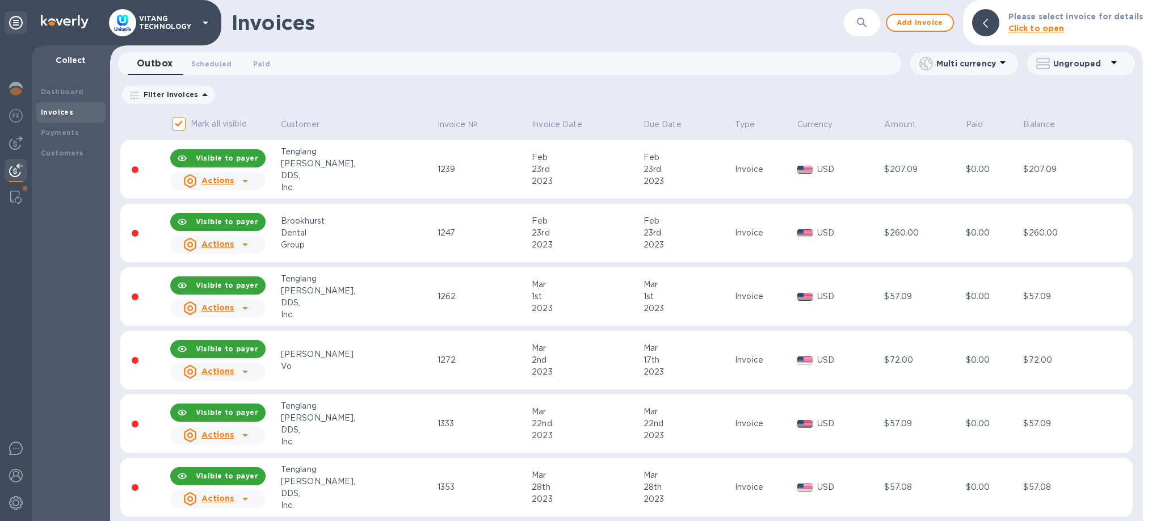
click at [862, 37] on div "Invoices ​ Add invoice Please select invoice for details Click to open" at bounding box center [626, 22] width 1033 height 45
click at [862, 28] on icon "button" at bounding box center [862, 23] width 14 height 14
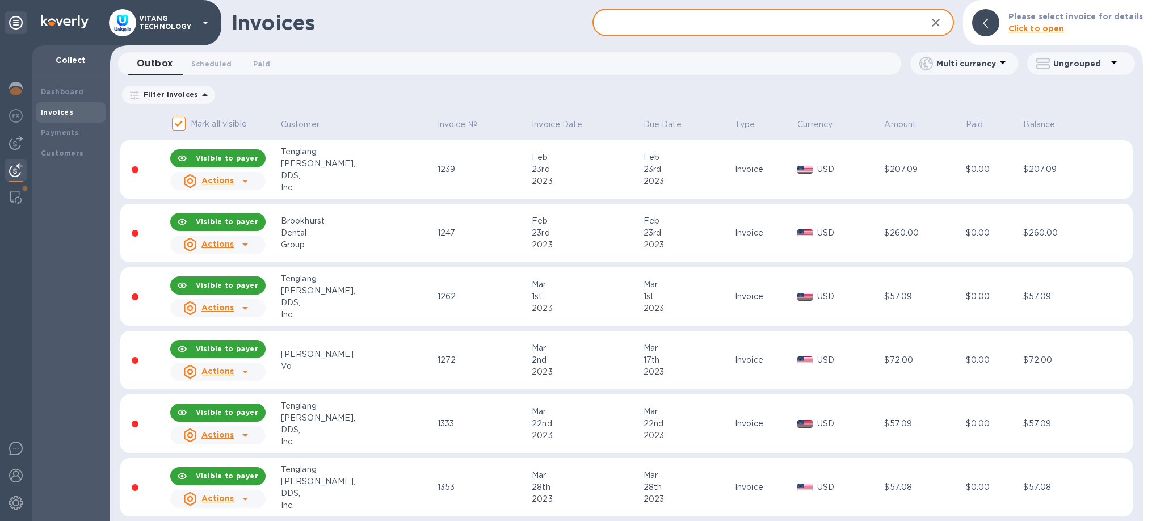
paste input "[URL][DOMAIN_NAME]"
type input "[URL][DOMAIN_NAME]"
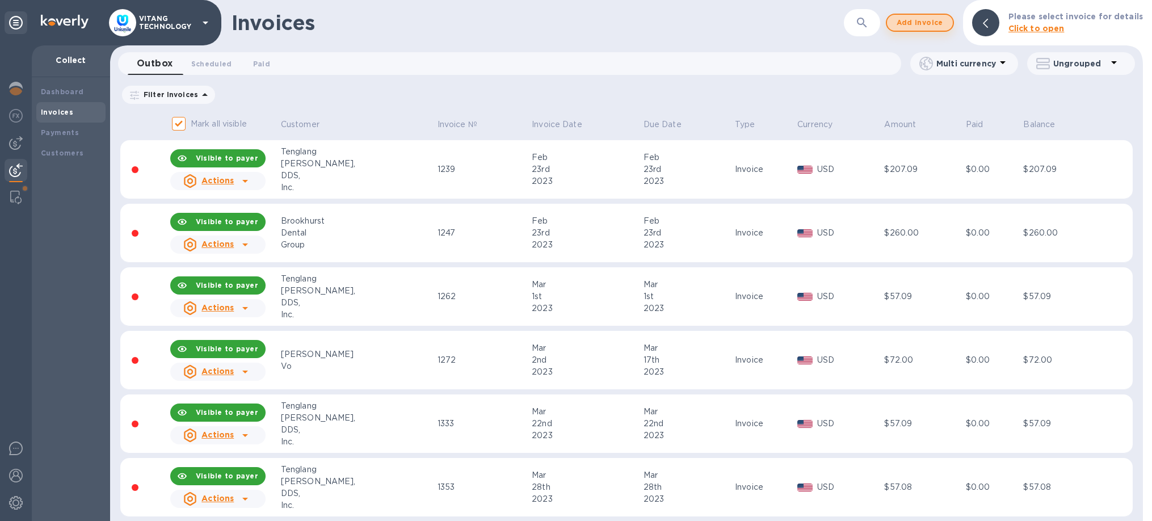
click at [925, 23] on span "Add invoice" at bounding box center [920, 23] width 48 height 14
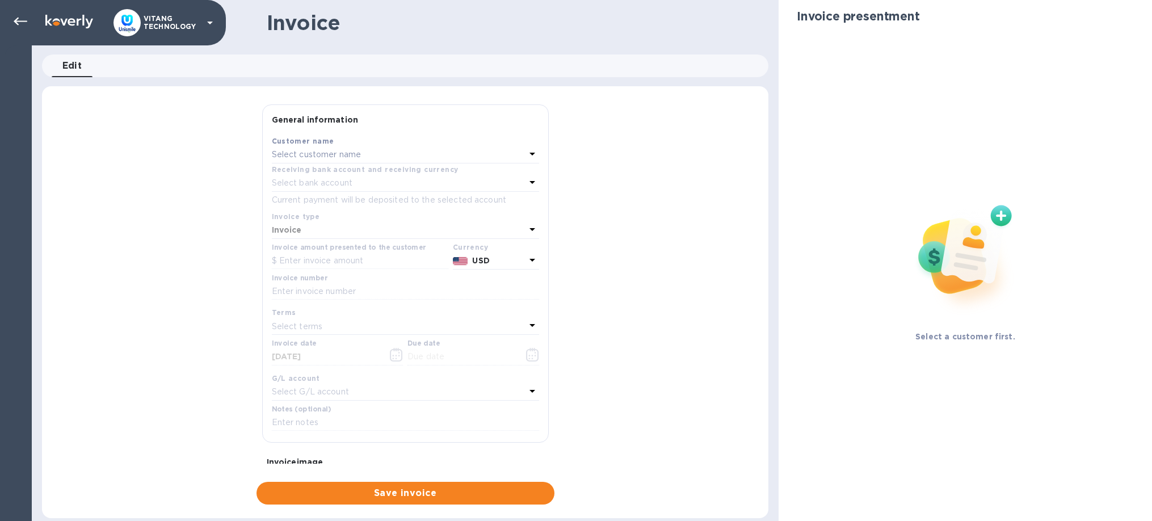
click at [373, 150] on div "Select customer name" at bounding box center [399, 155] width 254 height 16
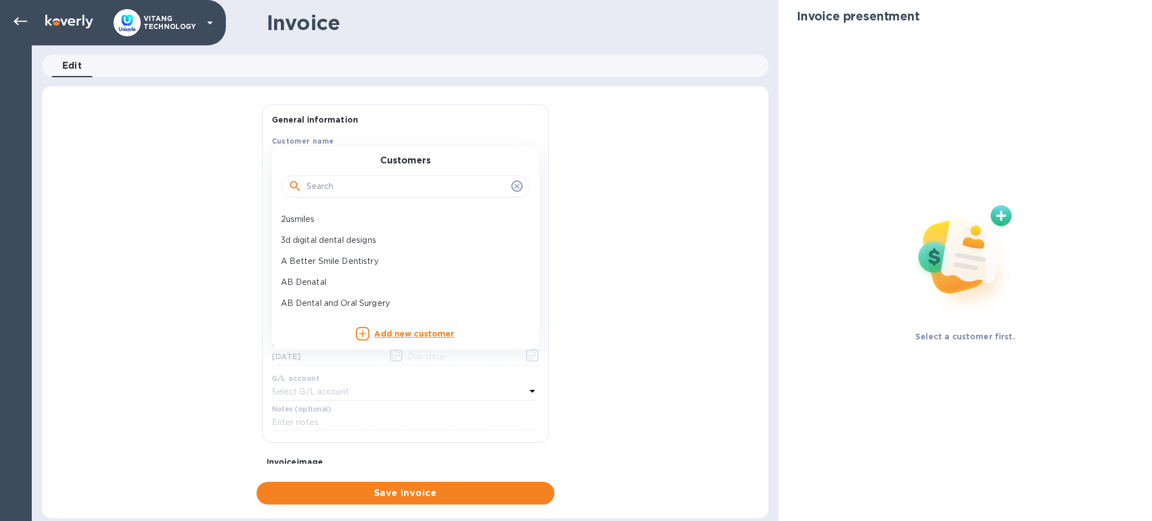
click at [413, 189] on input "text" at bounding box center [406, 186] width 200 height 17
paste input "Date of Purchase (with receipt if less than one year): Device Serial Number: Re…"
type input "Date of Purchase (with receipt if less than one year): Device Serial Number: Re…"
click at [325, 183] on input "text" at bounding box center [406, 186] width 200 height 17
paste input "[PERSON_NAME]"
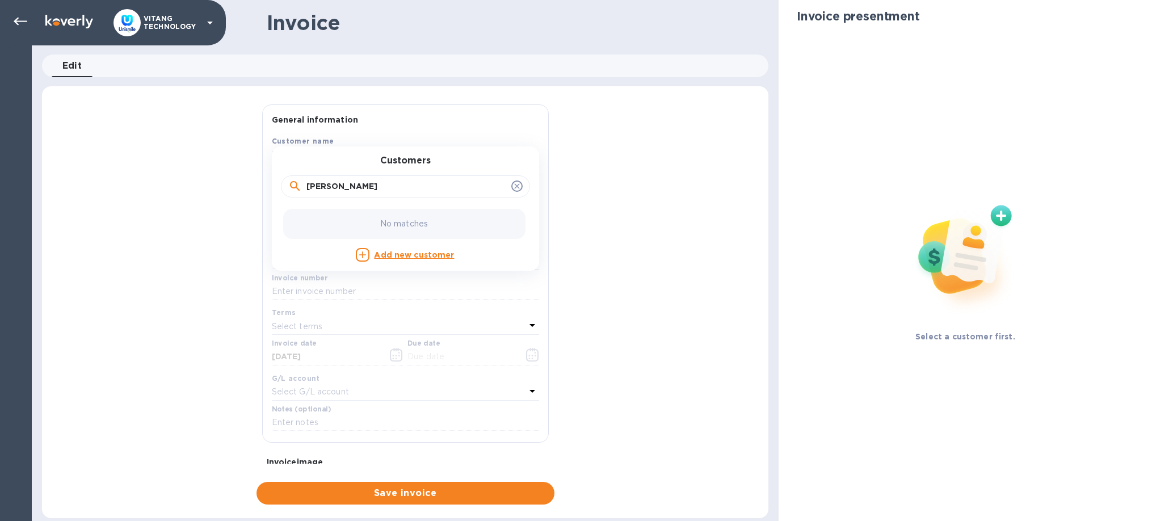
click at [310, 184] on input "[PERSON_NAME]" at bounding box center [406, 186] width 200 height 17
type input "[PERSON_NAME]"
click at [305, 218] on p "[PERSON_NAME]" at bounding box center [401, 219] width 240 height 12
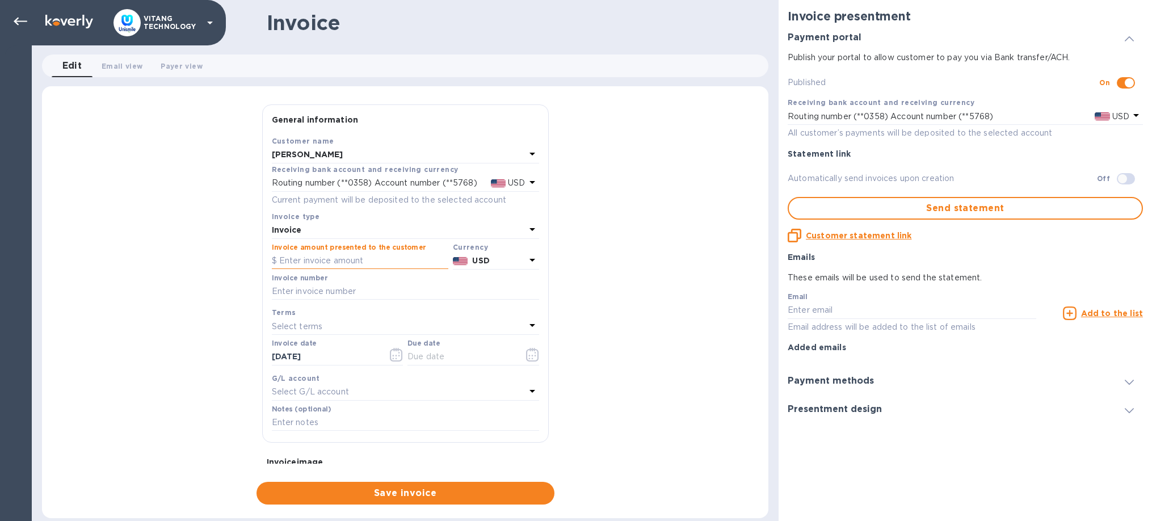
click at [335, 265] on input "text" at bounding box center [360, 260] width 176 height 17
paste input "9,947.66"
type input "9,947.66"
click at [311, 289] on input "text" at bounding box center [405, 291] width 267 height 17
type input "12865"
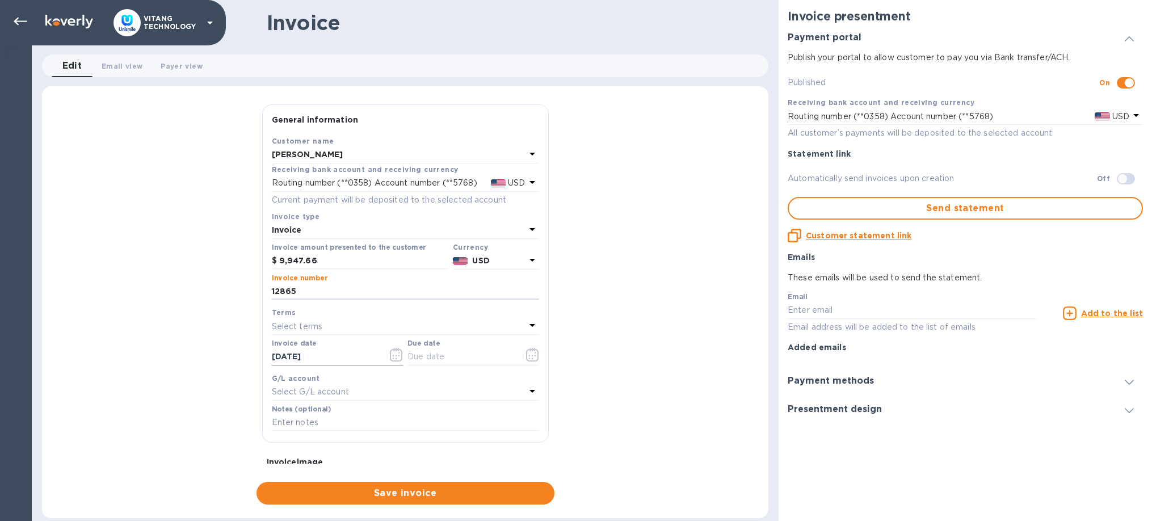
click at [372, 357] on input "[DATE]" at bounding box center [325, 356] width 107 height 17
click at [390, 352] on icon "button" at bounding box center [396, 355] width 13 height 14
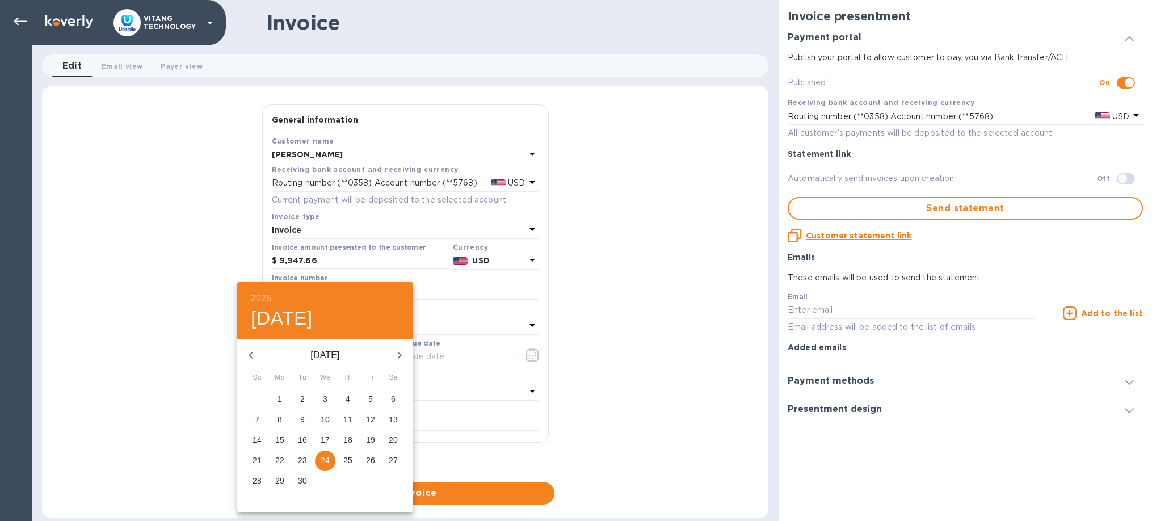
click at [526, 356] on div at bounding box center [576, 260] width 1152 height 521
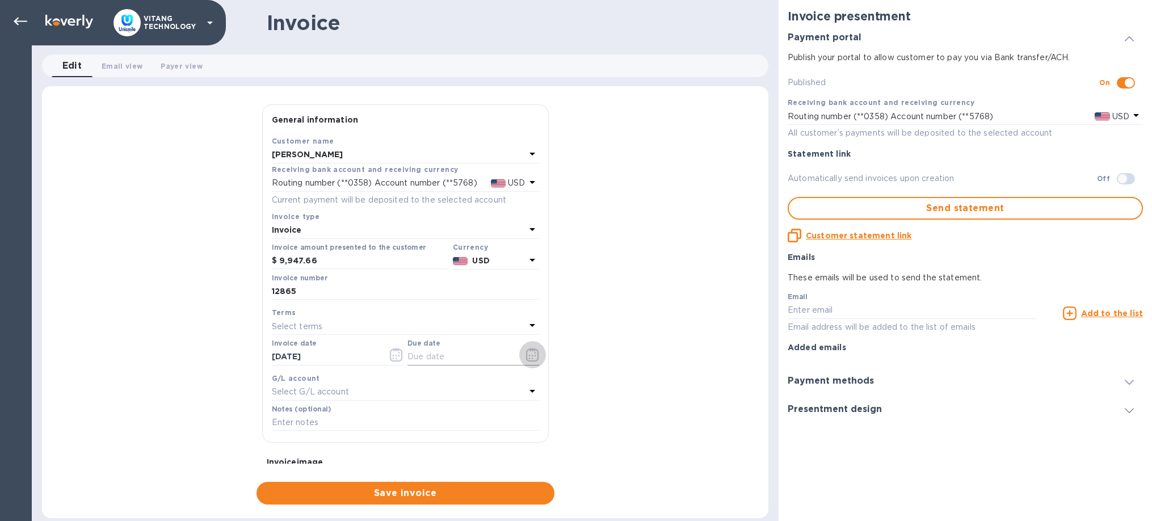
click at [538, 357] on icon "button" at bounding box center [532, 355] width 12 height 14
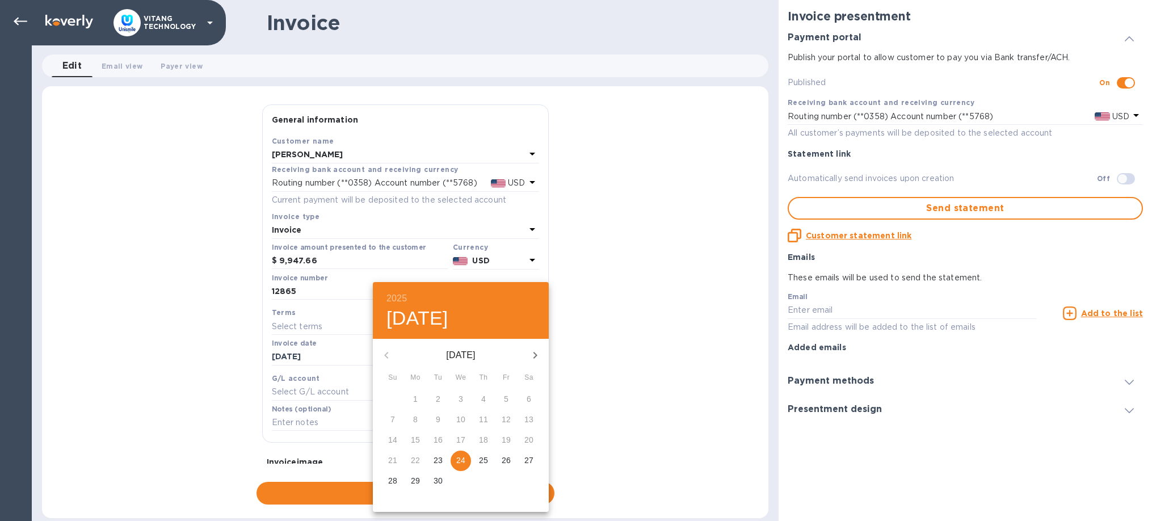
click at [460, 461] on p "24" at bounding box center [460, 459] width 9 height 11
type input "[DATE]"
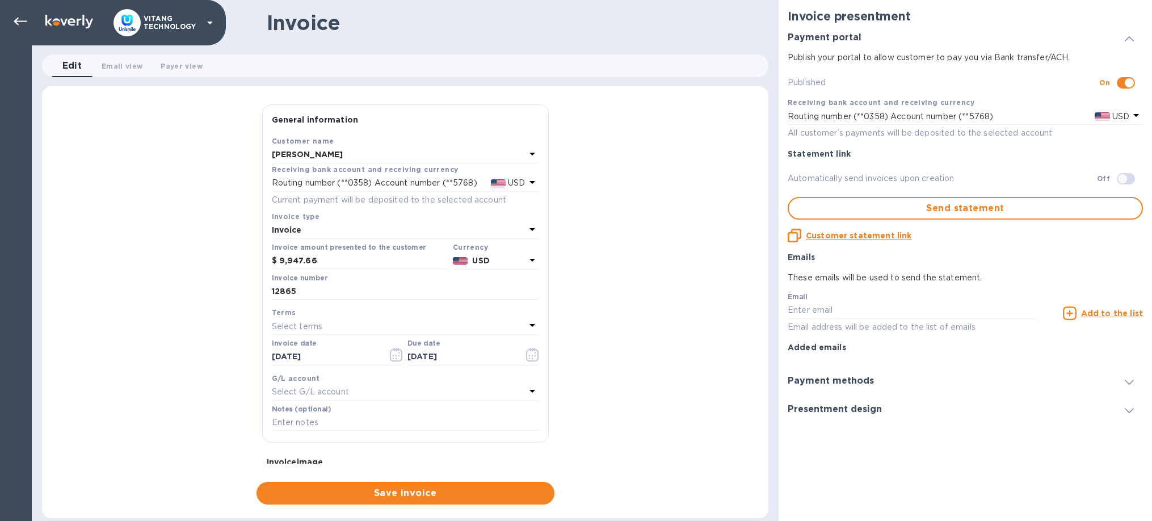
click at [356, 390] on div "Select G/L account" at bounding box center [399, 392] width 254 height 16
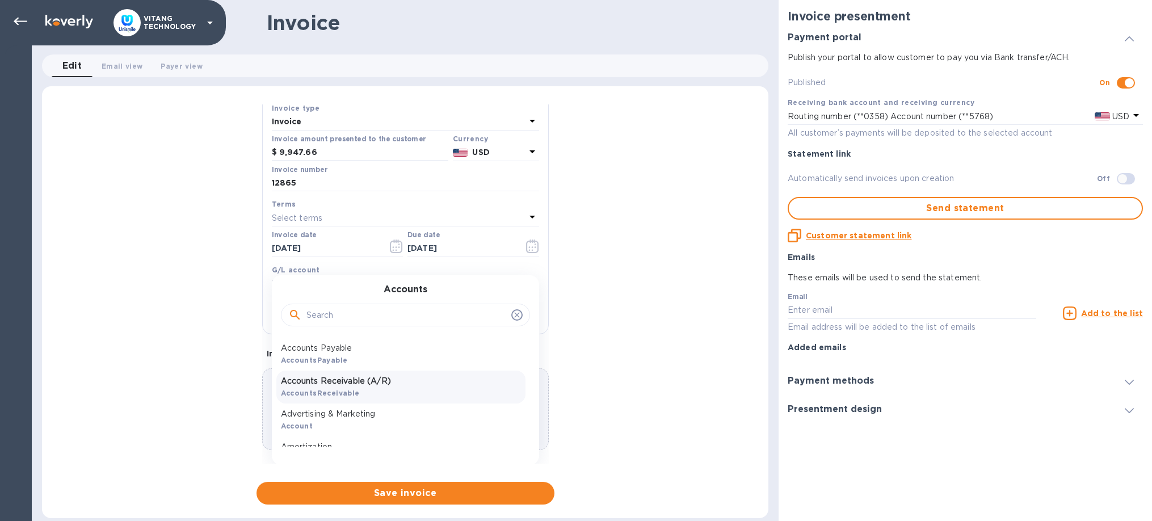
click at [353, 375] on p "Accounts Receivable (A/R)" at bounding box center [401, 381] width 240 height 12
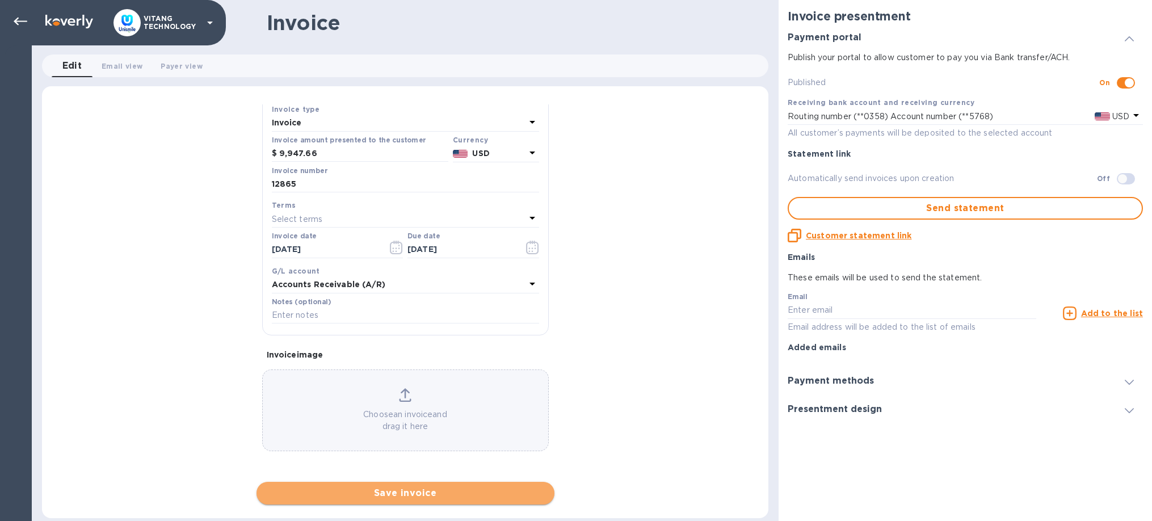
click at [458, 493] on span "Save invoice" at bounding box center [406, 493] width 280 height 14
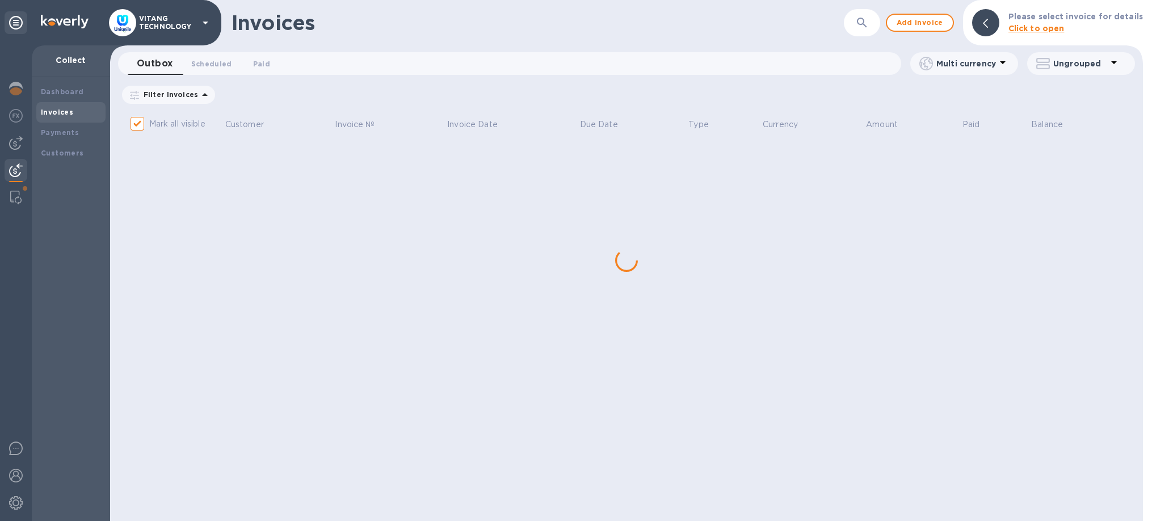
click at [415, 128] on th "Invoice №" at bounding box center [389, 125] width 112 height 30
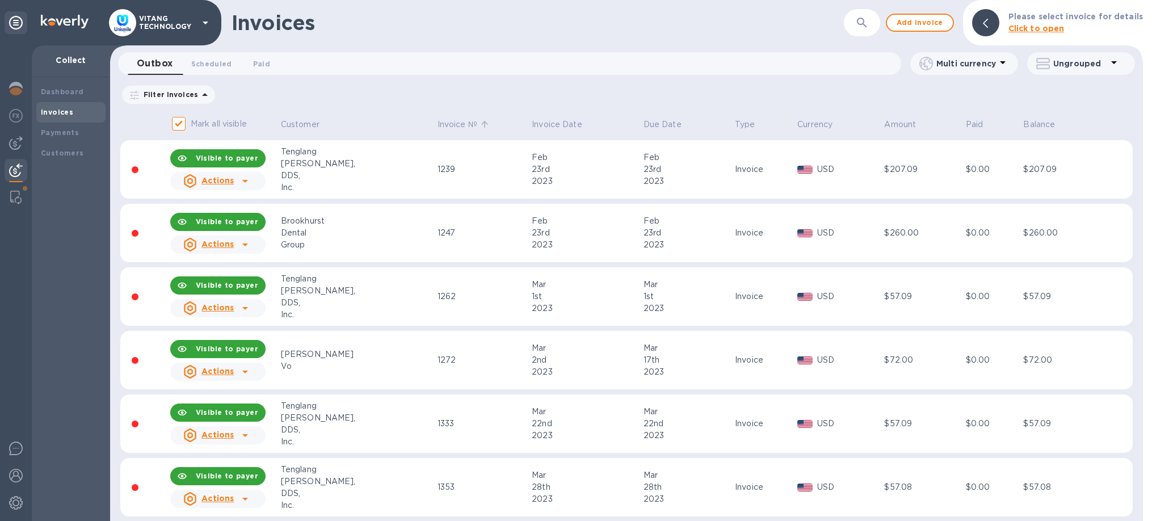
click at [437, 125] on p "Invoice №" at bounding box center [457, 125] width 40 height 12
click at [402, 98] on div "Filter Invoices Amount Paid Balance" at bounding box center [626, 95] width 1012 height 22
click at [479, 127] on icon at bounding box center [484, 124] width 10 height 10
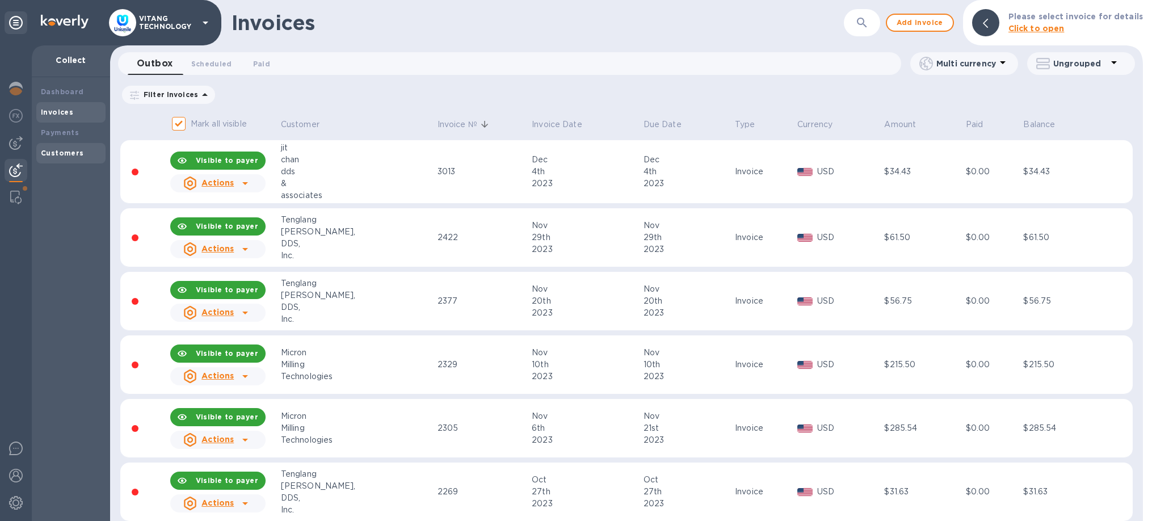
click at [86, 149] on div "Customers" at bounding box center [71, 153] width 60 height 11
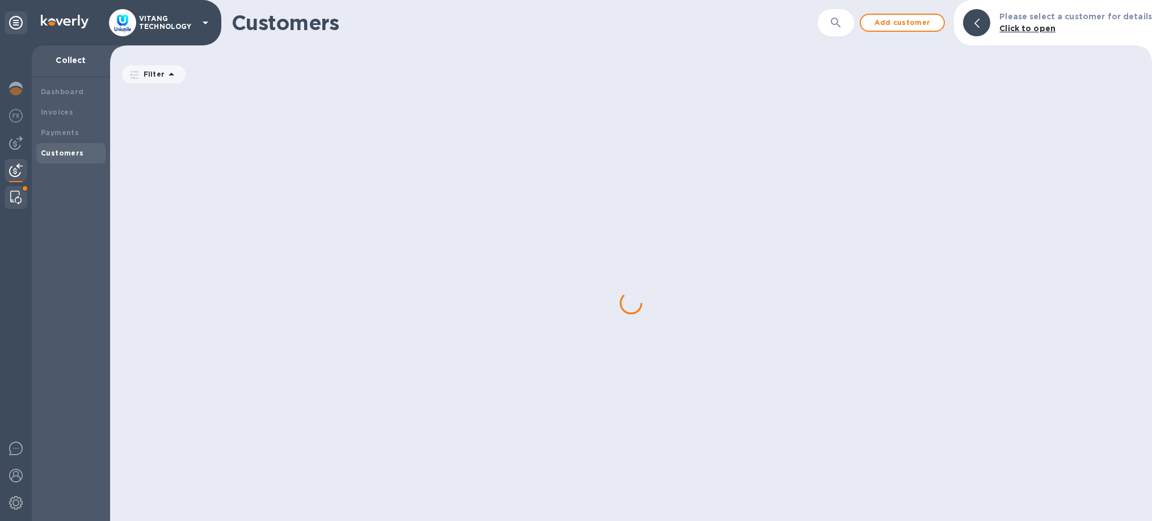
click at [10, 193] on div at bounding box center [16, 197] width 20 height 23
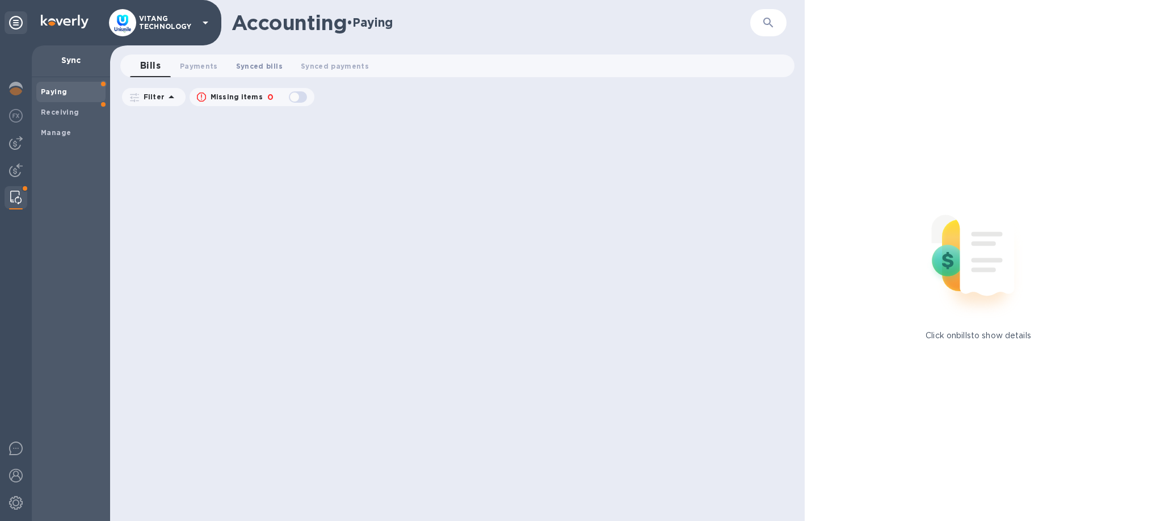
click at [253, 68] on span "Synced bills 0" at bounding box center [259, 66] width 47 height 12
click at [73, 136] on span "Manage" at bounding box center [71, 132] width 60 height 11
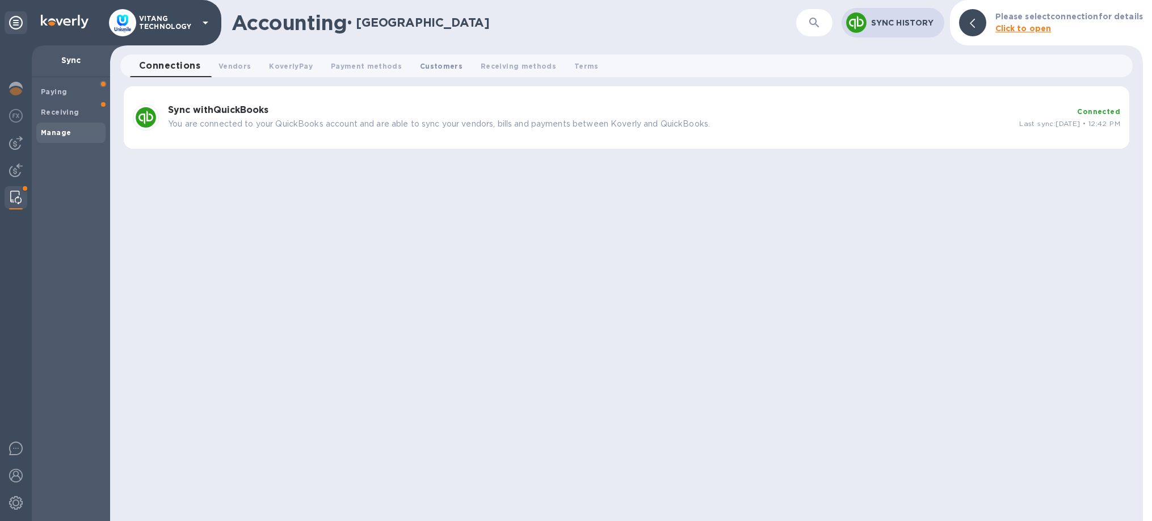
click at [444, 63] on span "Customers 0" at bounding box center [441, 66] width 43 height 12
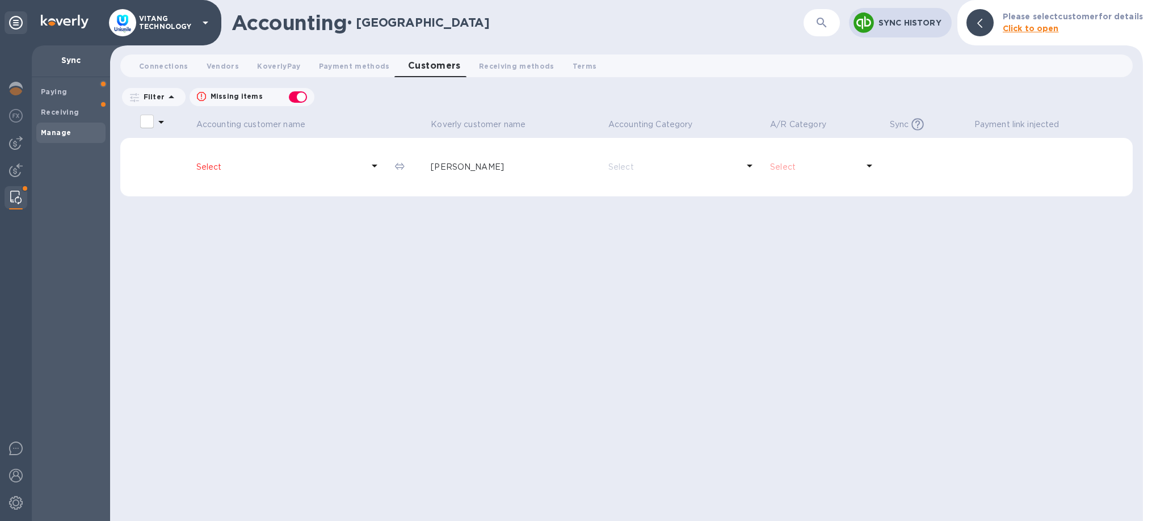
checkbox input "false"
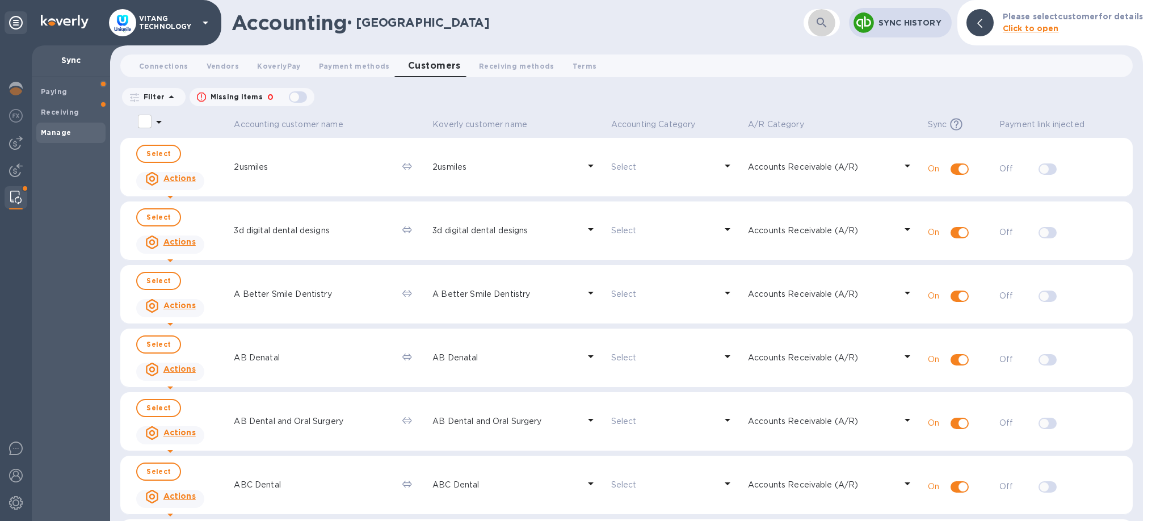
click at [823, 26] on icon "button" at bounding box center [822, 23] width 14 height 14
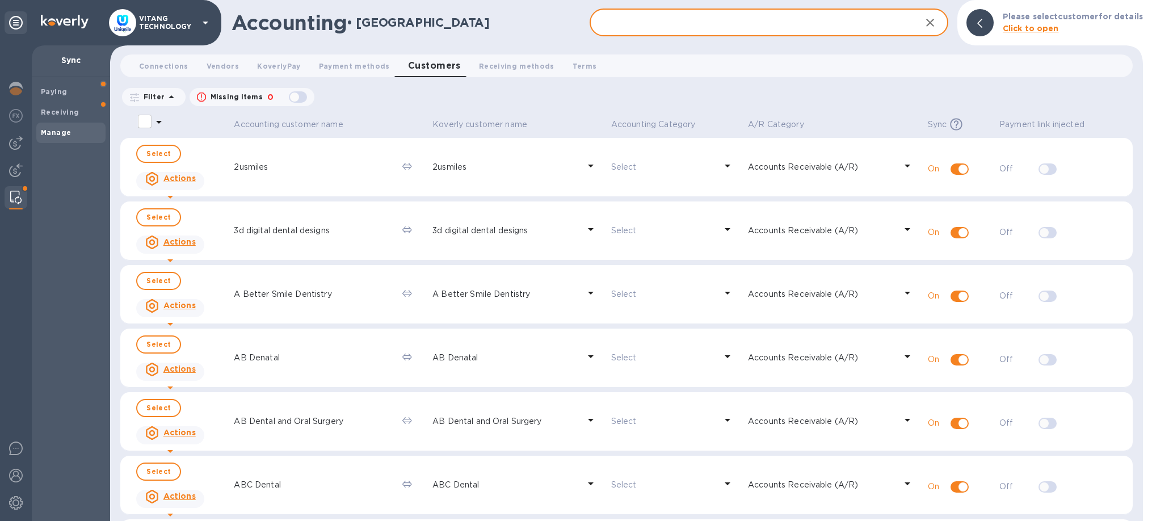
paste input "$9,947.66"
type input "$9,947.66"
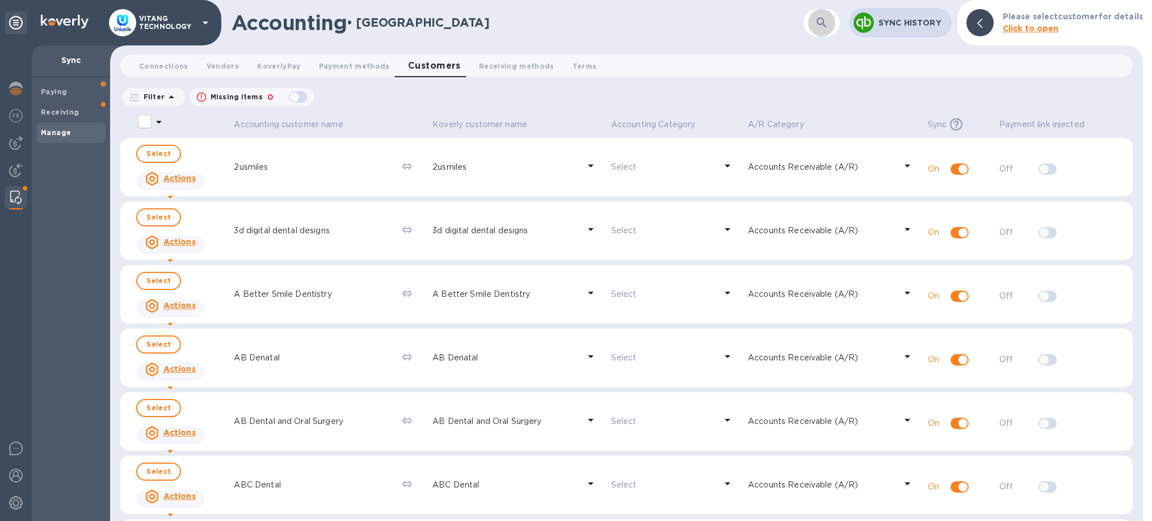
click at [813, 30] on button "button" at bounding box center [821, 22] width 27 height 27
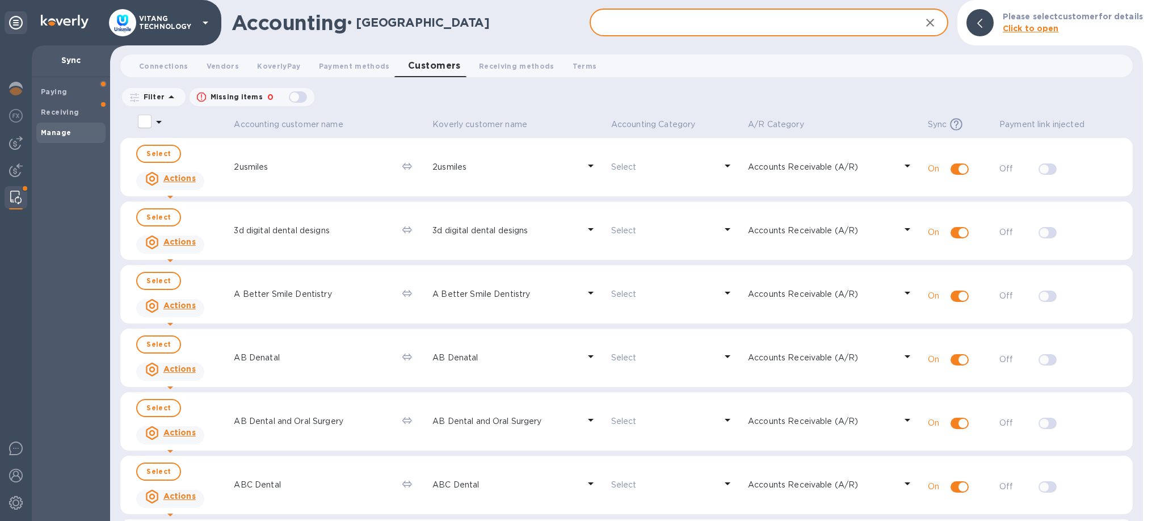
paste input "[PERSON_NAME]"
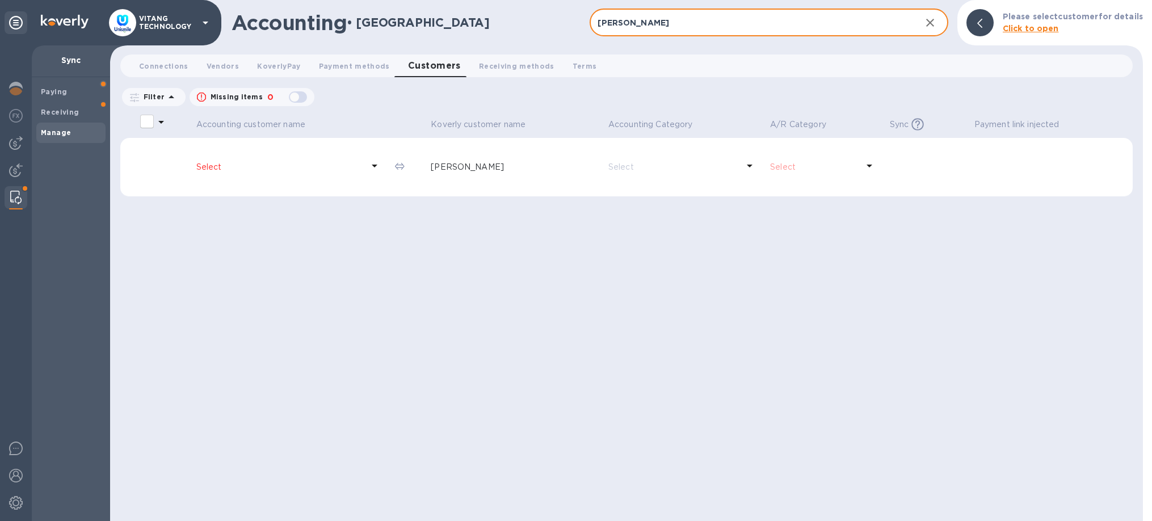
type input "[PERSON_NAME]"
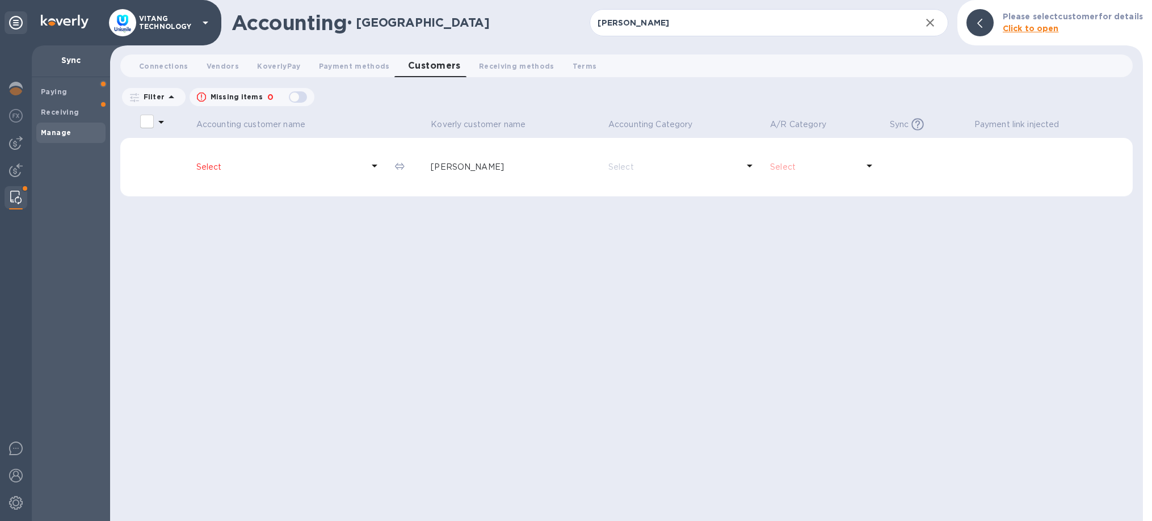
click at [336, 170] on p "Select" at bounding box center [279, 167] width 167 height 12
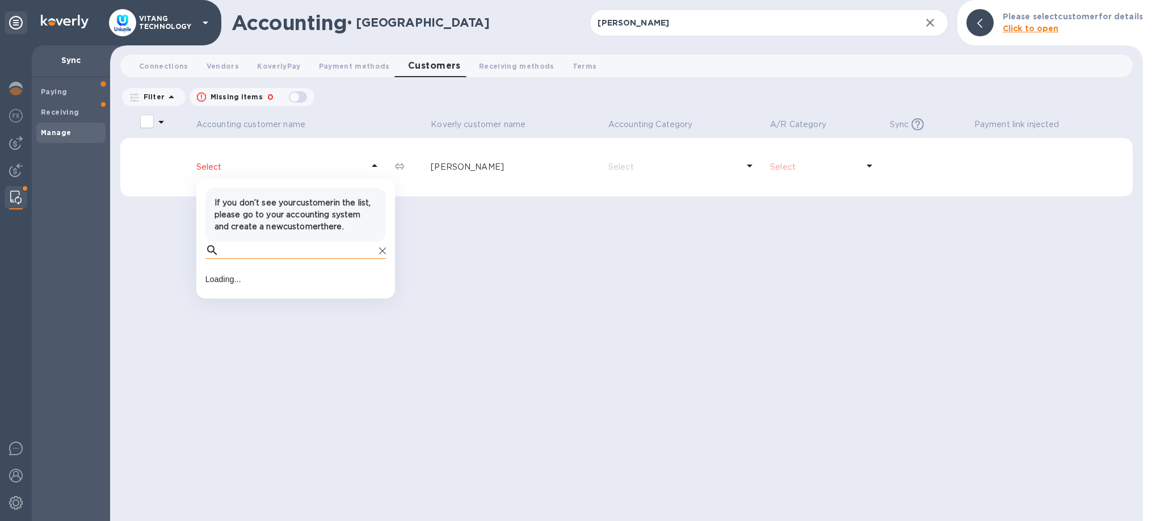
click at [283, 259] on input "text" at bounding box center [299, 250] width 151 height 17
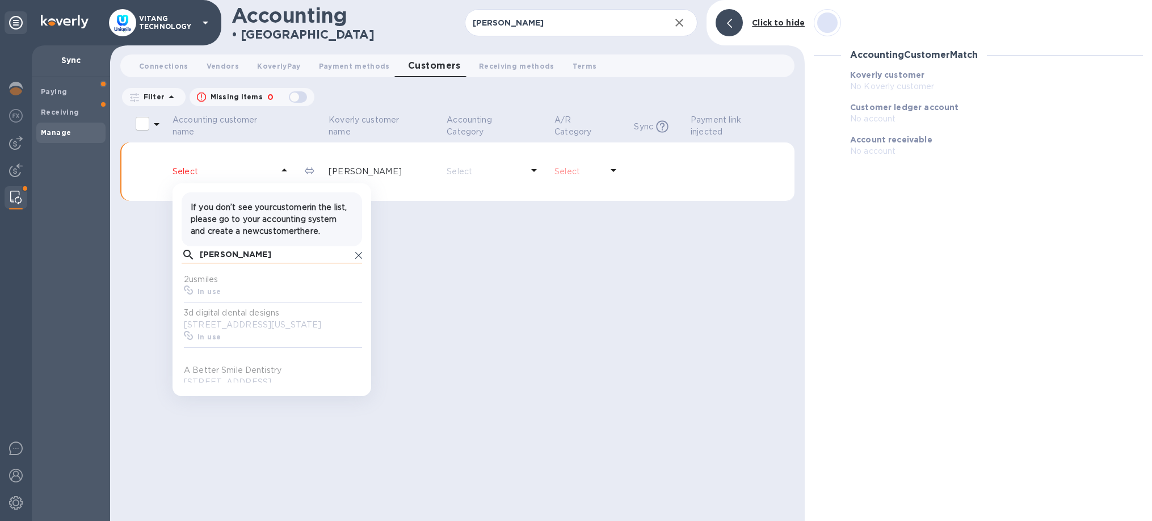
scroll to position [113, 180]
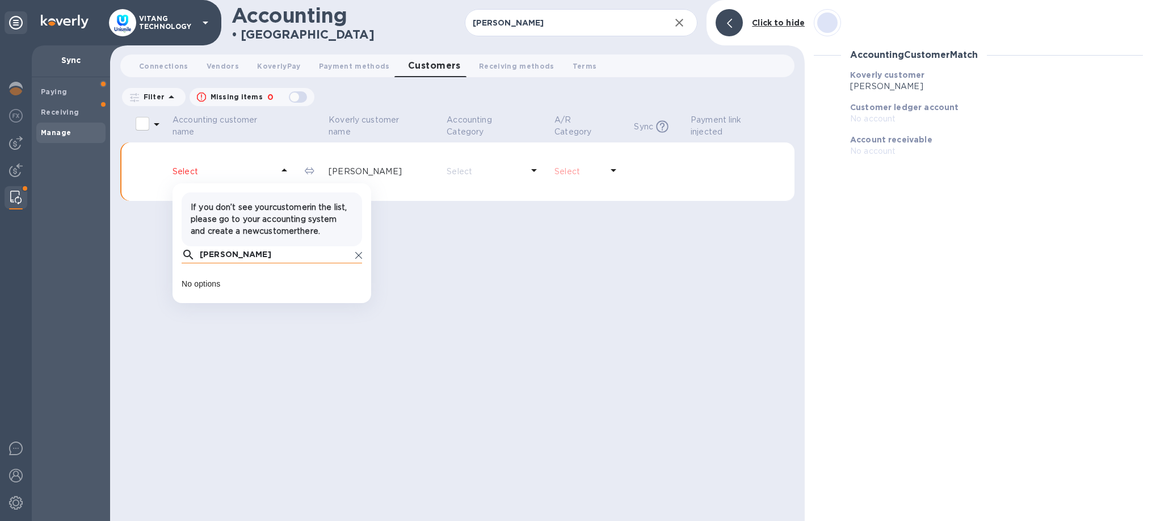
type input "[PERSON_NAME]"
click at [197, 263] on div "[PERSON_NAME]" at bounding box center [272, 254] width 180 height 17
click at [202, 263] on input "[PERSON_NAME]" at bounding box center [275, 254] width 151 height 17
click at [357, 259] on icon at bounding box center [358, 255] width 7 height 7
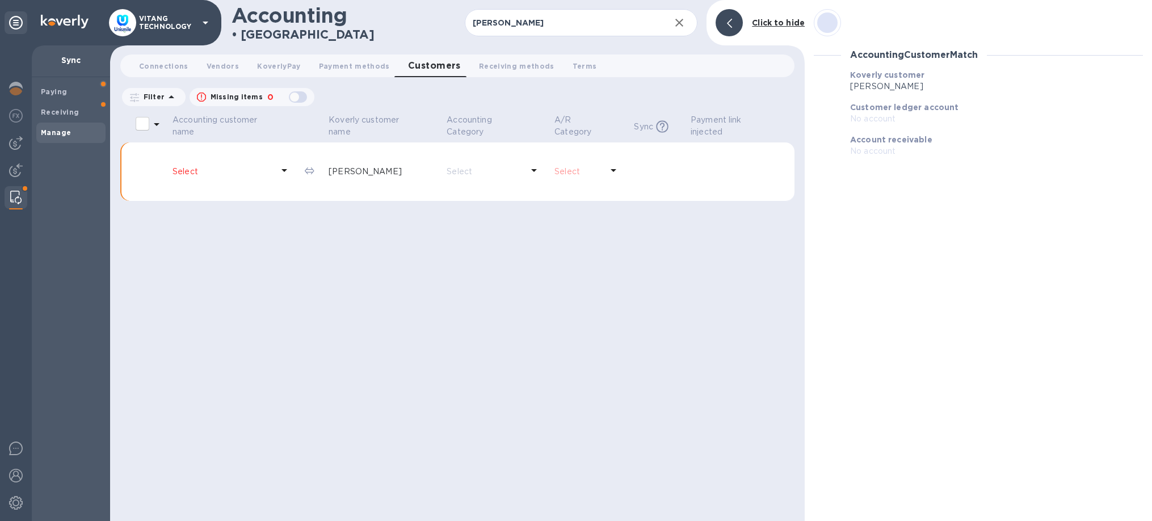
click at [75, 125] on div "Manage" at bounding box center [70, 133] width 69 height 20
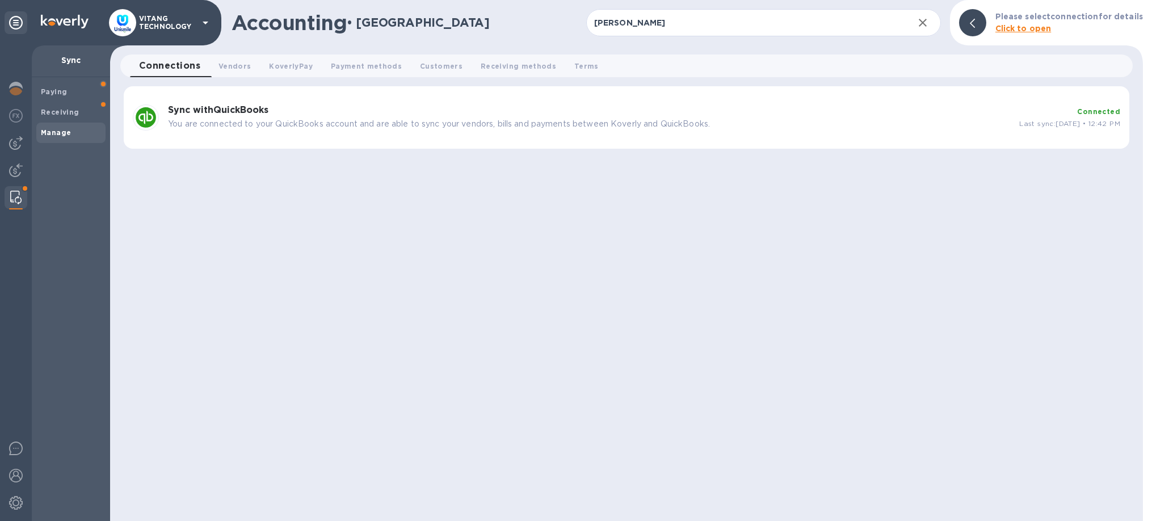
click at [414, 125] on p "You are connected to your QuickBooks account and are able to sync your vendors,…" at bounding box center [589, 124] width 842 height 12
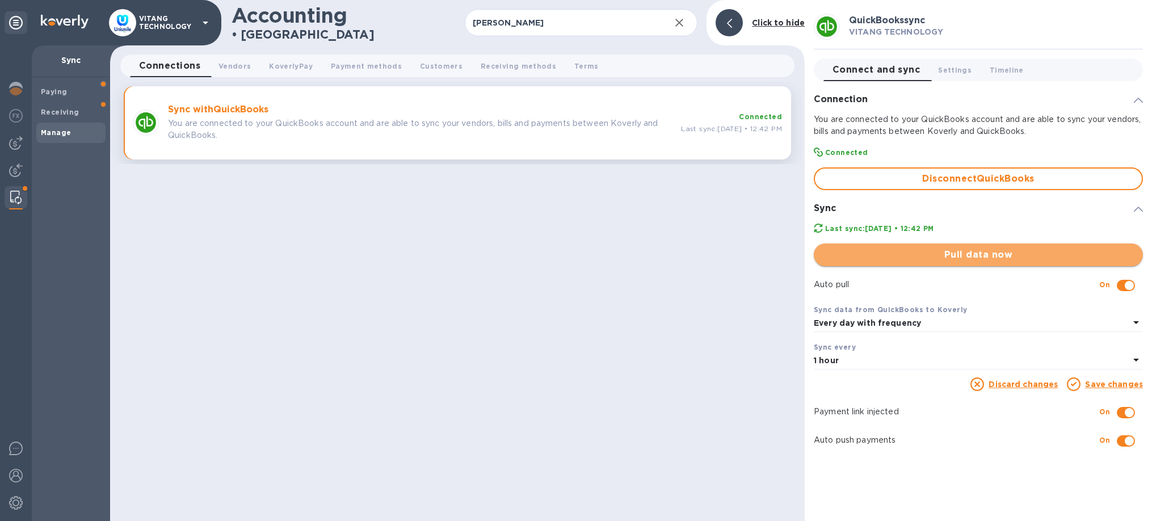
click at [871, 258] on span "Pull data now" at bounding box center [978, 255] width 311 height 14
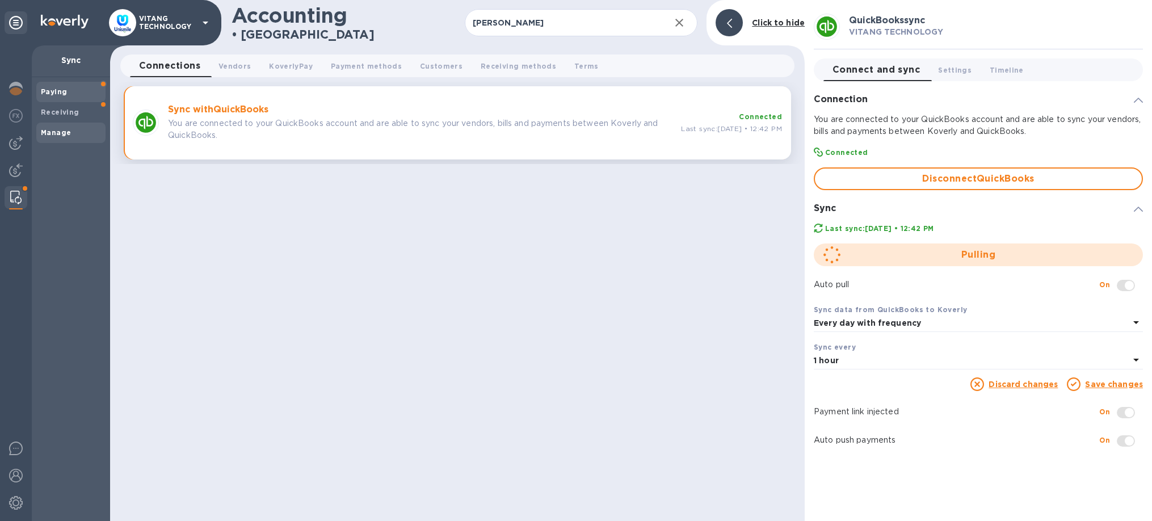
click at [45, 102] on div "Paying" at bounding box center [70, 92] width 69 height 20
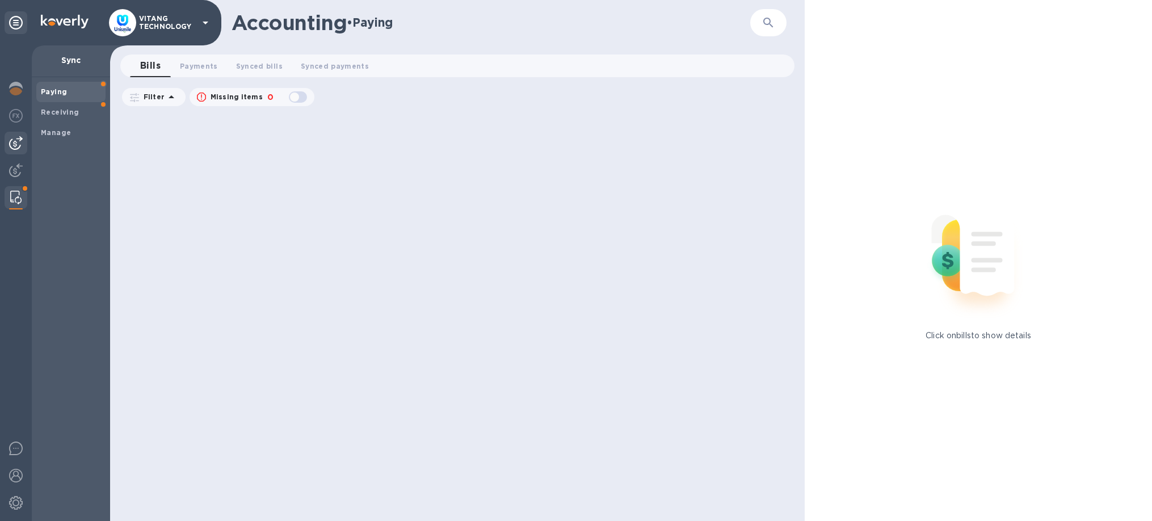
click at [19, 149] on img at bounding box center [16, 143] width 14 height 14
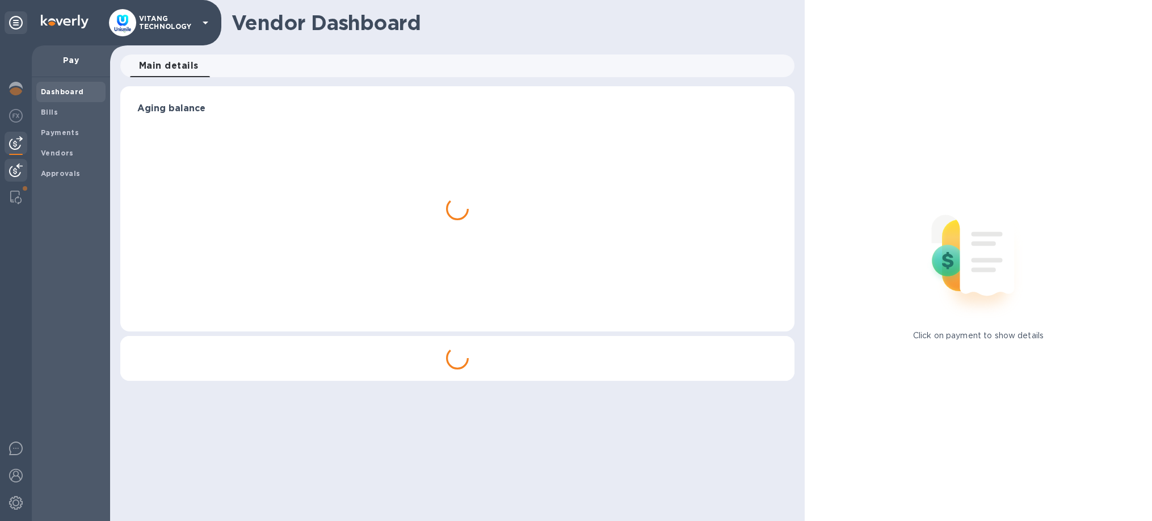
click at [12, 166] on img at bounding box center [16, 170] width 14 height 14
click at [70, 113] on b "Invoices" at bounding box center [57, 112] width 32 height 9
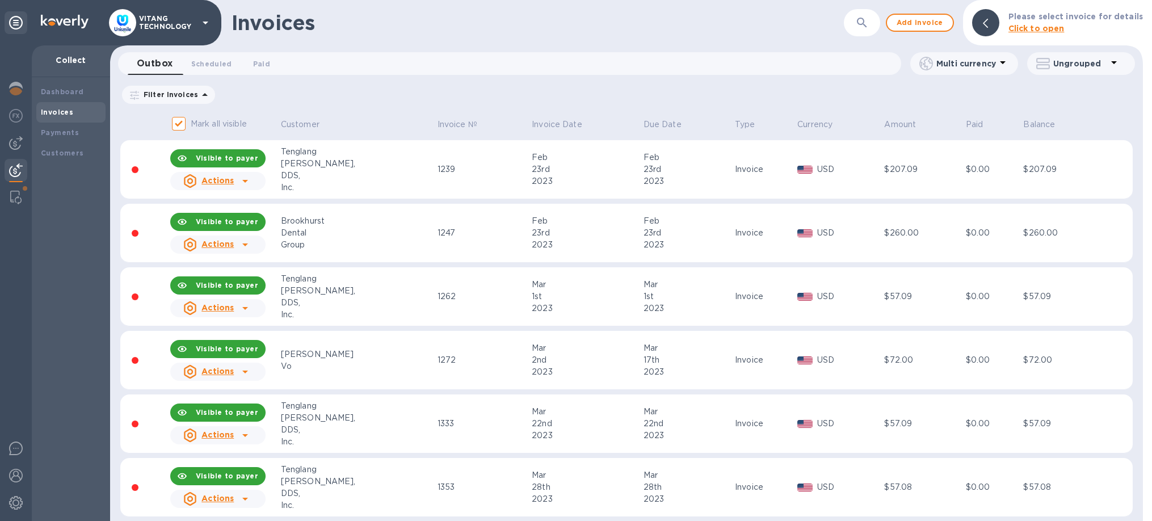
click at [535, 128] on span "Invoice Date" at bounding box center [564, 125] width 65 height 12
click at [532, 127] on p "Invoice Date" at bounding box center [557, 125] width 50 height 12
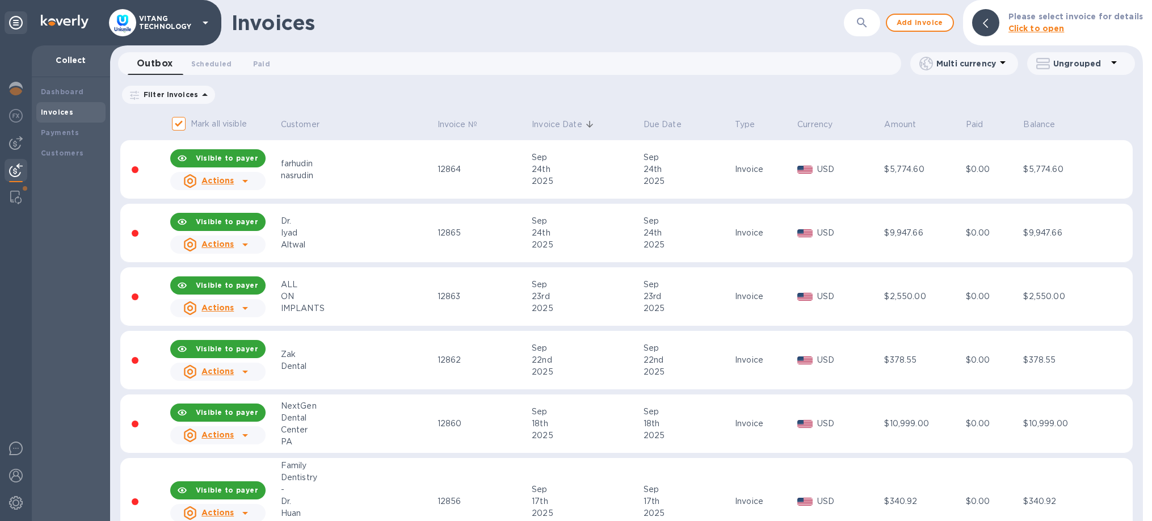
click at [700, 5] on div "Invoices ​ Add invoice Please select invoice for details Click to open" at bounding box center [626, 22] width 1033 height 45
click at [19, 192] on img at bounding box center [15, 198] width 11 height 14
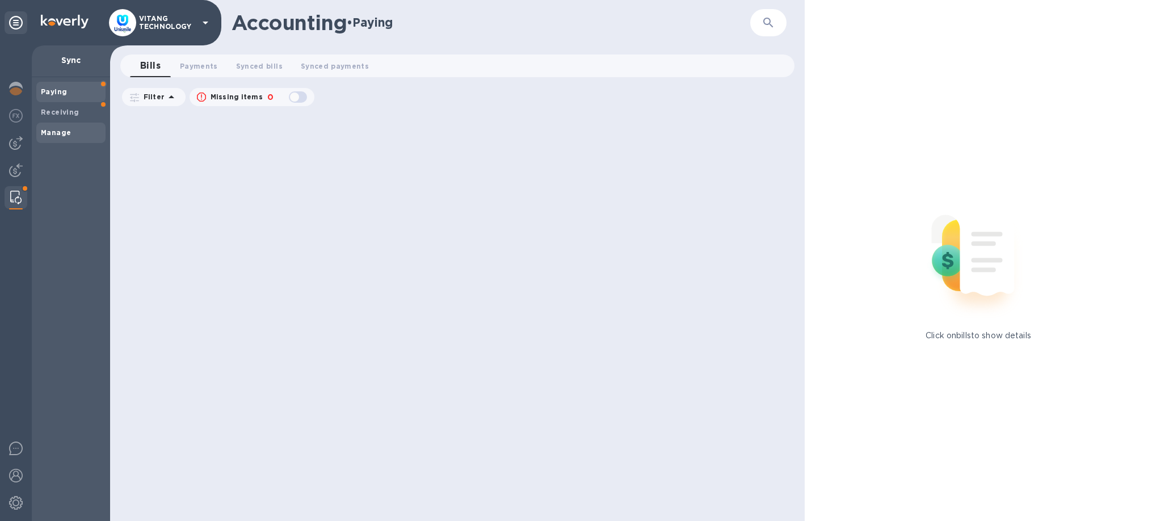
click at [66, 127] on div "Manage" at bounding box center [70, 133] width 69 height 20
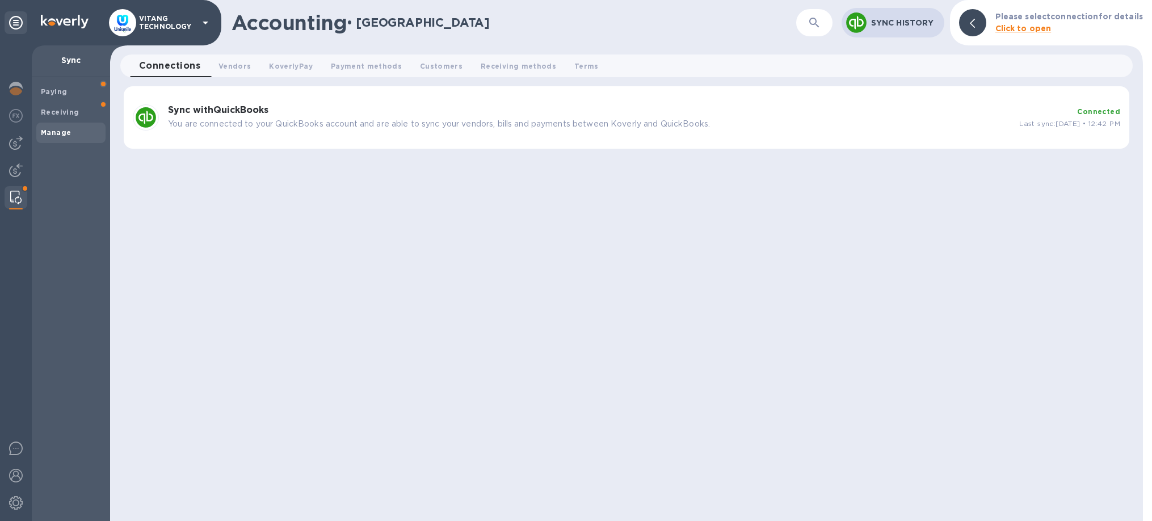
click at [313, 123] on p "You are connected to your QuickBooks account and are able to sync your vendors,…" at bounding box center [589, 124] width 842 height 12
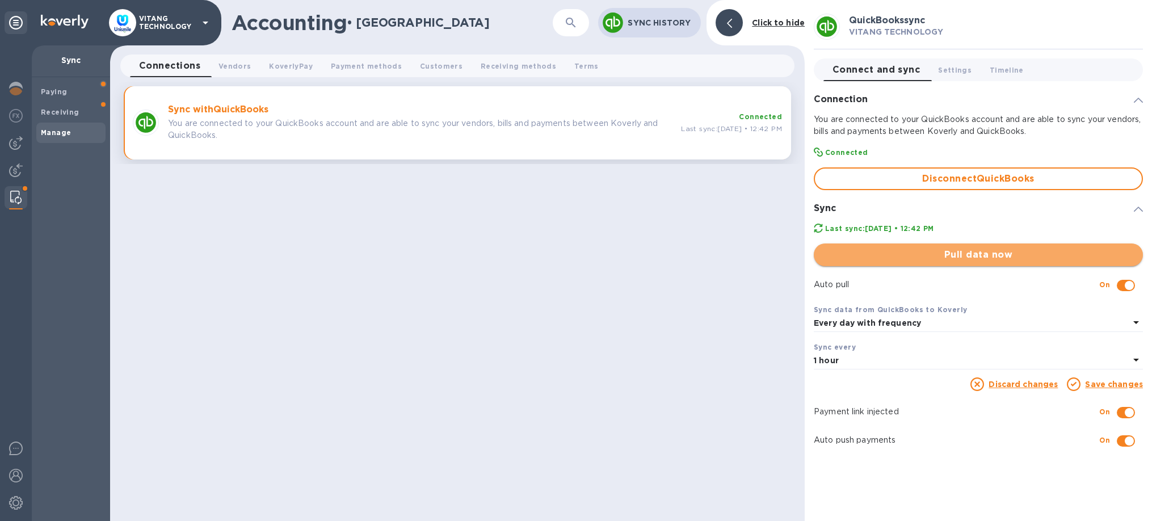
click at [886, 256] on span "Pull data now" at bounding box center [978, 255] width 311 height 14
click at [745, 277] on div "Accounting • Manage ​ Sync History Click to hide Connections 0 Vendors 0 Koverl…" at bounding box center [457, 260] width 694 height 521
click at [418, 68] on button "Customers 0" at bounding box center [441, 65] width 61 height 23
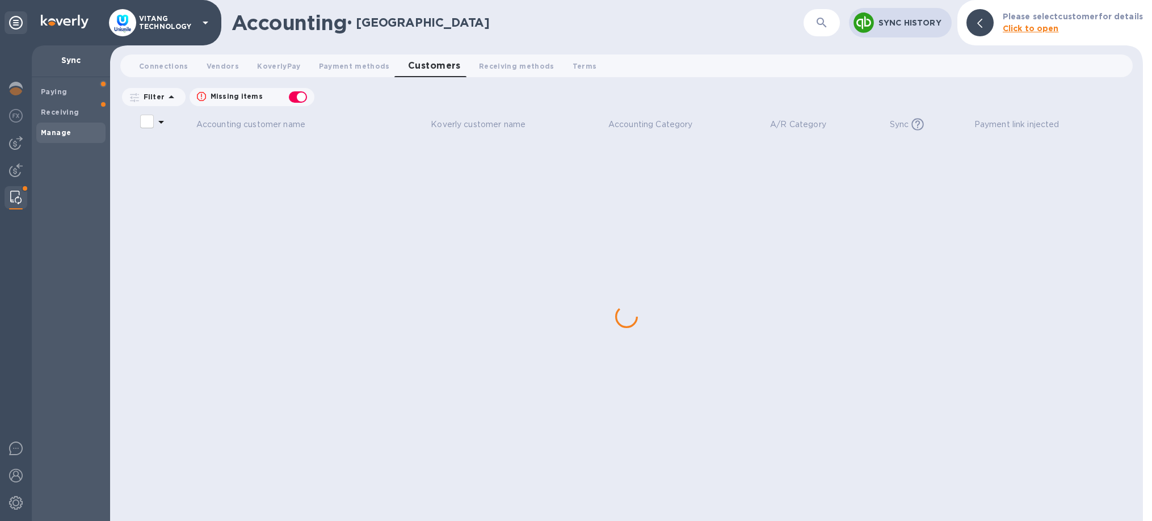
checkbox input "false"
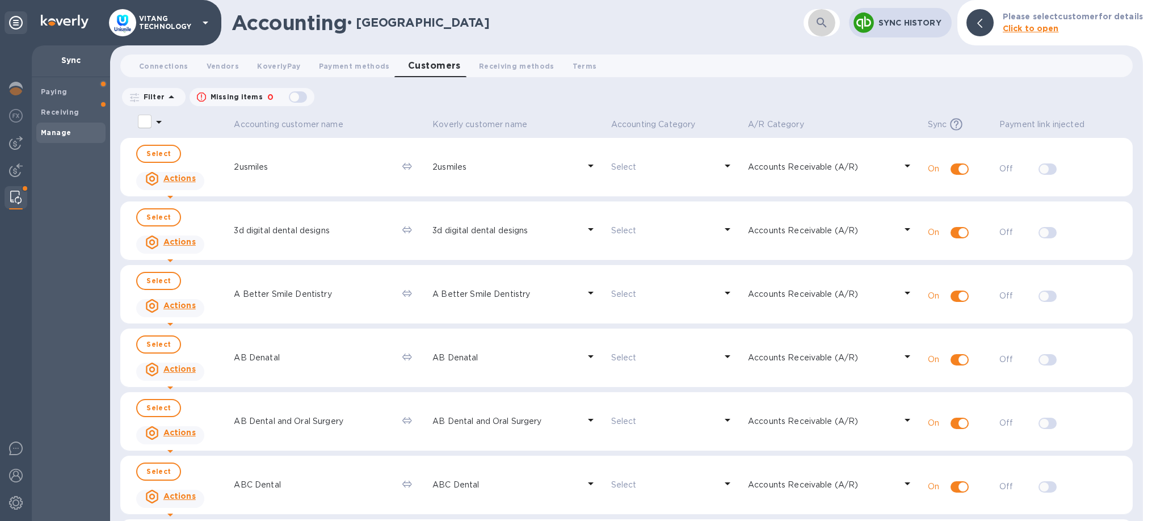
click at [826, 25] on icon "button" at bounding box center [821, 23] width 10 height 10
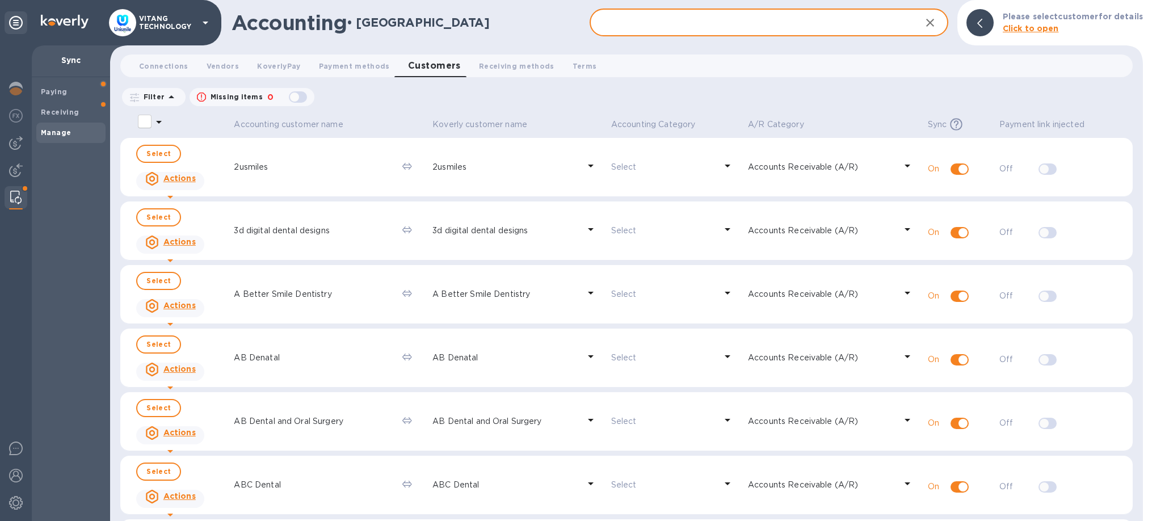
click at [618, 19] on input "text" at bounding box center [750, 23] width 322 height 28
paste input "[PERSON_NAME]"
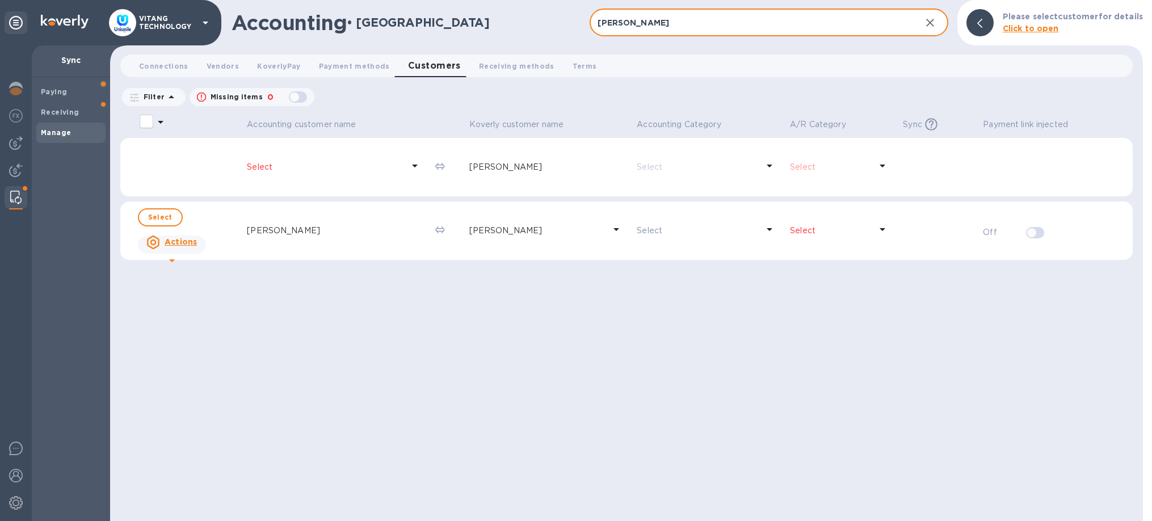
type input "[PERSON_NAME]"
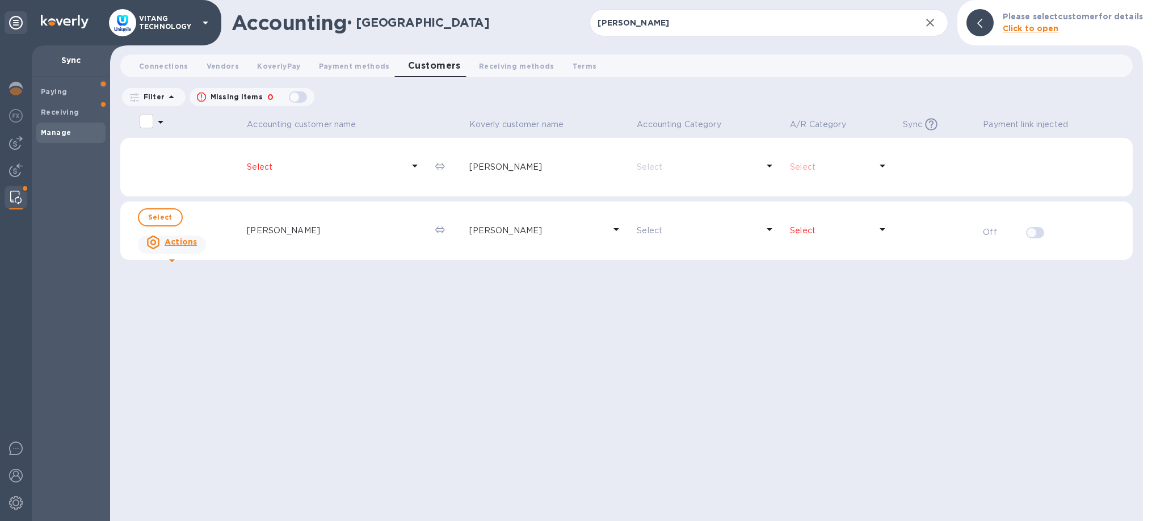
click at [856, 234] on p "Select" at bounding box center [830, 231] width 81 height 12
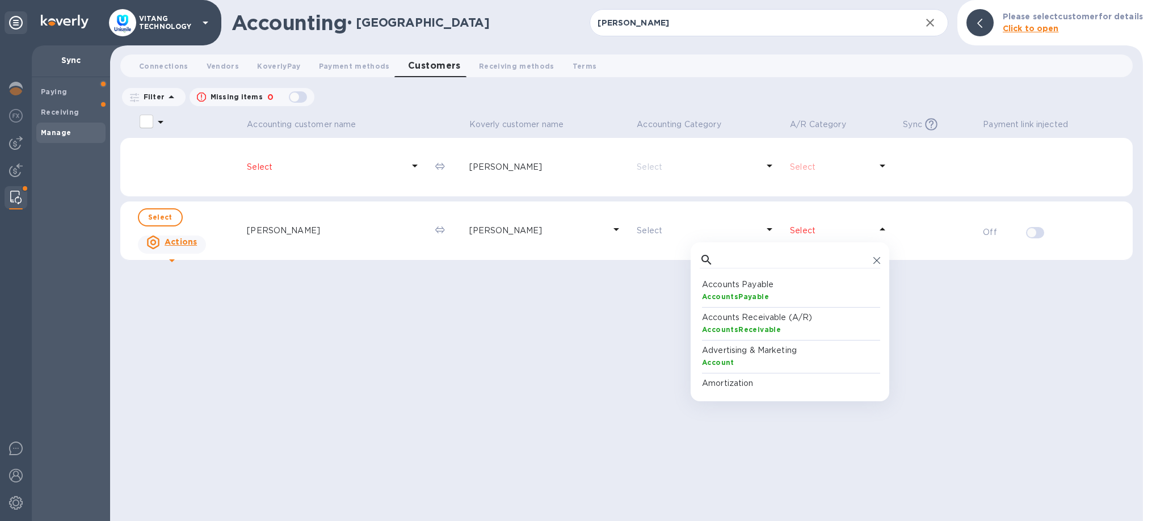
scroll to position [113, 180]
click at [760, 325] on b "AccountsReceivable" at bounding box center [741, 329] width 79 height 9
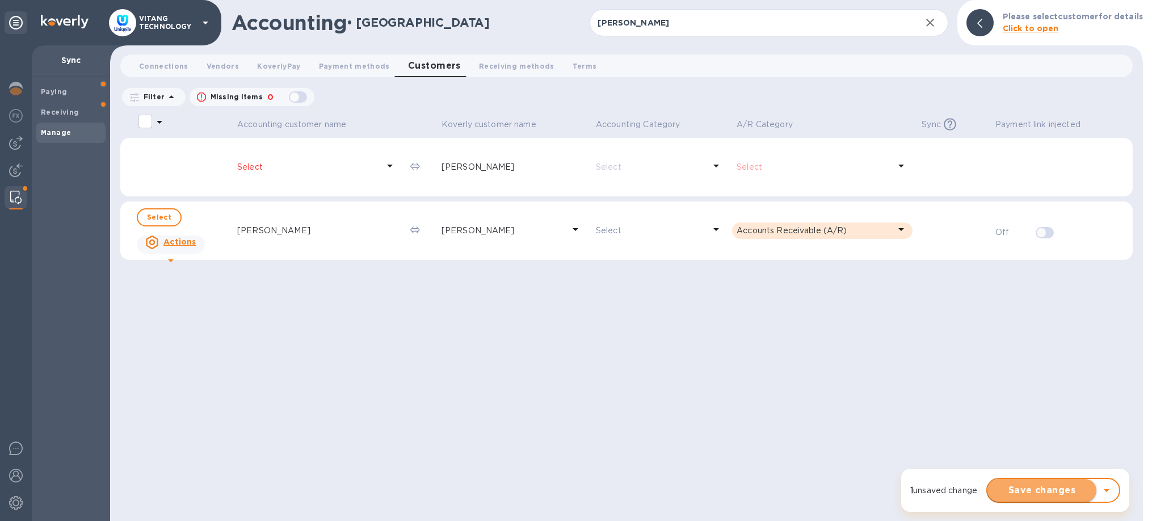
click at [1055, 496] on span "Save changes" at bounding box center [1041, 490] width 91 height 14
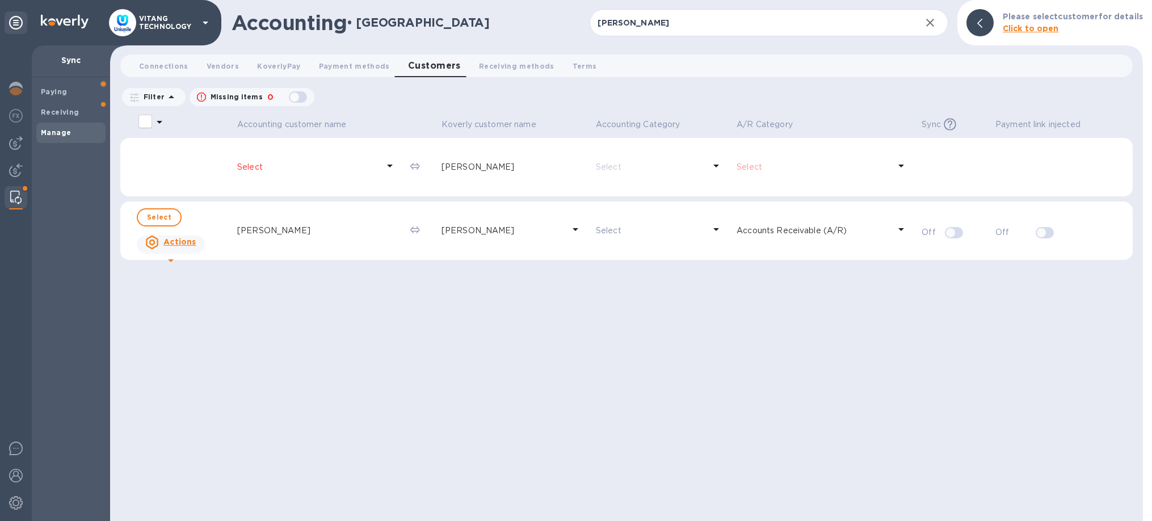
click at [937, 27] on icon "button" at bounding box center [930, 23] width 14 height 14
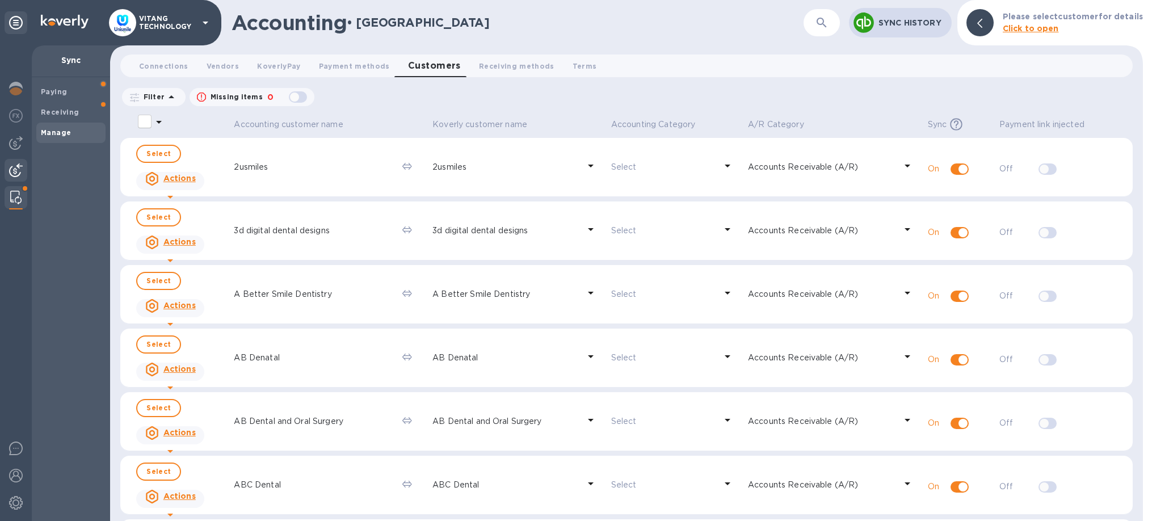
click at [19, 175] on img at bounding box center [16, 170] width 14 height 14
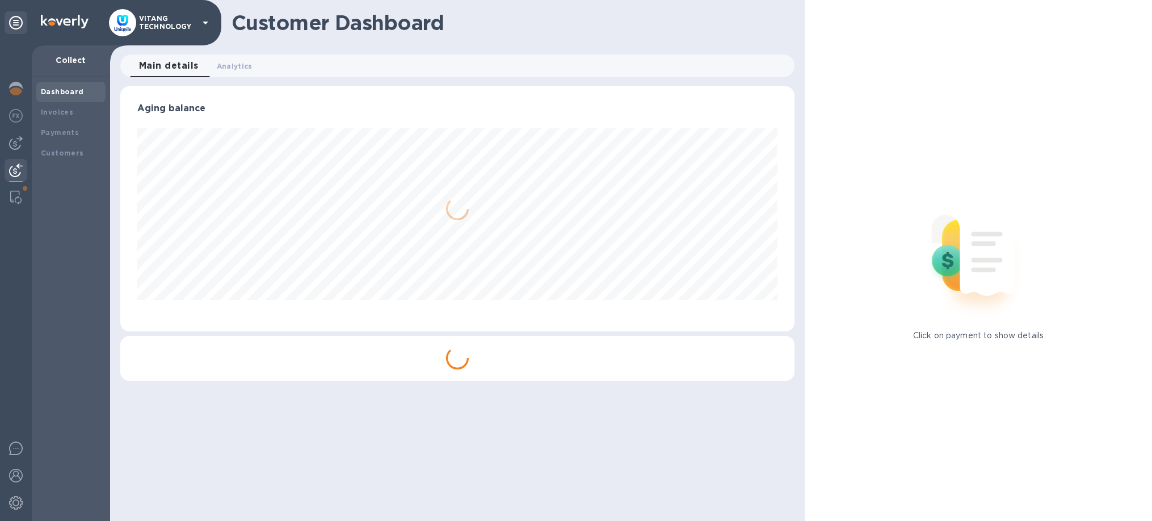
scroll to position [245, 674]
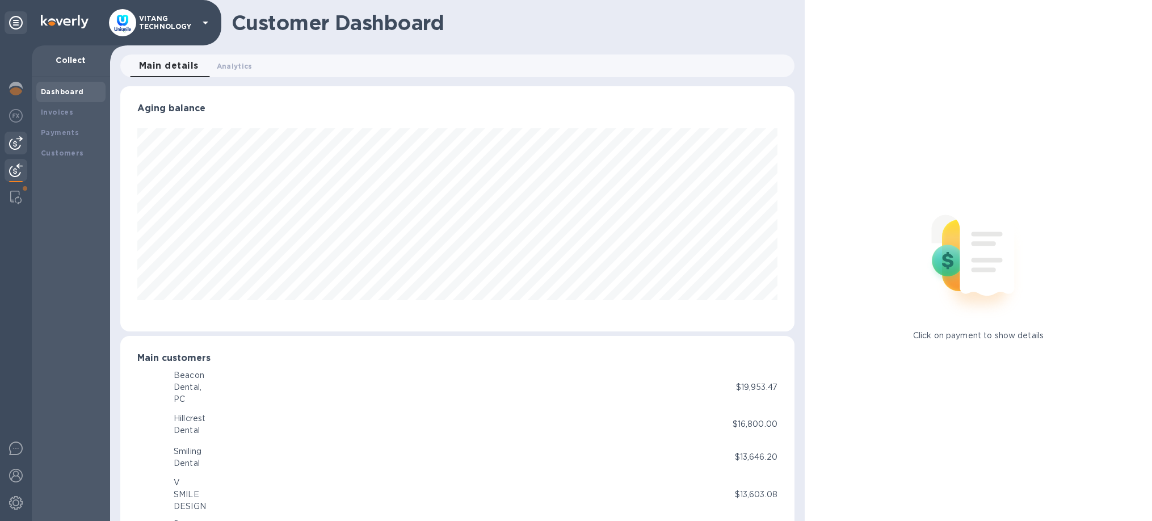
click at [18, 138] on img at bounding box center [16, 143] width 14 height 14
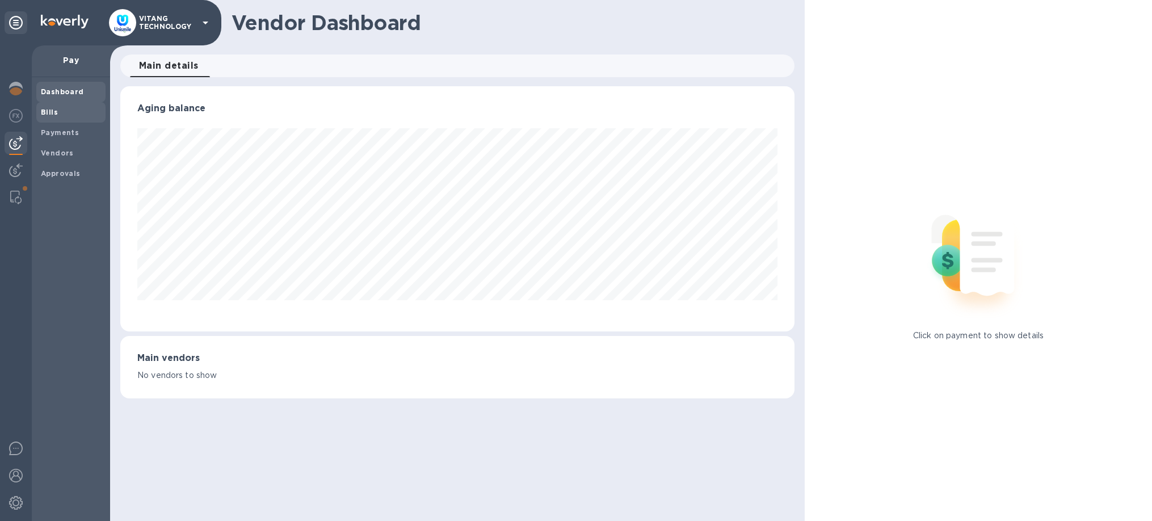
scroll to position [245, 674]
click at [25, 169] on div at bounding box center [16, 171] width 23 height 25
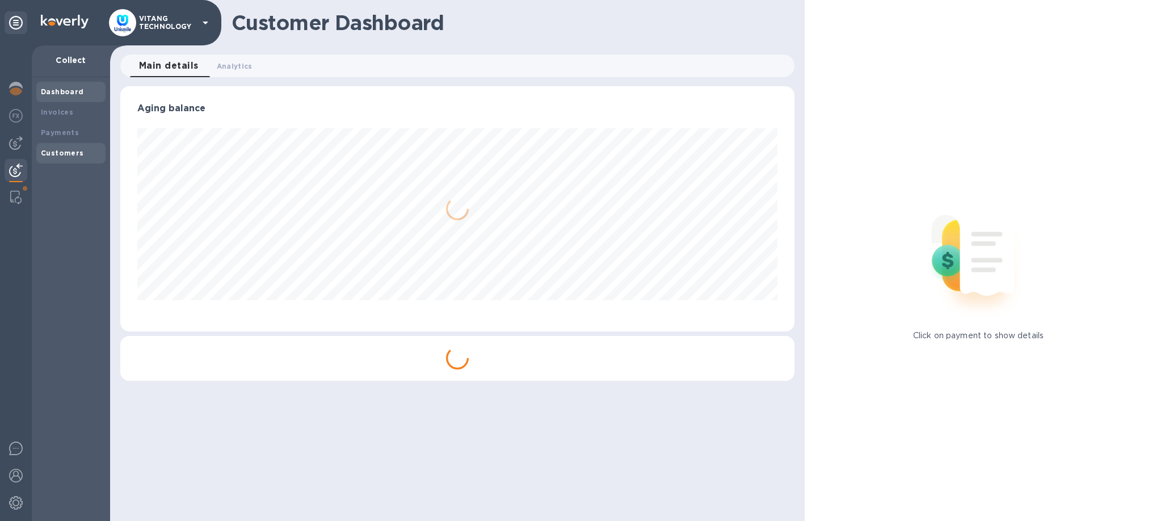
scroll to position [245, 674]
click at [68, 146] on div "Customers" at bounding box center [70, 153] width 69 height 20
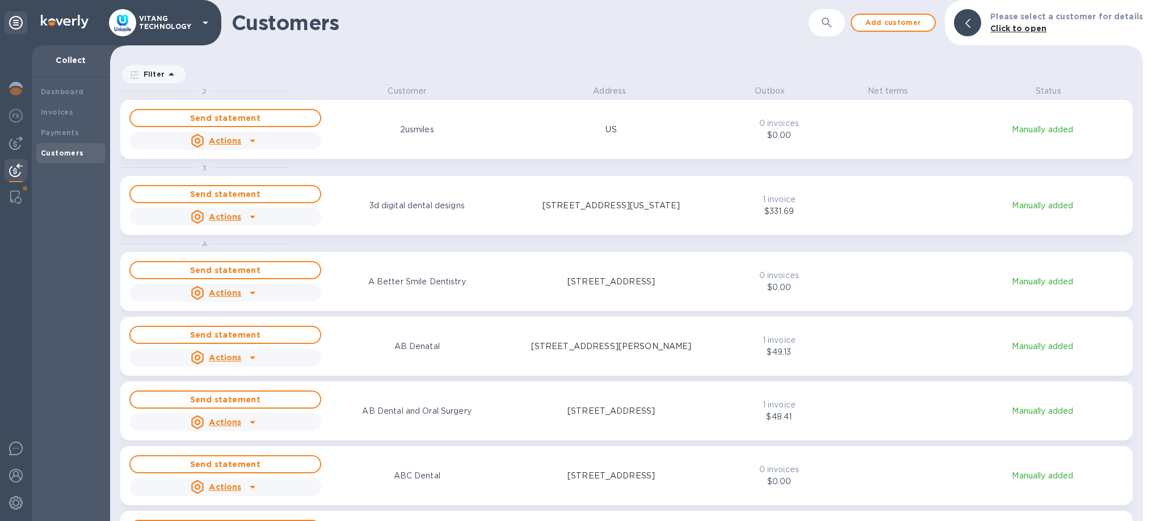
scroll to position [436, 1033]
click at [832, 26] on icon "button" at bounding box center [827, 23] width 14 height 14
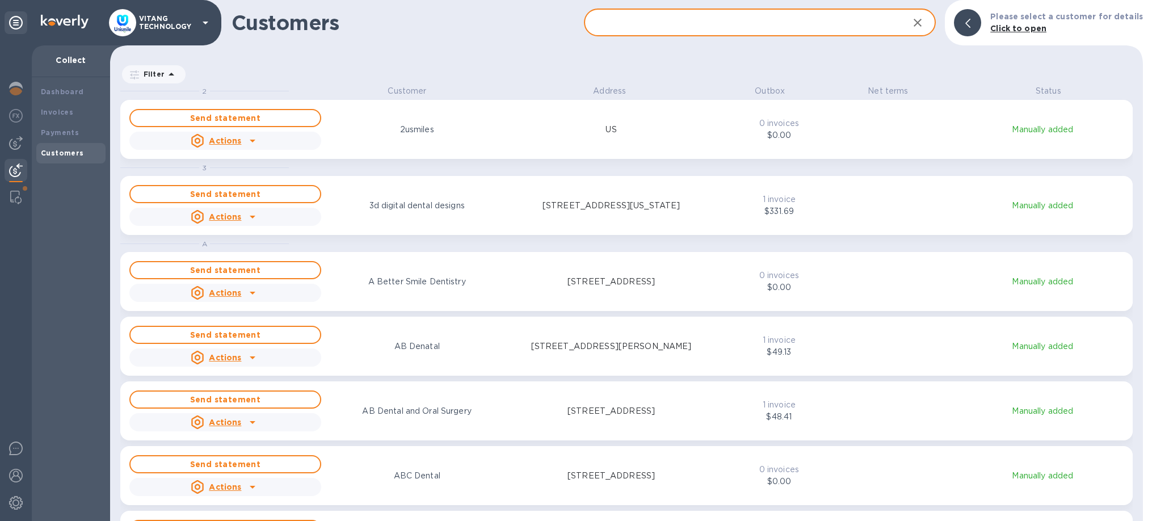
paste input "[PERSON_NAME]"
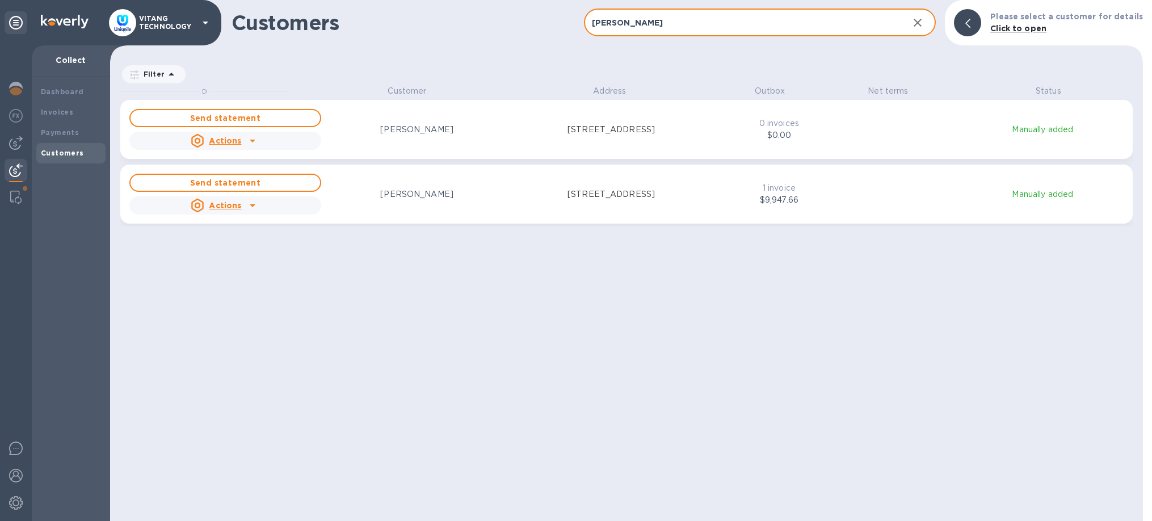
type input "[PERSON_NAME]"
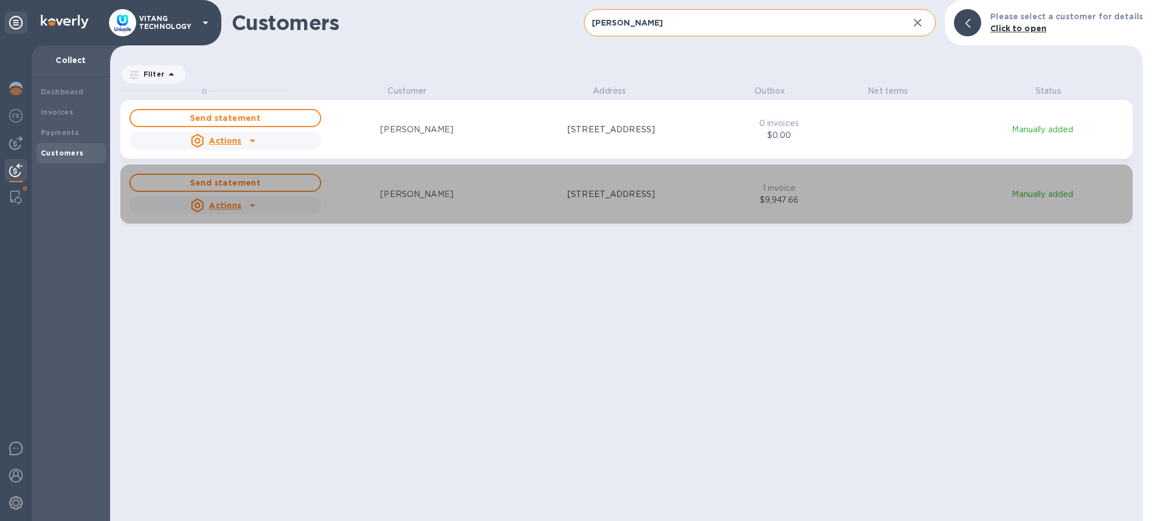
click at [255, 201] on icon "grid" at bounding box center [253, 206] width 14 height 14
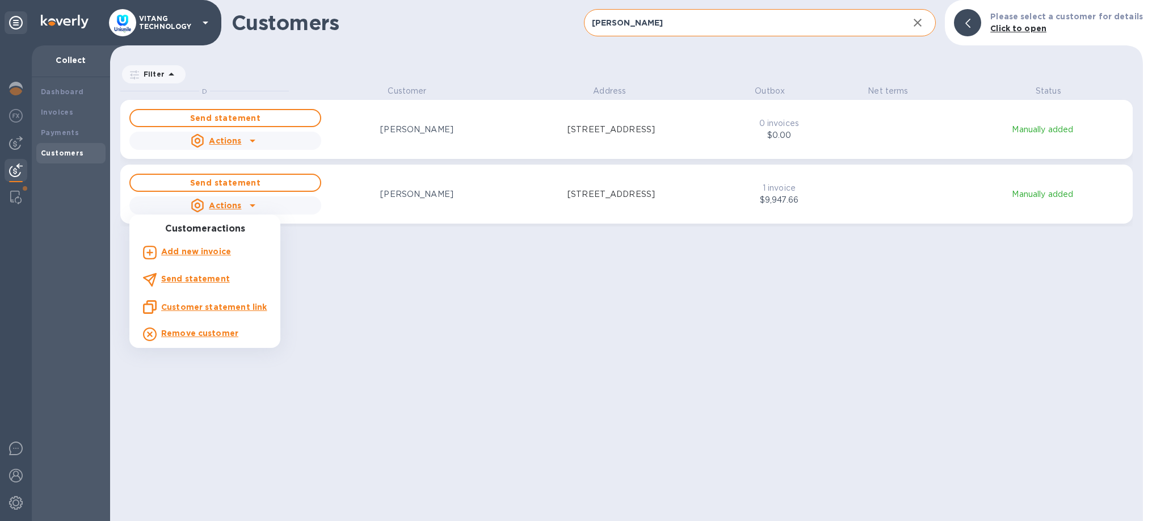
click at [188, 334] on b "Remove customer" at bounding box center [199, 332] width 77 height 9
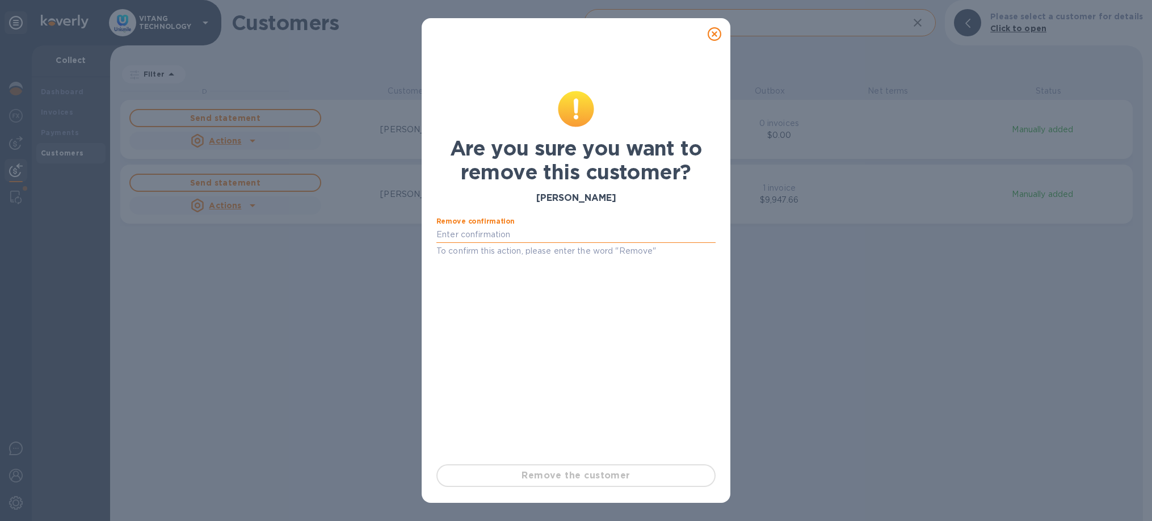
click at [538, 237] on input "text" at bounding box center [575, 234] width 279 height 17
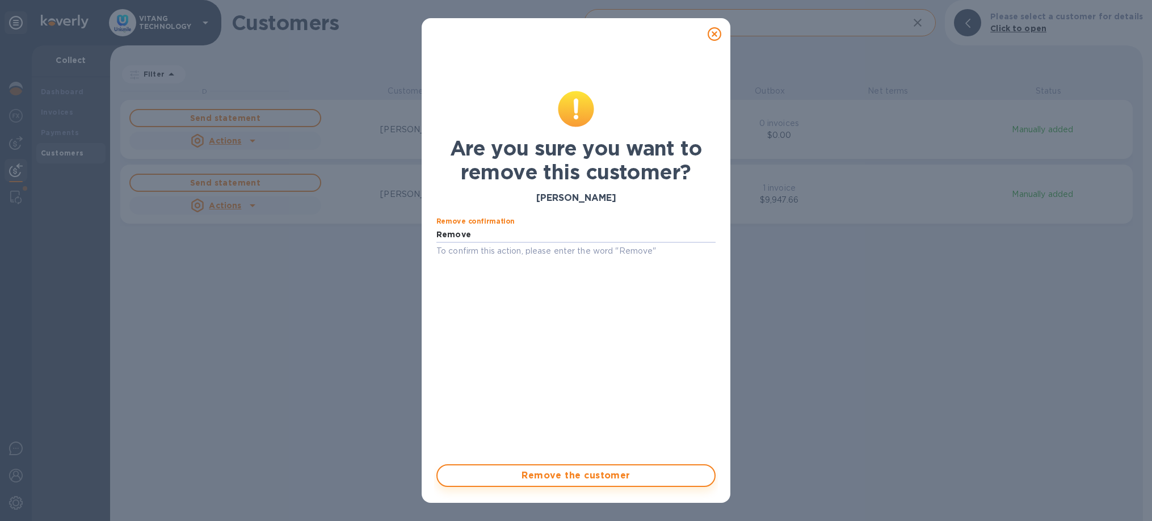
type input "Remove"
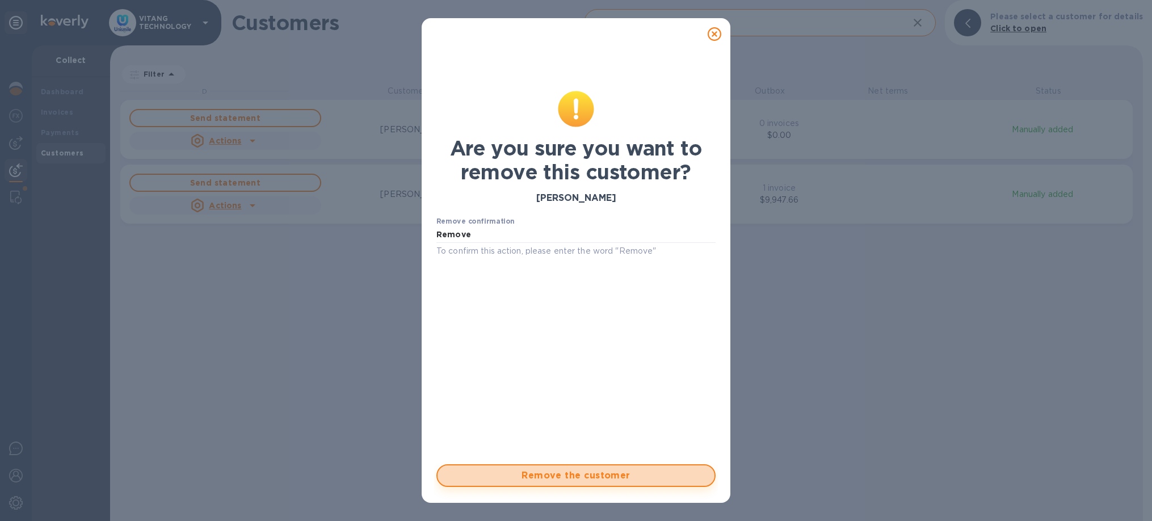
click at [637, 474] on span "Remove the customer" at bounding box center [575, 476] width 259 height 14
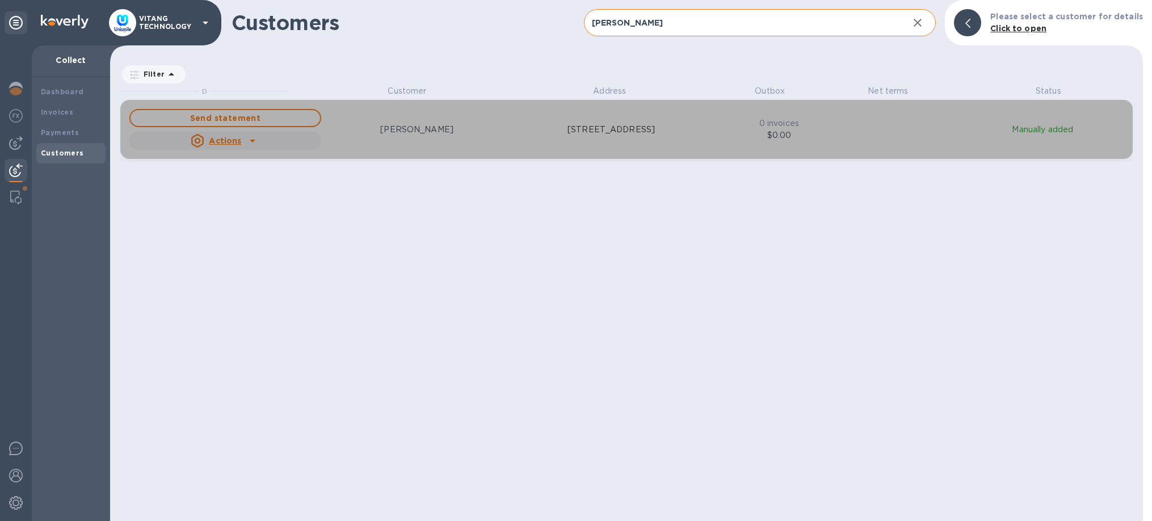
click at [567, 132] on p "[STREET_ADDRESS]" at bounding box center [610, 130] width 87 height 12
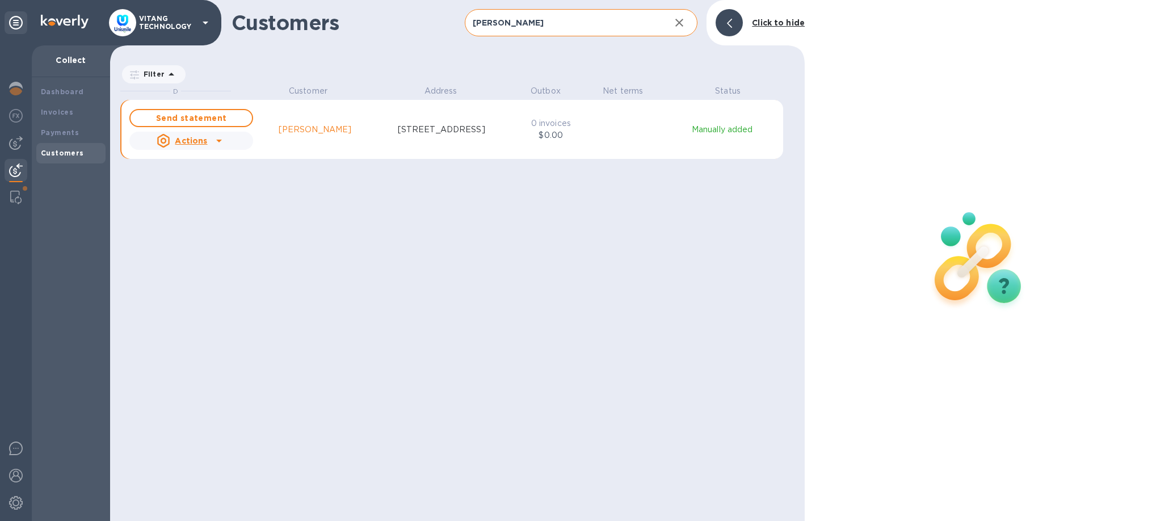
scroll to position [1, 1]
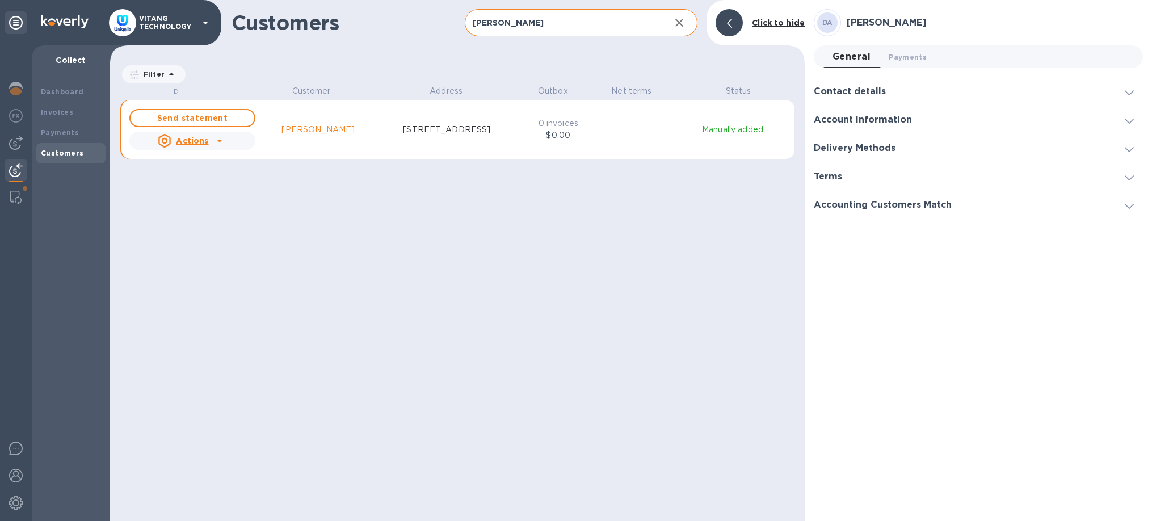
click at [731, 31] on div at bounding box center [728, 22] width 27 height 27
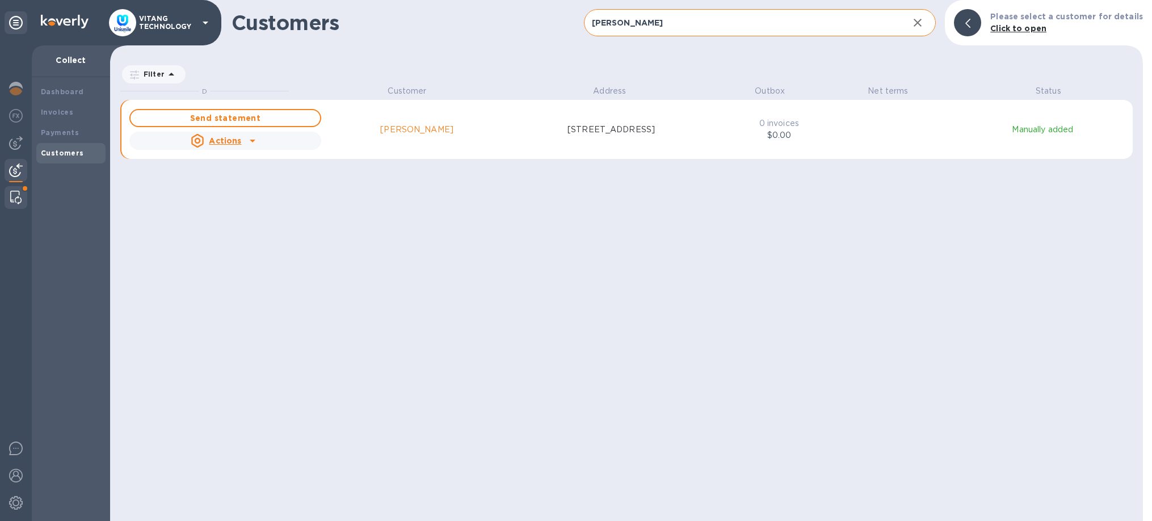
click at [18, 194] on img at bounding box center [15, 198] width 11 height 14
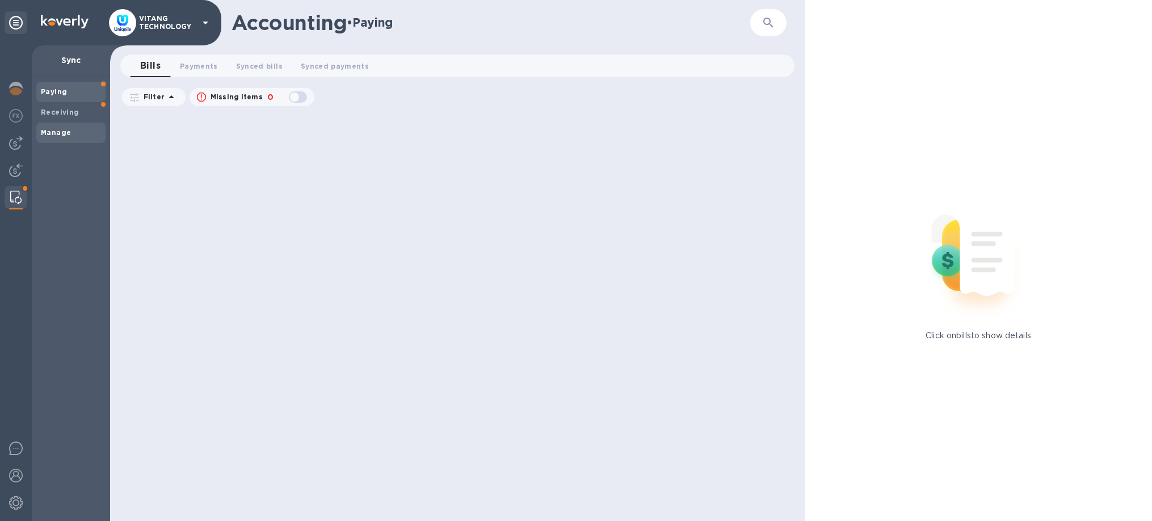
click at [74, 126] on div "Manage" at bounding box center [70, 133] width 69 height 20
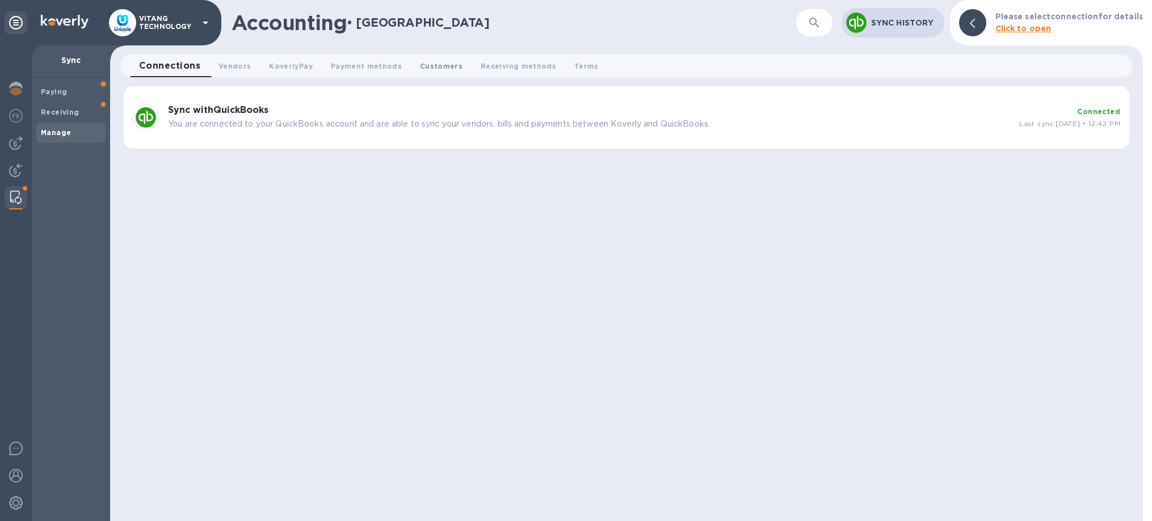
click at [452, 65] on span "Customers 0" at bounding box center [441, 66] width 43 height 12
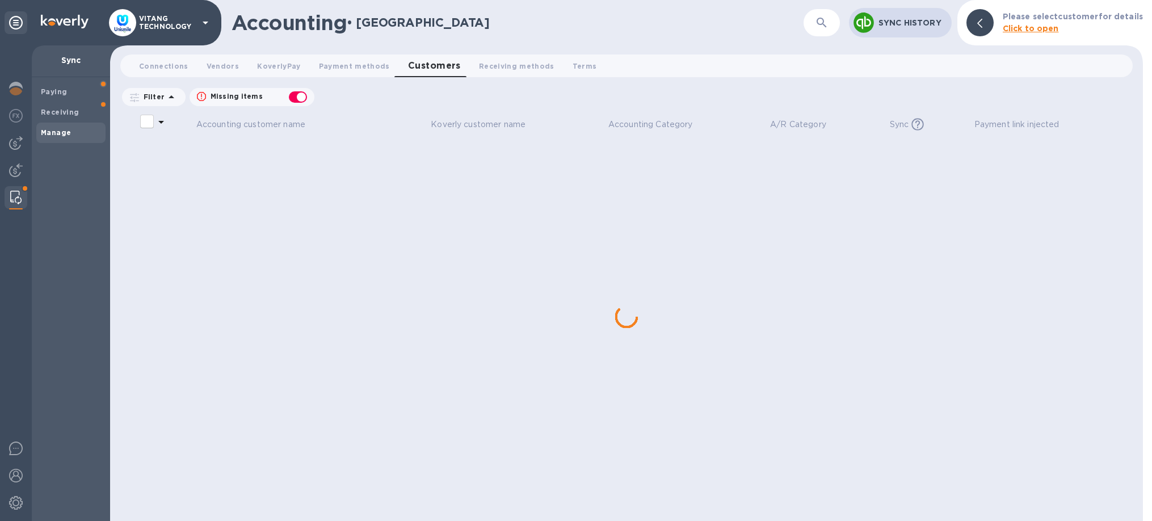
checkbox input "false"
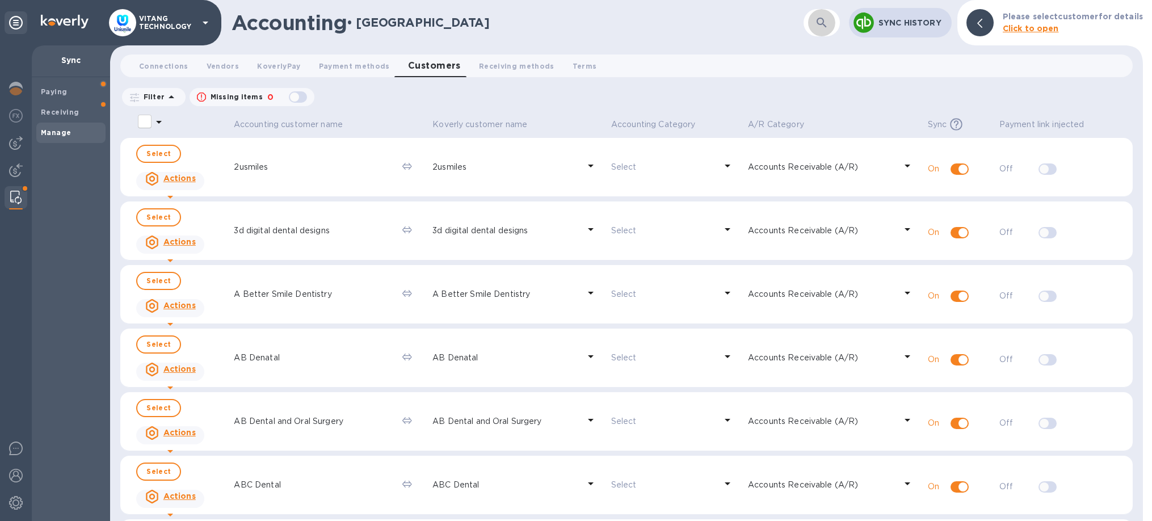
click at [819, 30] on button "button" at bounding box center [821, 22] width 27 height 27
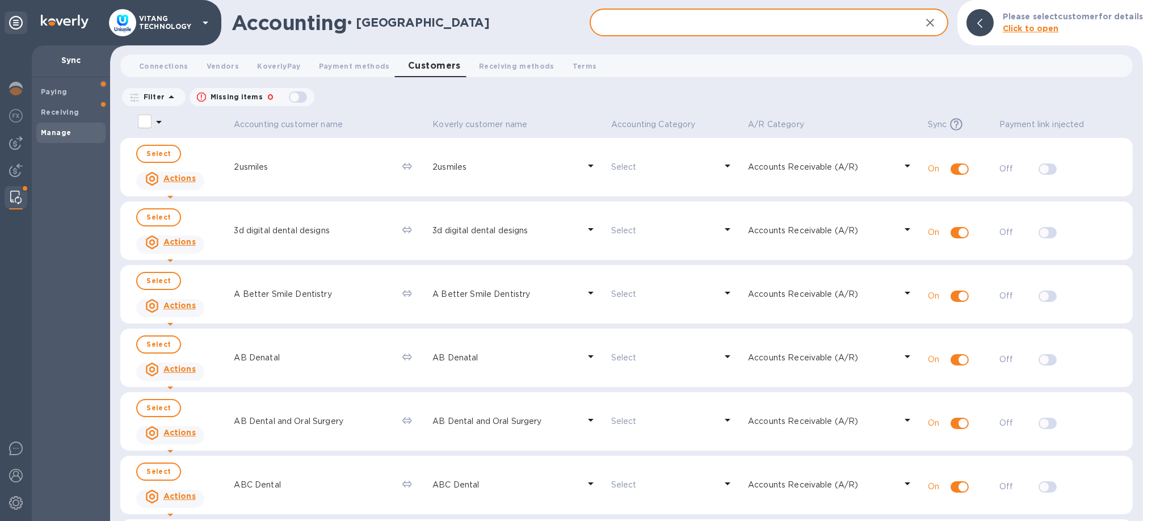
paste input "[PERSON_NAME]"
type input "[PERSON_NAME]"
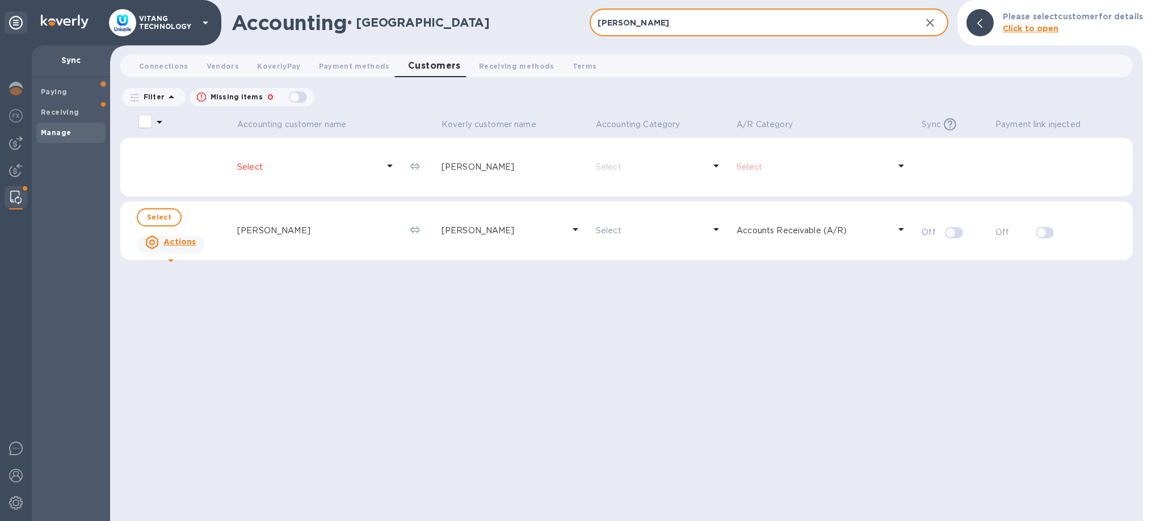
click at [515, 174] on div "[PERSON_NAME]" at bounding box center [514, 167] width 150 height 16
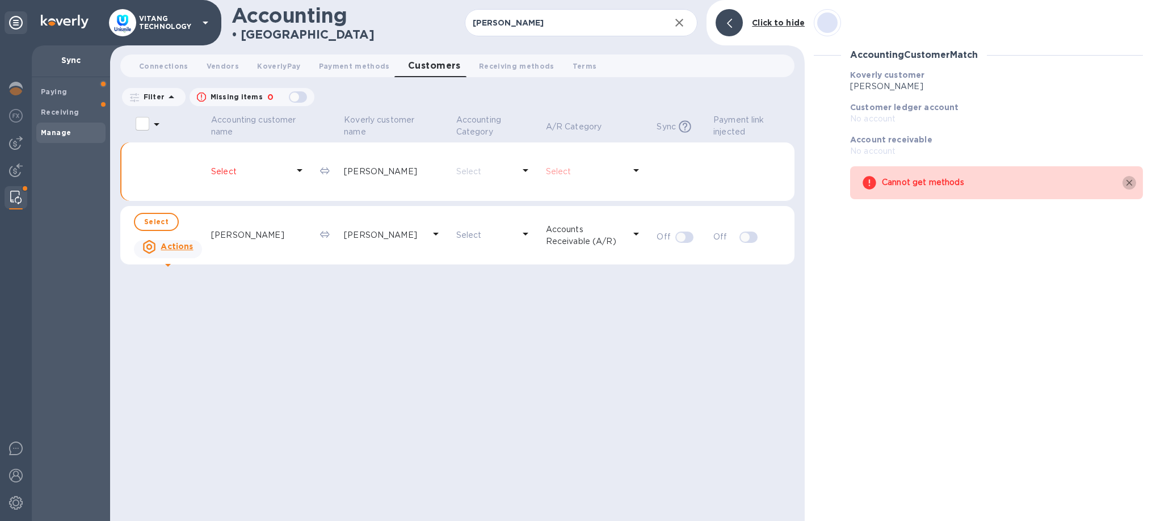
click at [1126, 184] on icon "button" at bounding box center [1129, 183] width 10 height 10
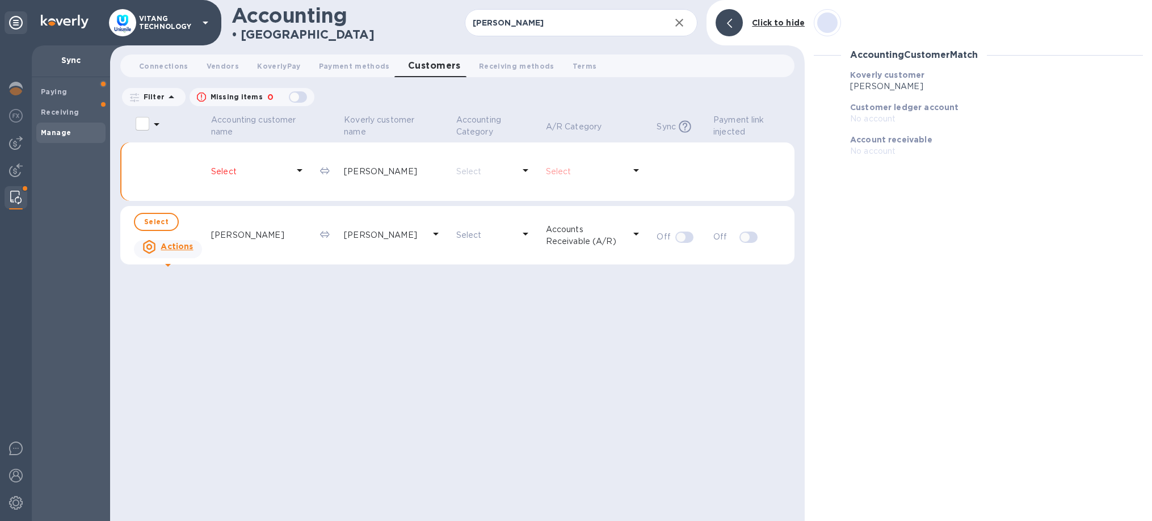
click at [602, 371] on div "Accounting customer name [PERSON_NAME] customer name Accounting Category A/R Ca…" at bounding box center [457, 316] width 674 height 408
click at [144, 112] on input "select all desserts" at bounding box center [142, 124] width 24 height 24
click at [145, 121] on input "select all desserts" at bounding box center [142, 124] width 24 height 24
checkbox input "false"
click at [186, 219] on p "To update A/R category" at bounding box center [207, 219] width 129 height 12
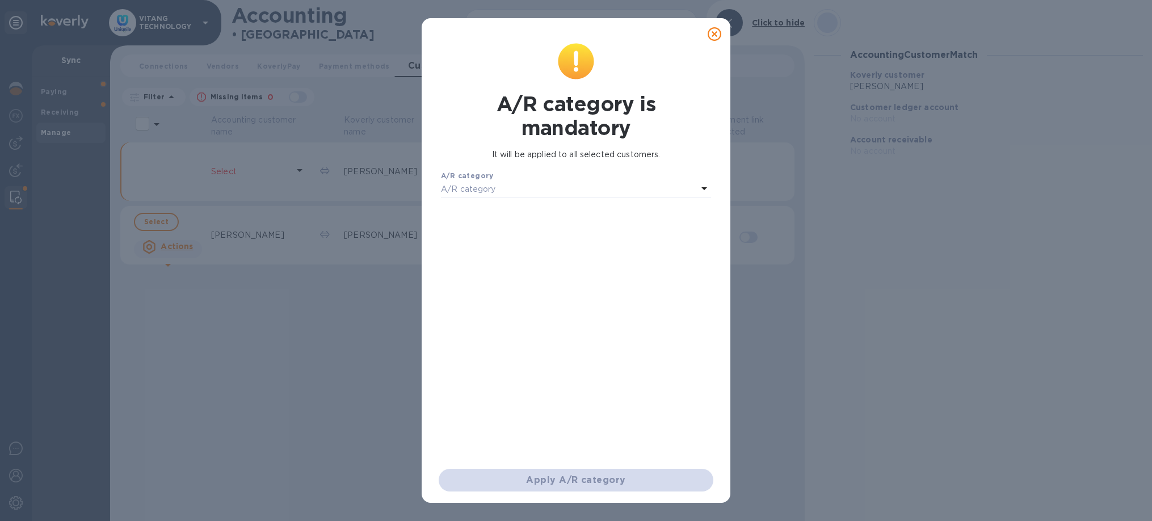
click at [713, 39] on icon at bounding box center [714, 34] width 14 height 14
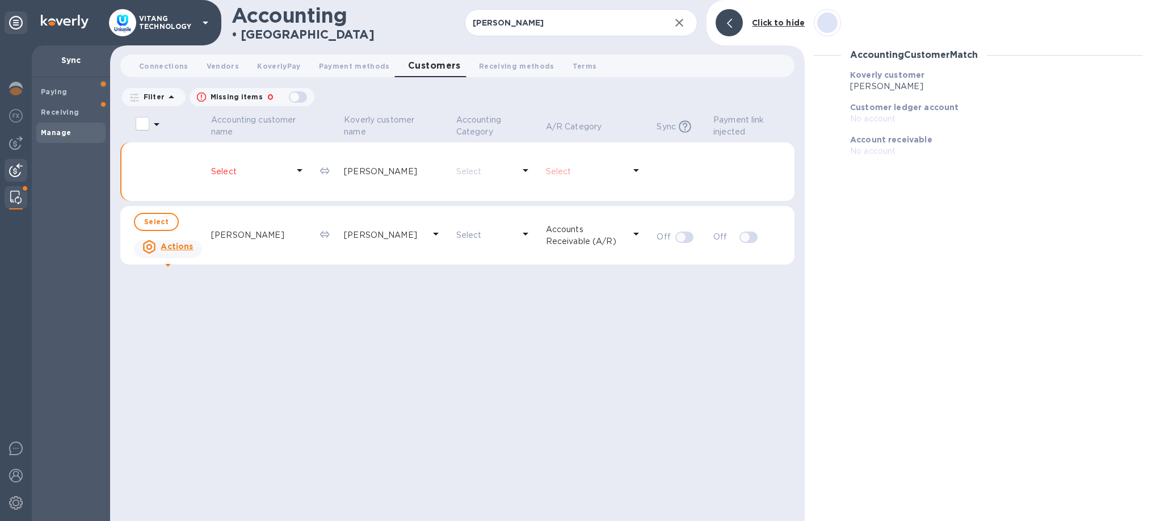
click at [6, 167] on div at bounding box center [16, 171] width 23 height 25
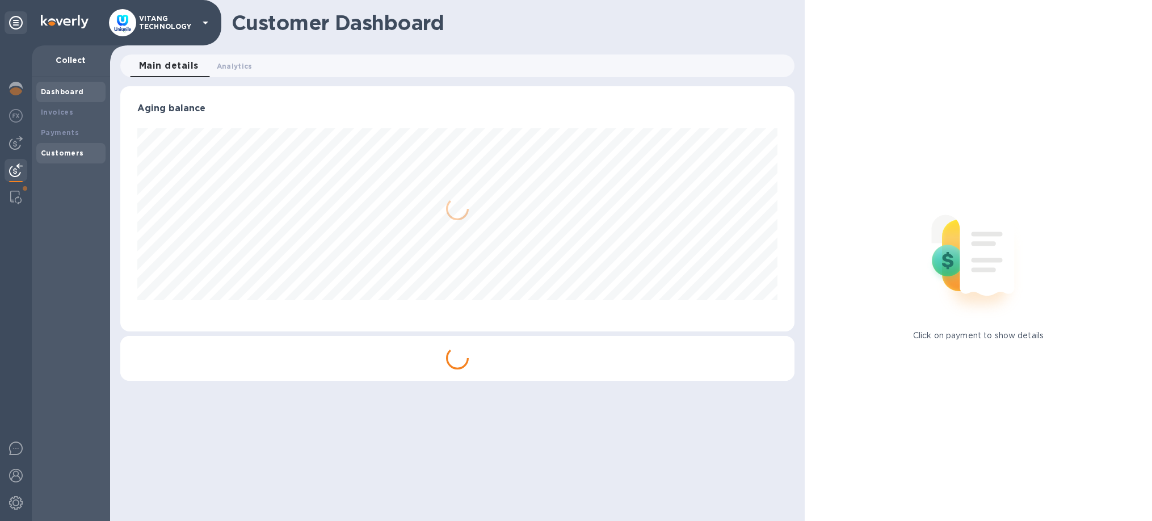
scroll to position [245, 674]
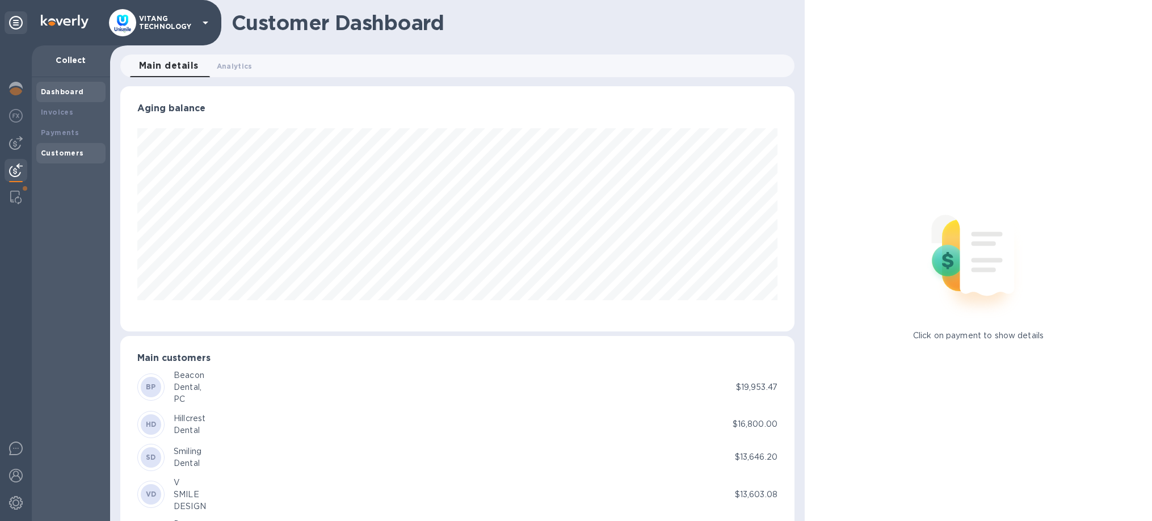
click at [68, 149] on b "Customers" at bounding box center [62, 153] width 43 height 9
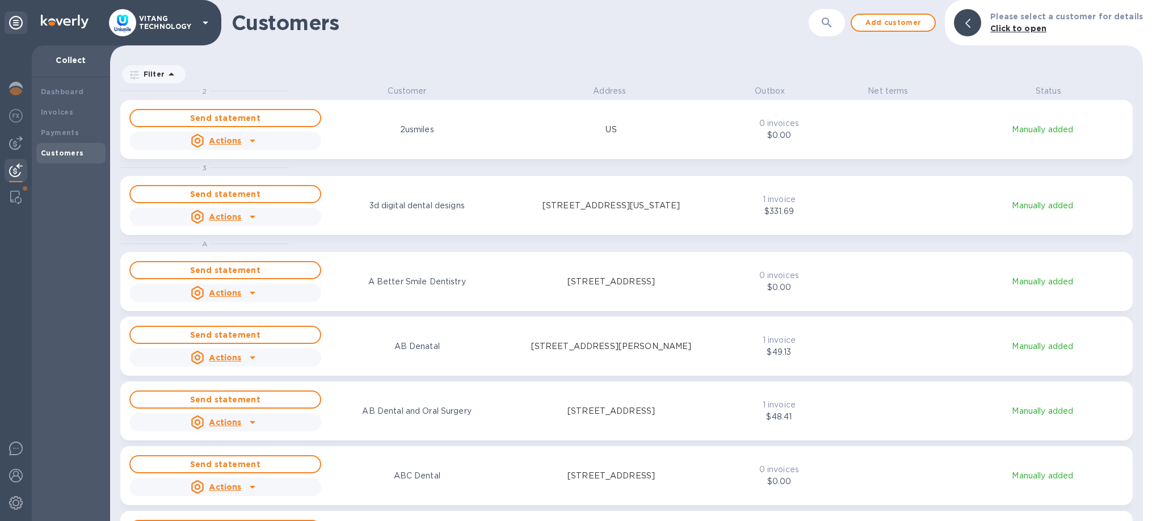
scroll to position [436, 1033]
click at [828, 31] on button "button" at bounding box center [826, 22] width 27 height 27
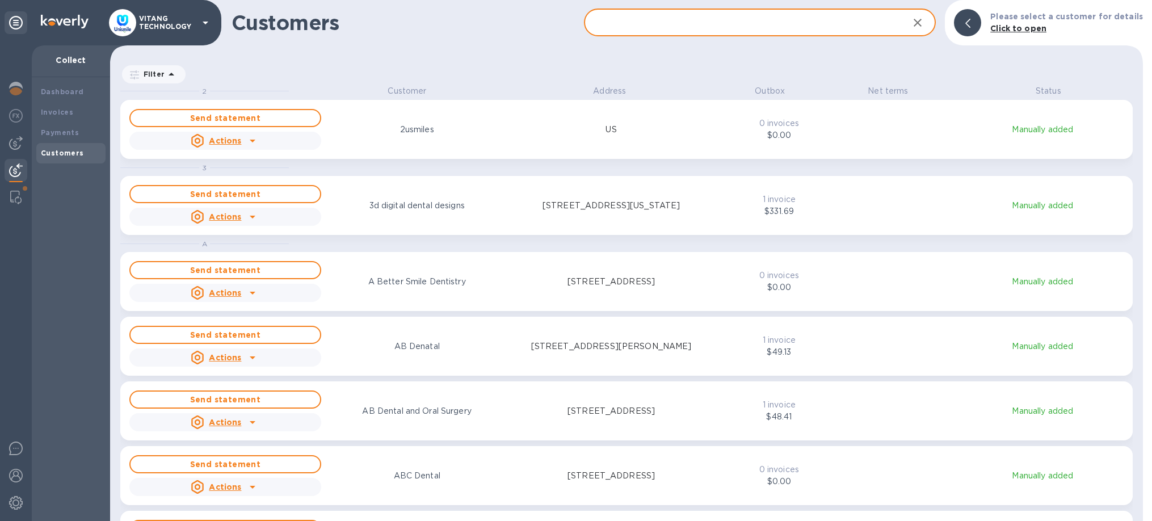
paste input "[PERSON_NAME]"
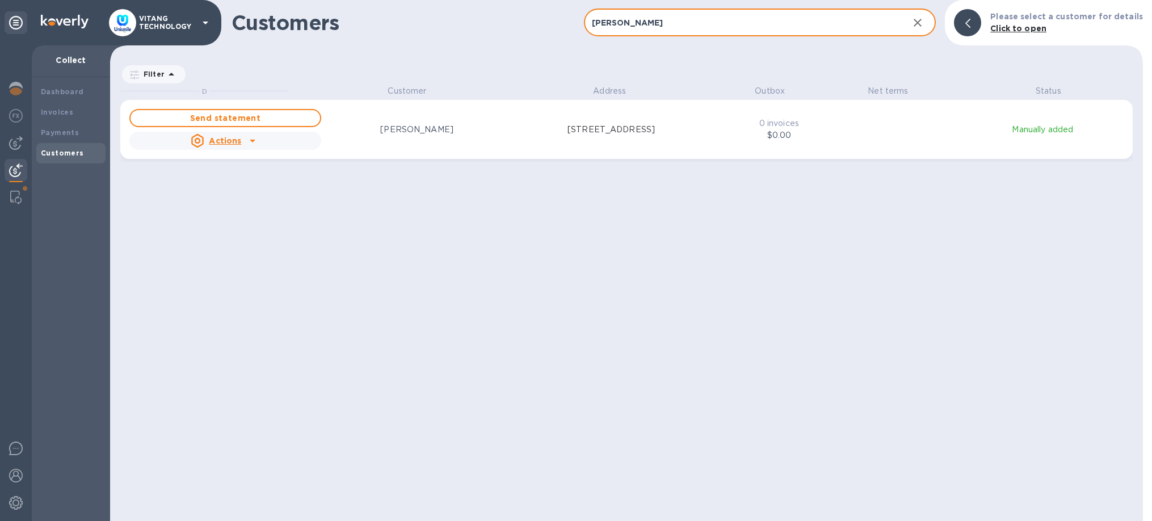
type input "[PERSON_NAME]"
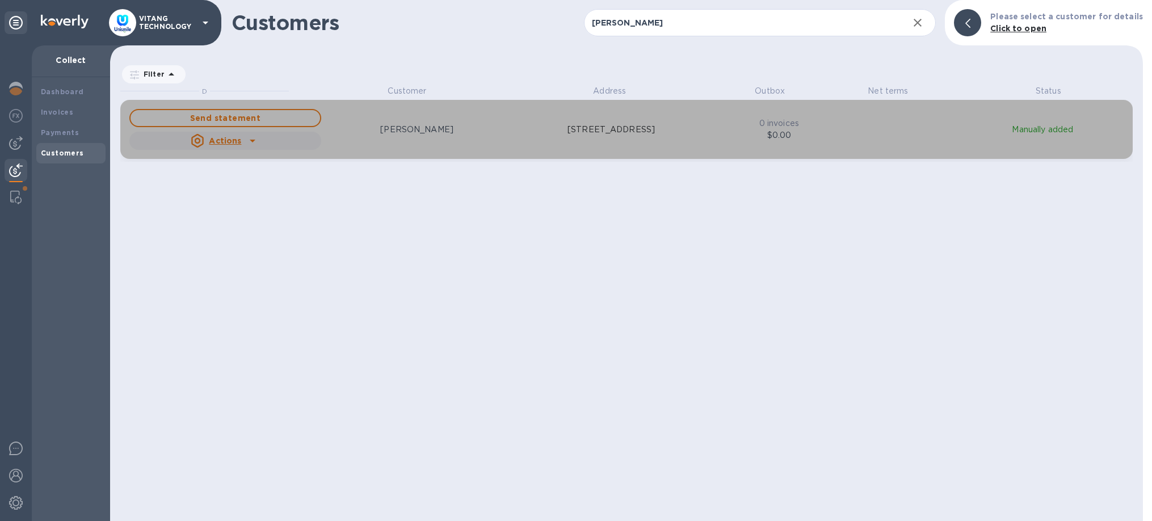
click at [474, 142] on div "Send statement Actions [PERSON_NAME] [STREET_ADDRESS]" at bounding box center [418, 129] width 583 height 45
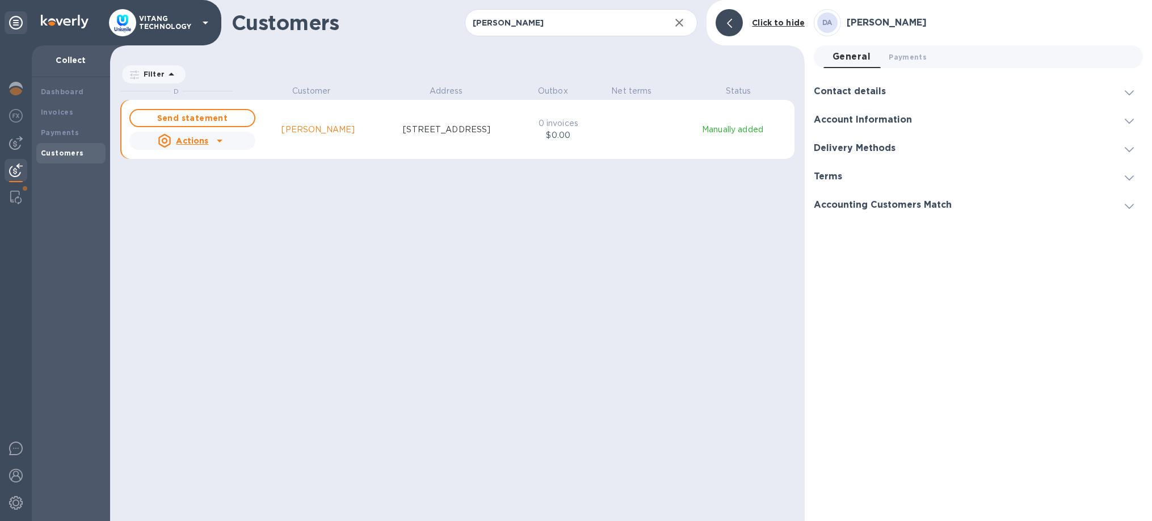
scroll to position [436, 694]
click at [73, 111] on div "Invoices" at bounding box center [71, 112] width 60 height 11
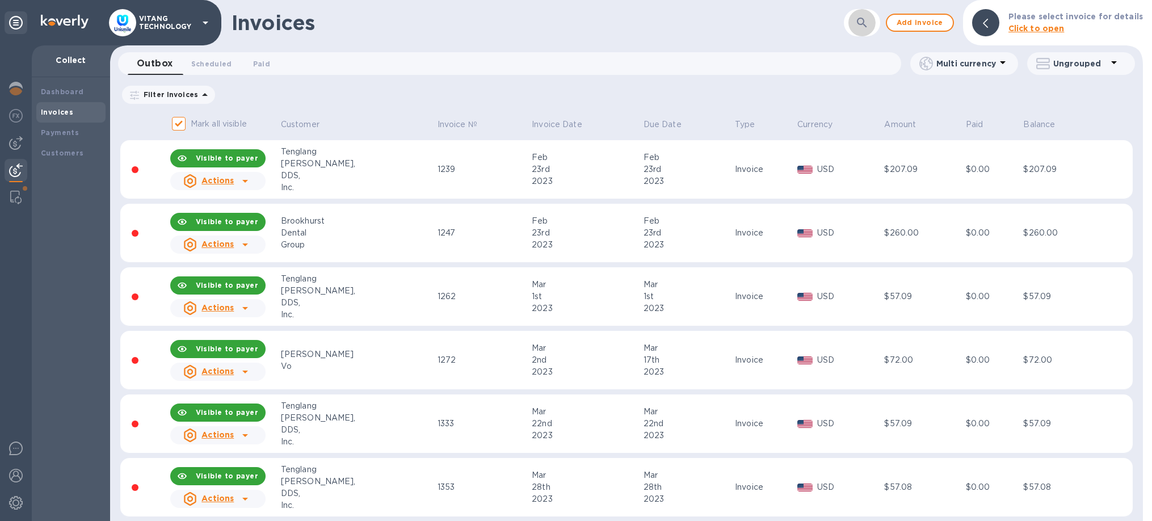
click at [861, 27] on icon "button" at bounding box center [862, 23] width 14 height 14
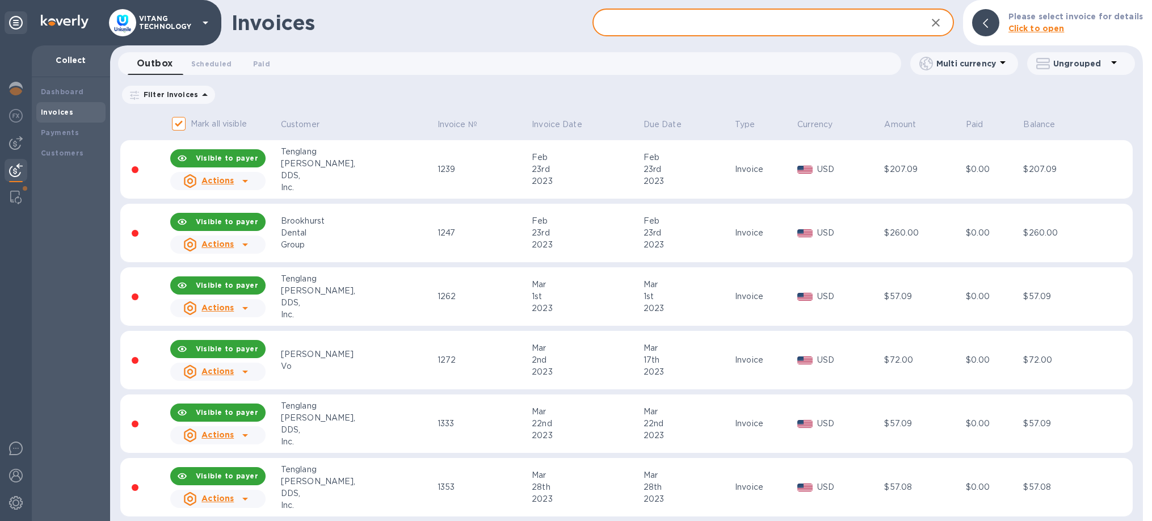
paste input "FFEWF"
type input "FFEWF"
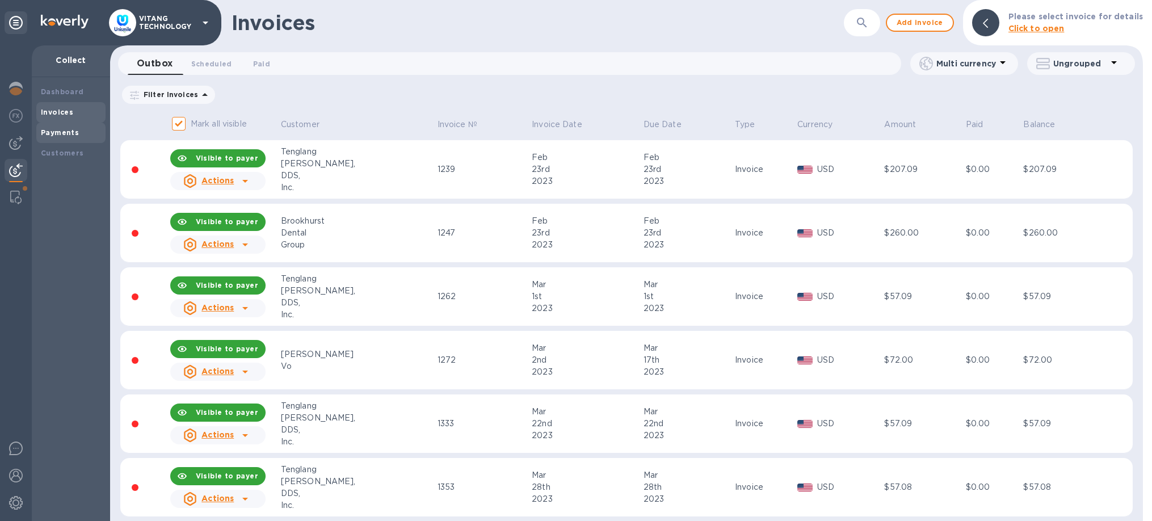
click at [66, 137] on div "Payments" at bounding box center [71, 132] width 60 height 11
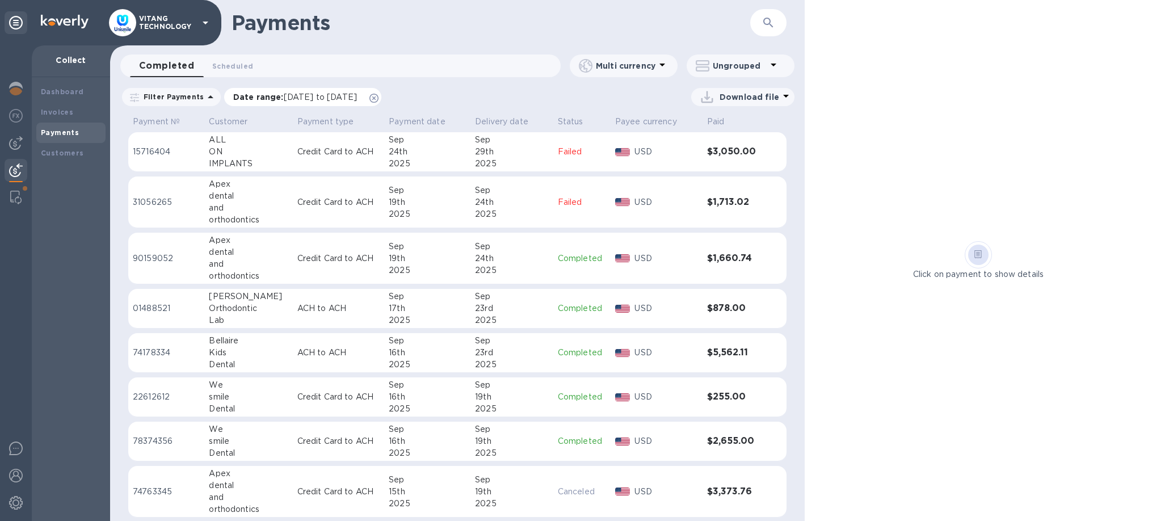
click at [378, 98] on icon at bounding box center [373, 98] width 9 height 9
click at [58, 146] on div "Dashboard Invoices Payments Customers" at bounding box center [70, 123] width 69 height 82
click at [58, 149] on div "Customers" at bounding box center [71, 153] width 60 height 11
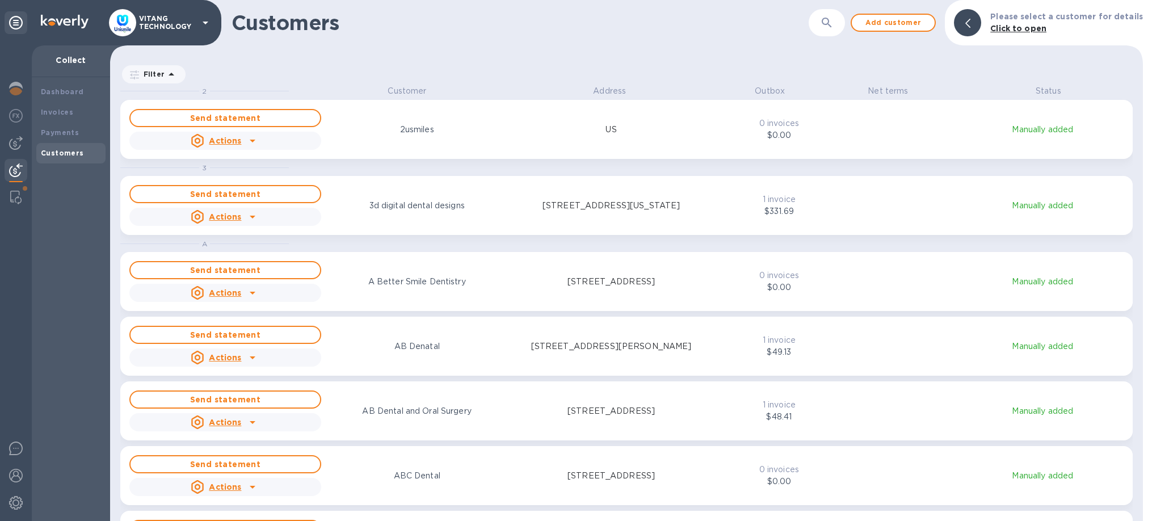
scroll to position [436, 1033]
click at [835, 33] on button "button" at bounding box center [826, 22] width 27 height 27
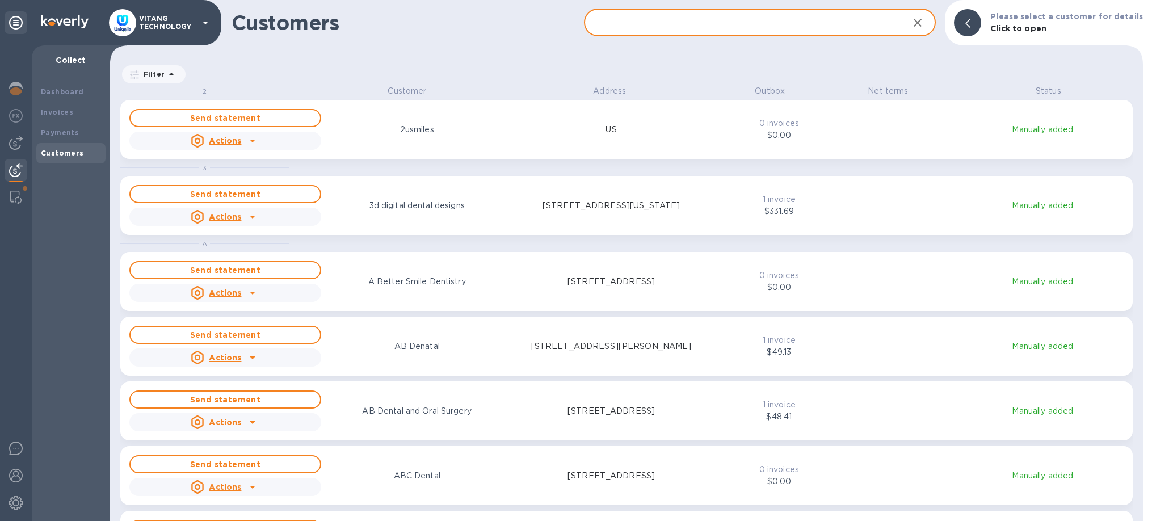
paste input "[EMAIL_ADDRESS][DOMAIN_NAME]"
type input "[EMAIL_ADDRESS][DOMAIN_NAME]"
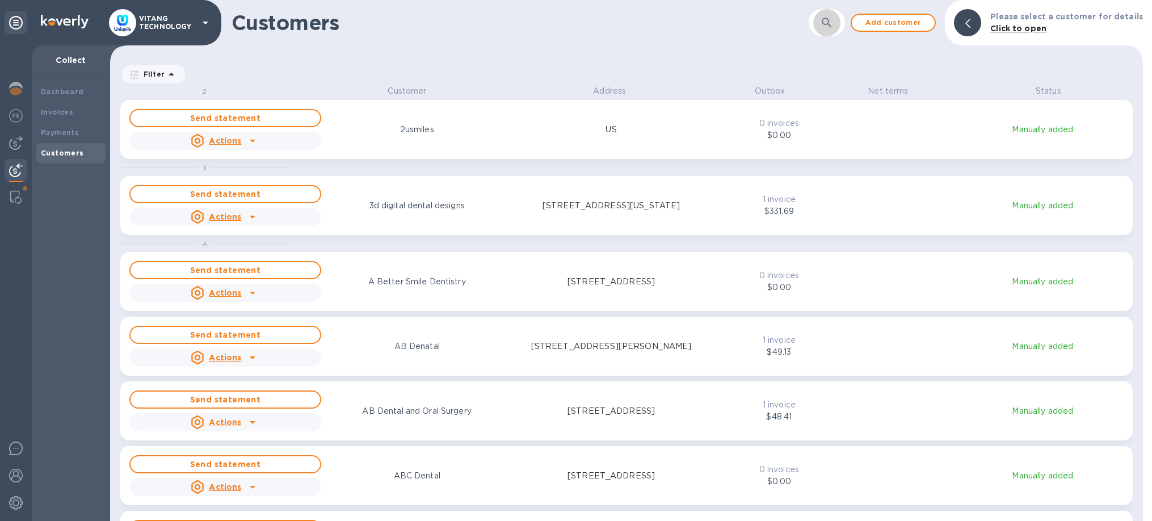
click at [821, 27] on button "button" at bounding box center [826, 22] width 27 height 27
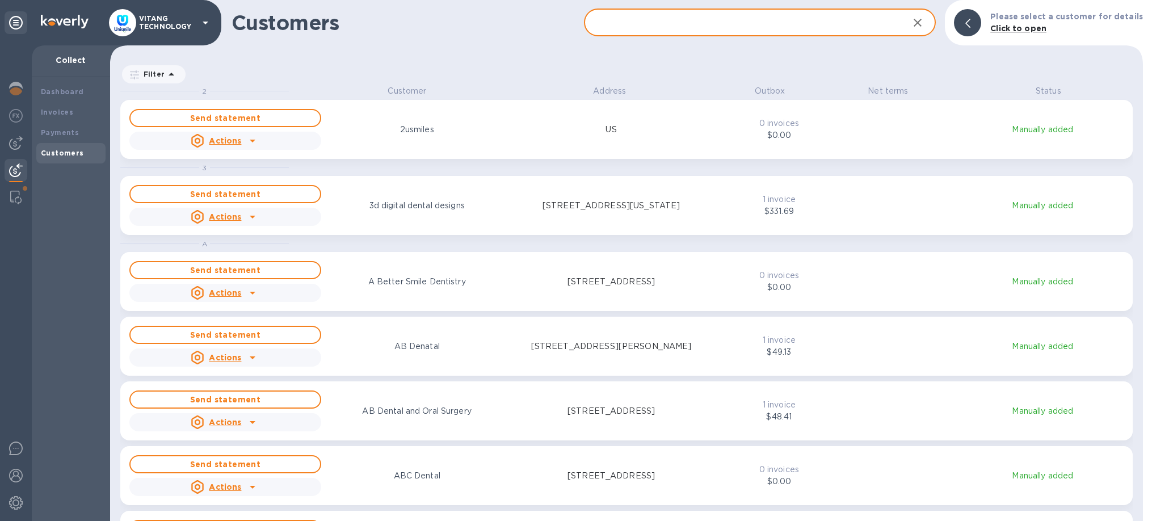
paste input "[PERSON_NAME]"
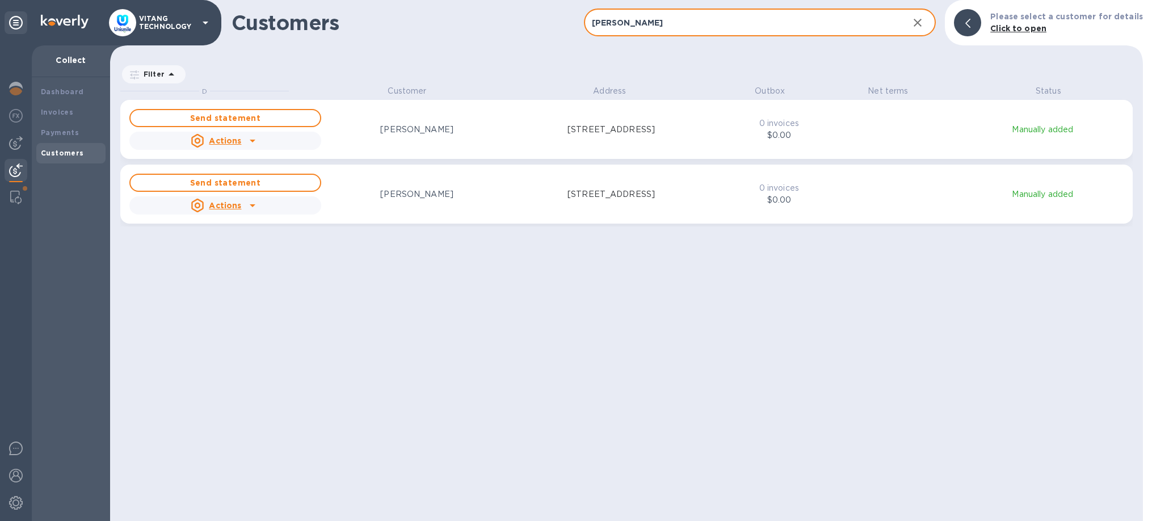
type input "[PERSON_NAME]"
click at [757, 133] on p "$0.00" at bounding box center [779, 135] width 79 height 12
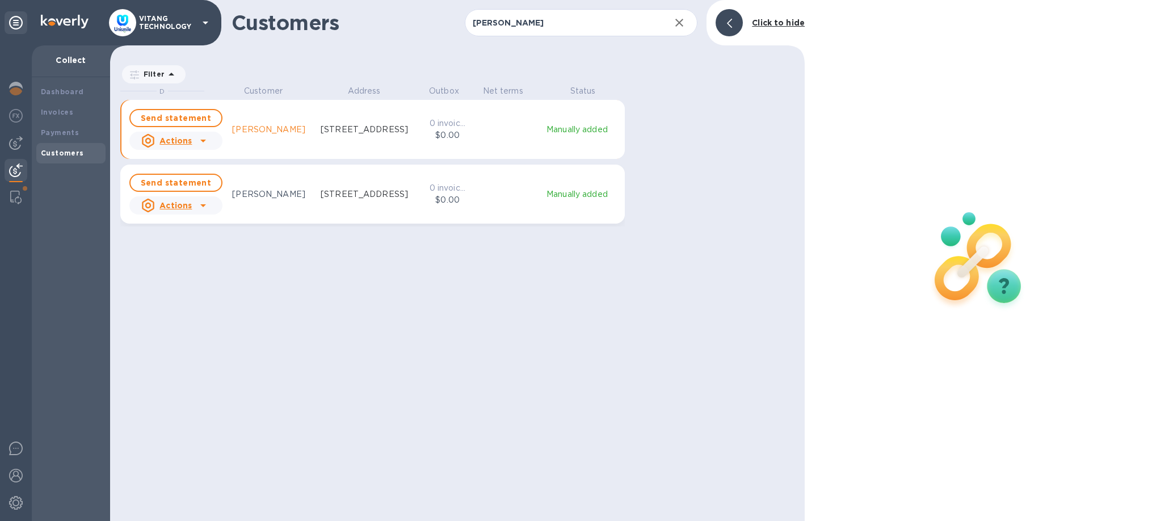
scroll to position [1, 1]
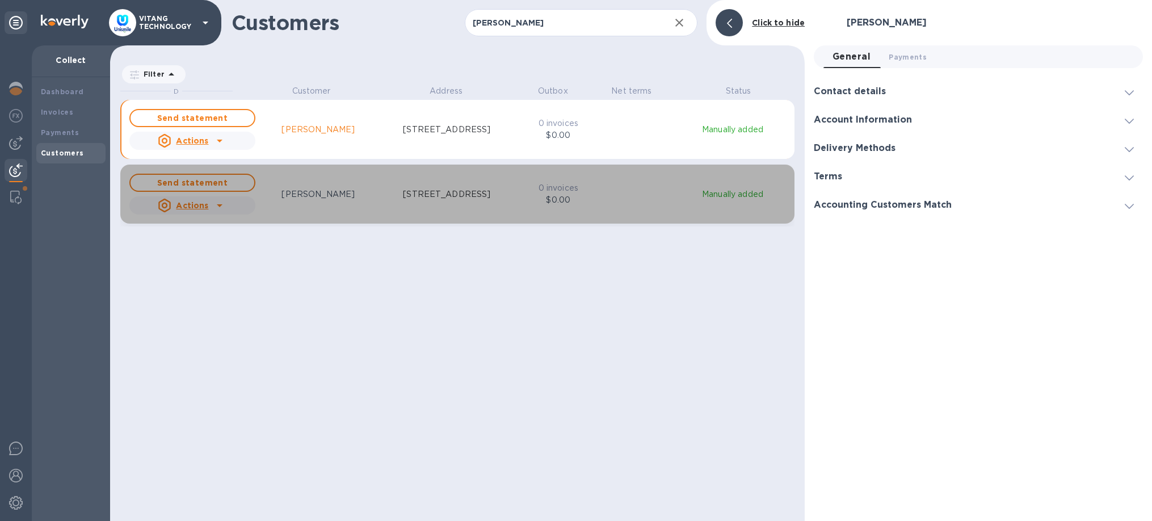
click at [592, 191] on div "Send statement Actions [PERSON_NAME] [STREET_ADDRESS] 0 invoices $0.00 Manually…" at bounding box center [457, 193] width 660 height 45
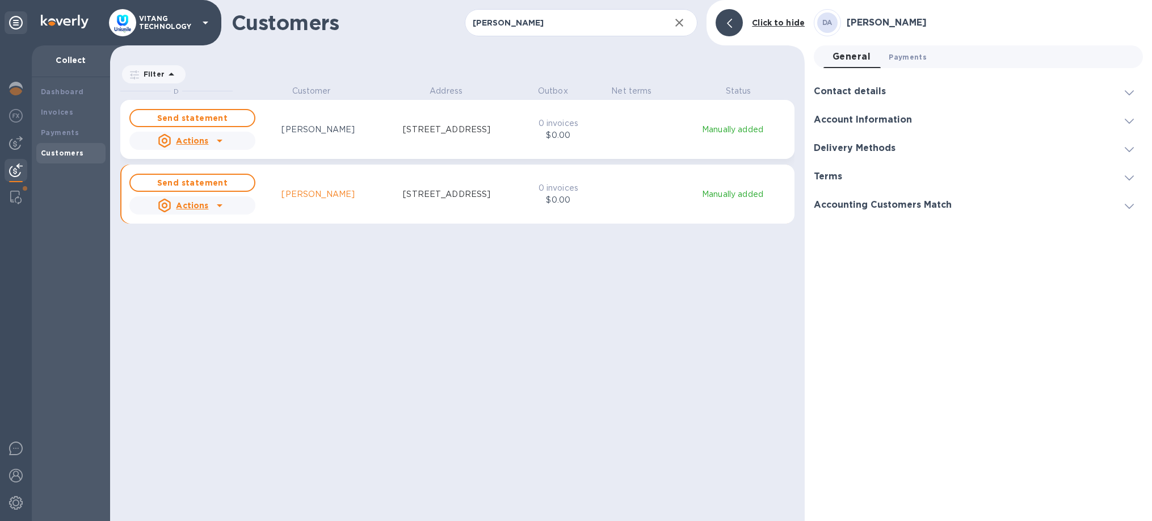
click at [905, 60] on span "Payments 0" at bounding box center [907, 57] width 38 height 12
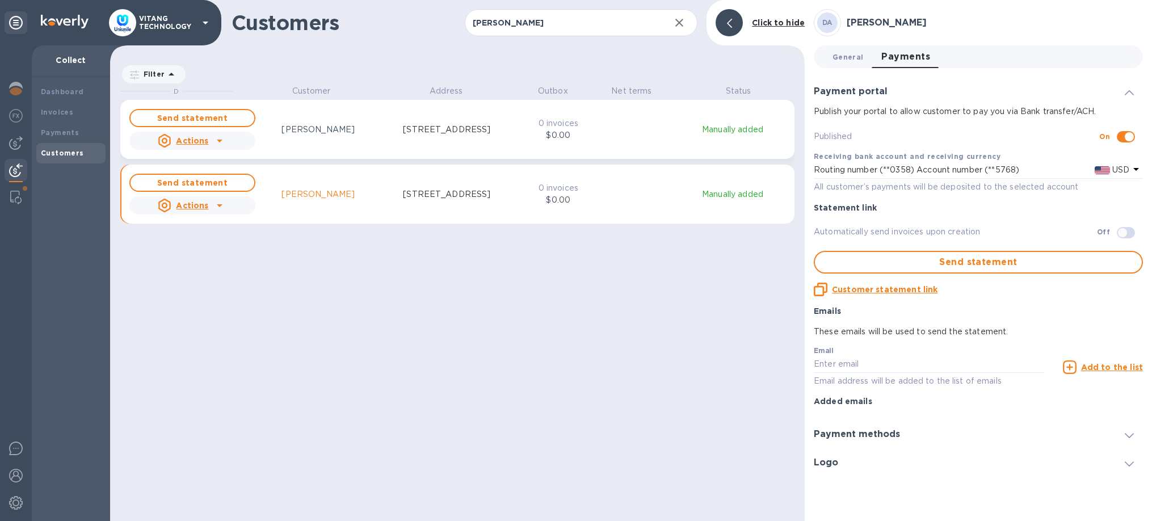
click at [857, 57] on span "General 0" at bounding box center [847, 57] width 31 height 12
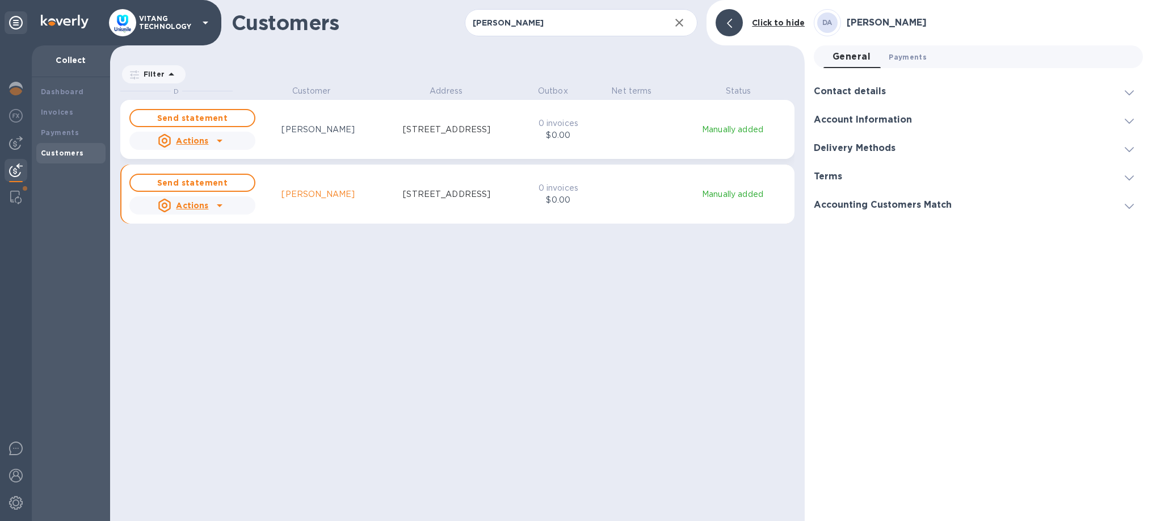
click at [894, 52] on span "Payments 0" at bounding box center [907, 57] width 38 height 12
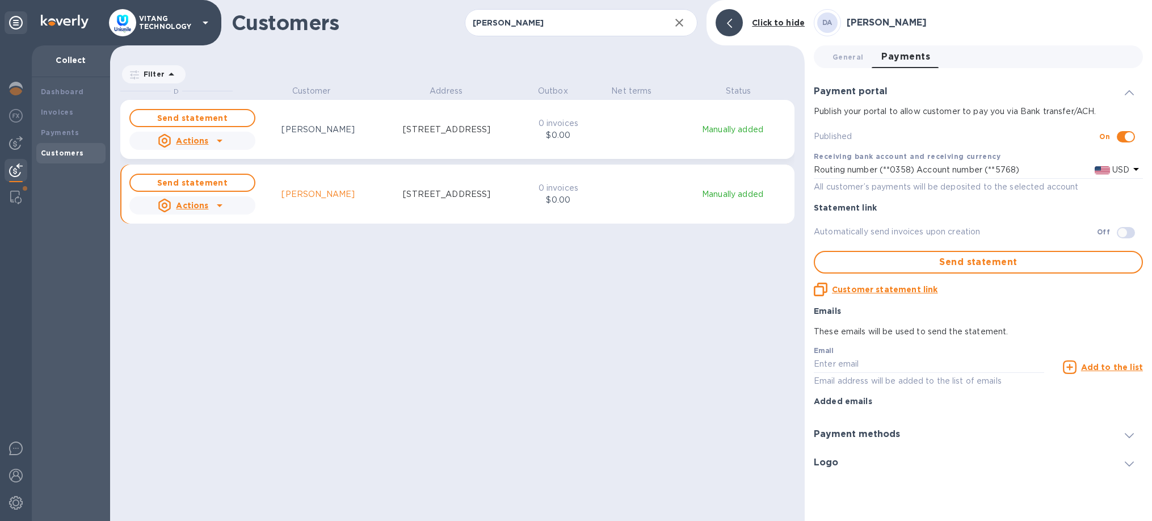
click at [473, 136] on p "[STREET_ADDRESS]" at bounding box center [446, 130] width 87 height 12
click at [848, 64] on button "General 0" at bounding box center [847, 56] width 49 height 23
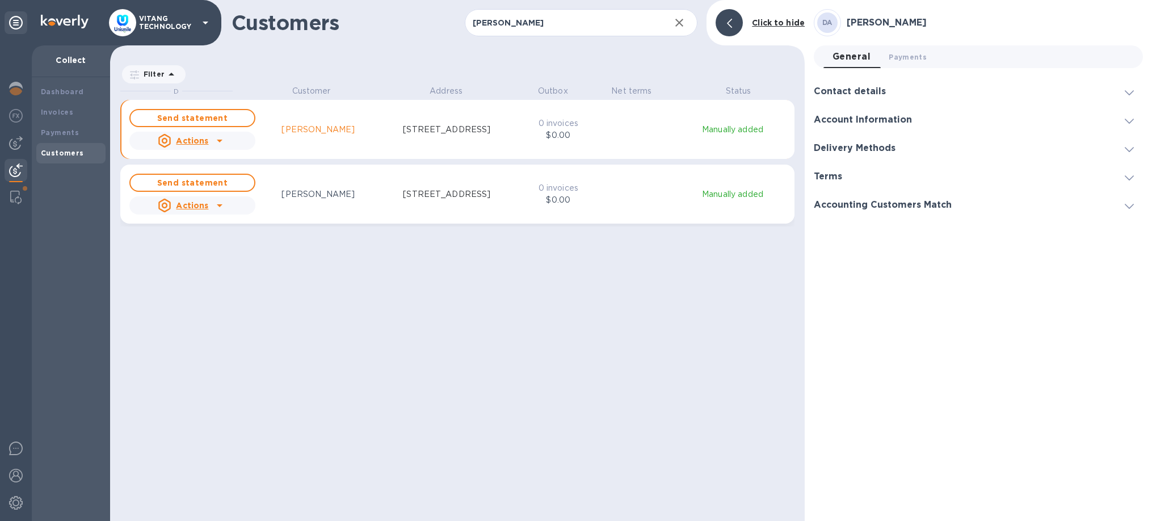
click at [872, 94] on h3 "Contact details" at bounding box center [850, 91] width 72 height 11
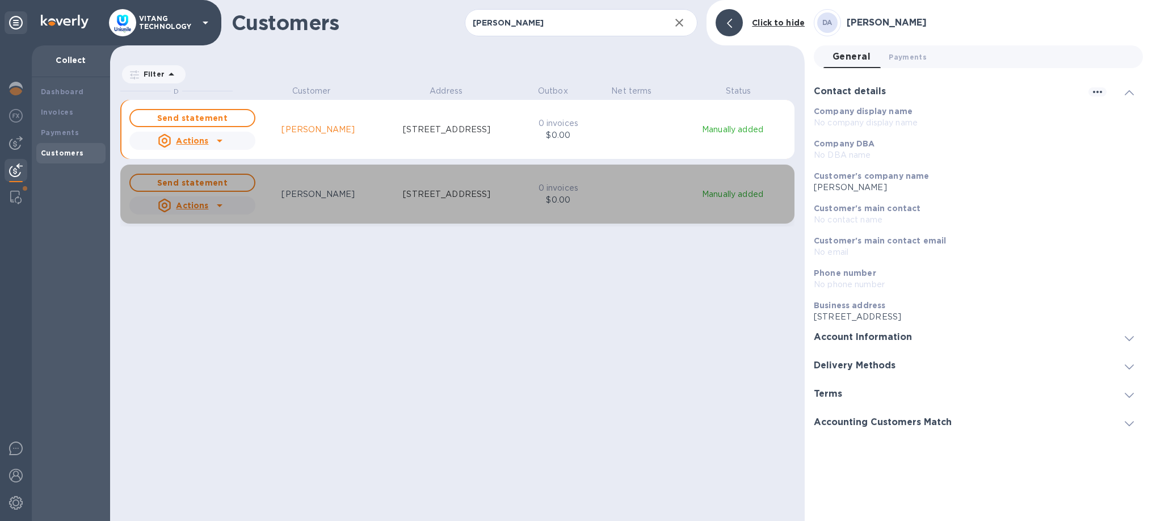
click at [451, 199] on p "[STREET_ADDRESS]" at bounding box center [446, 194] width 87 height 12
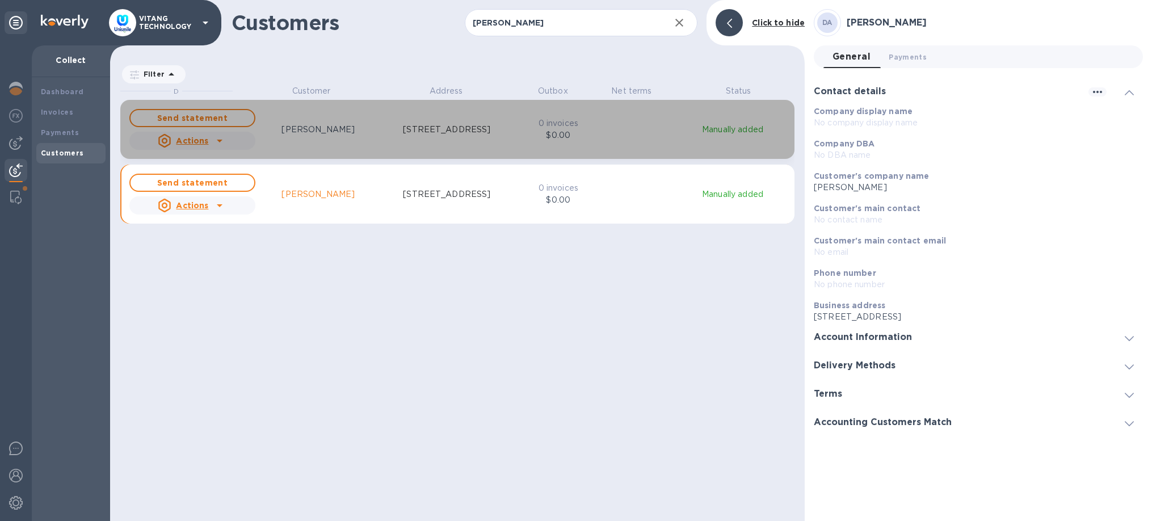
click at [430, 134] on p "[STREET_ADDRESS]" at bounding box center [446, 130] width 87 height 12
